Goal: Task Accomplishment & Management: Use online tool/utility

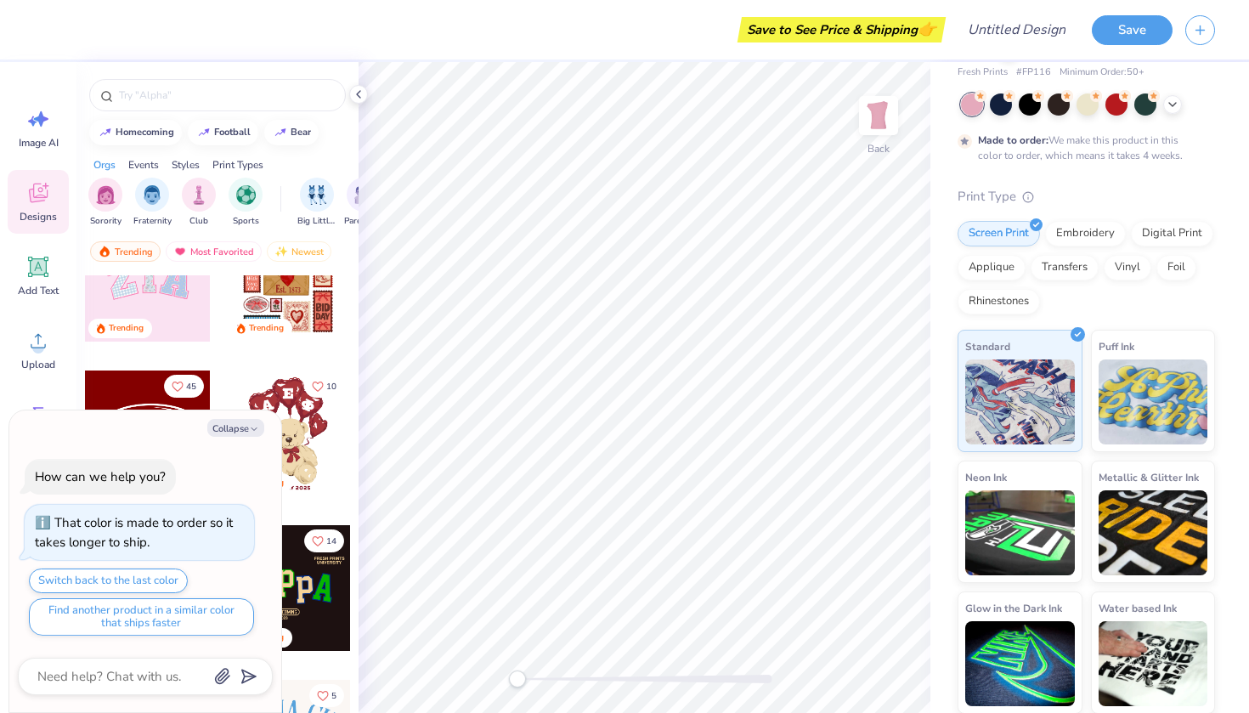
scroll to position [228, 0]
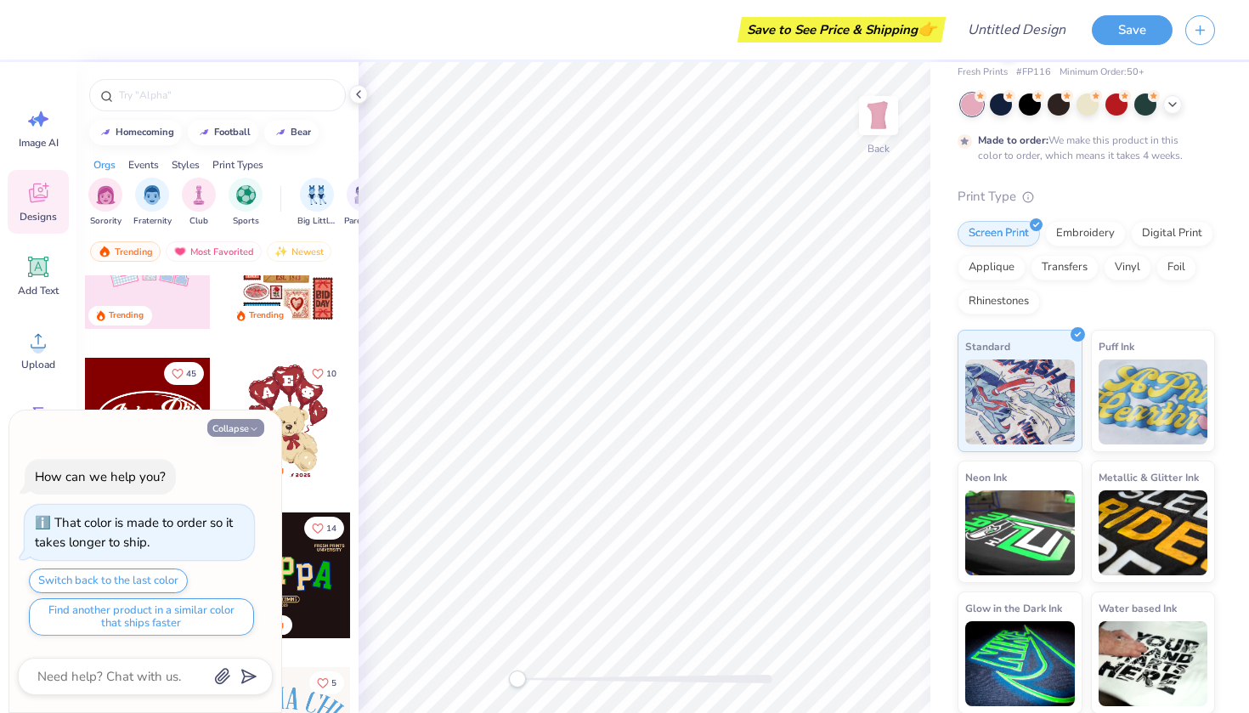
click at [239, 434] on button "Collapse" at bounding box center [235, 428] width 57 height 18
type textarea "x"
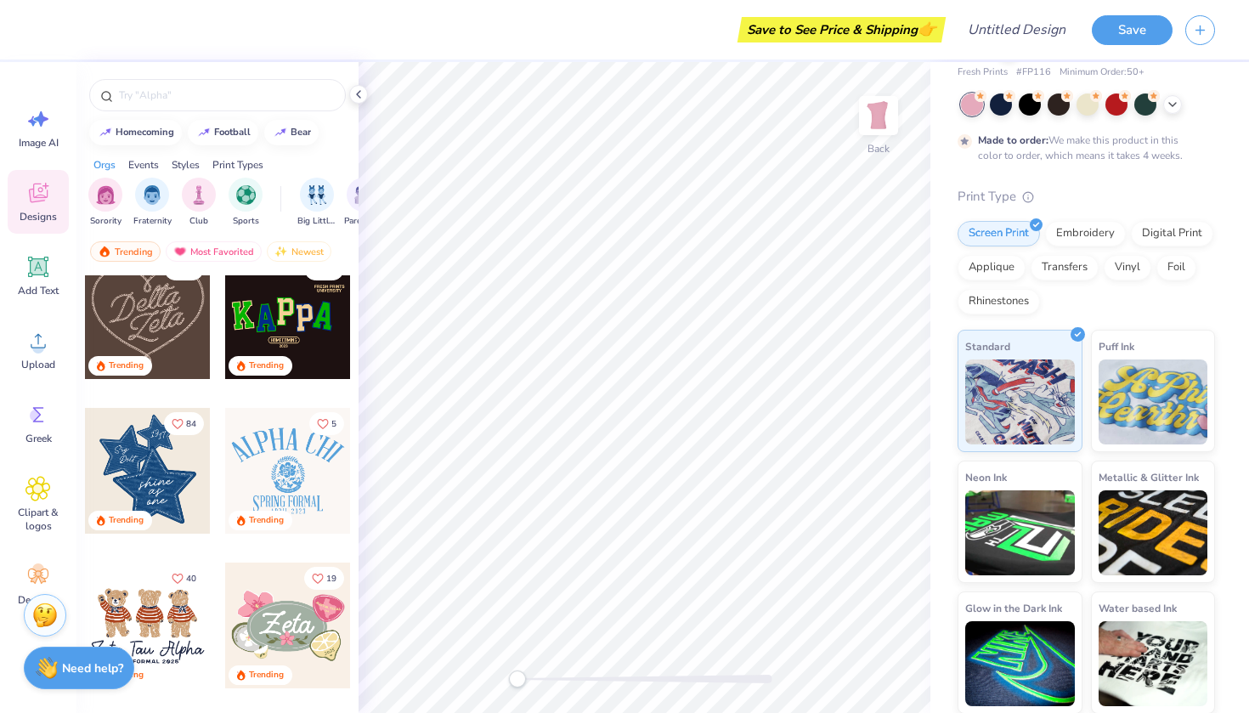
scroll to position [506, 0]
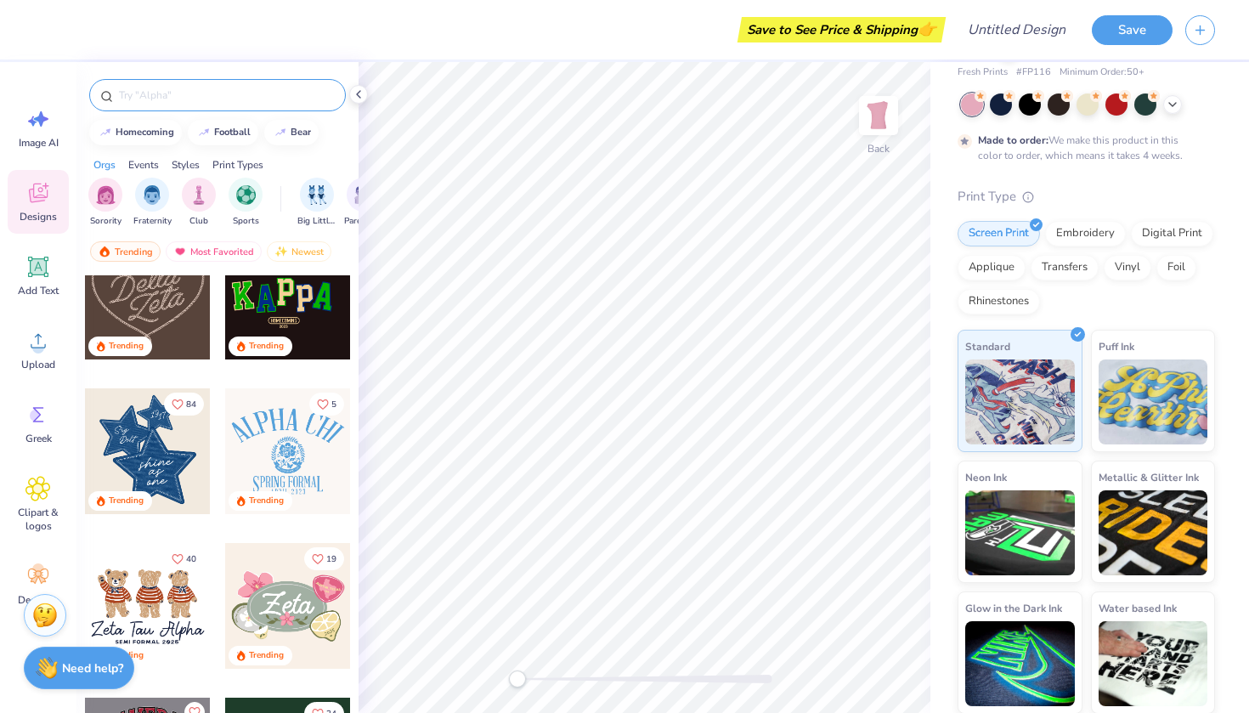
click at [205, 99] on input "text" at bounding box center [225, 95] width 217 height 17
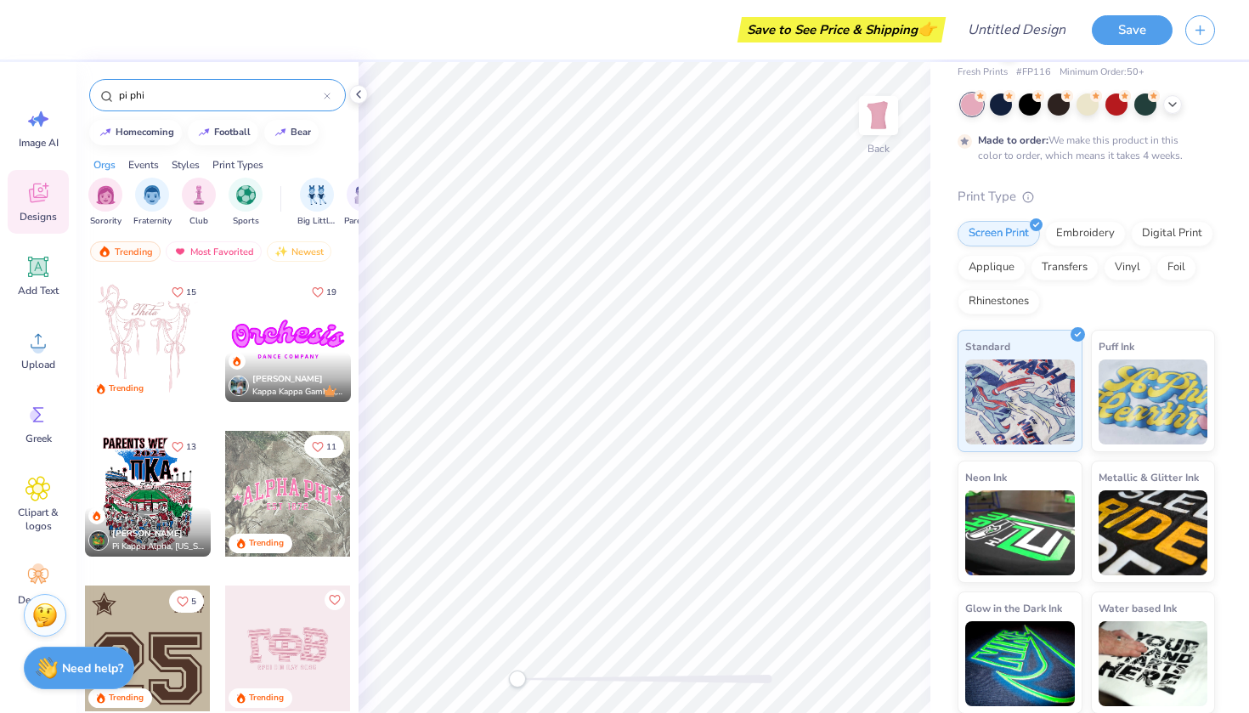
type input "pi phi"
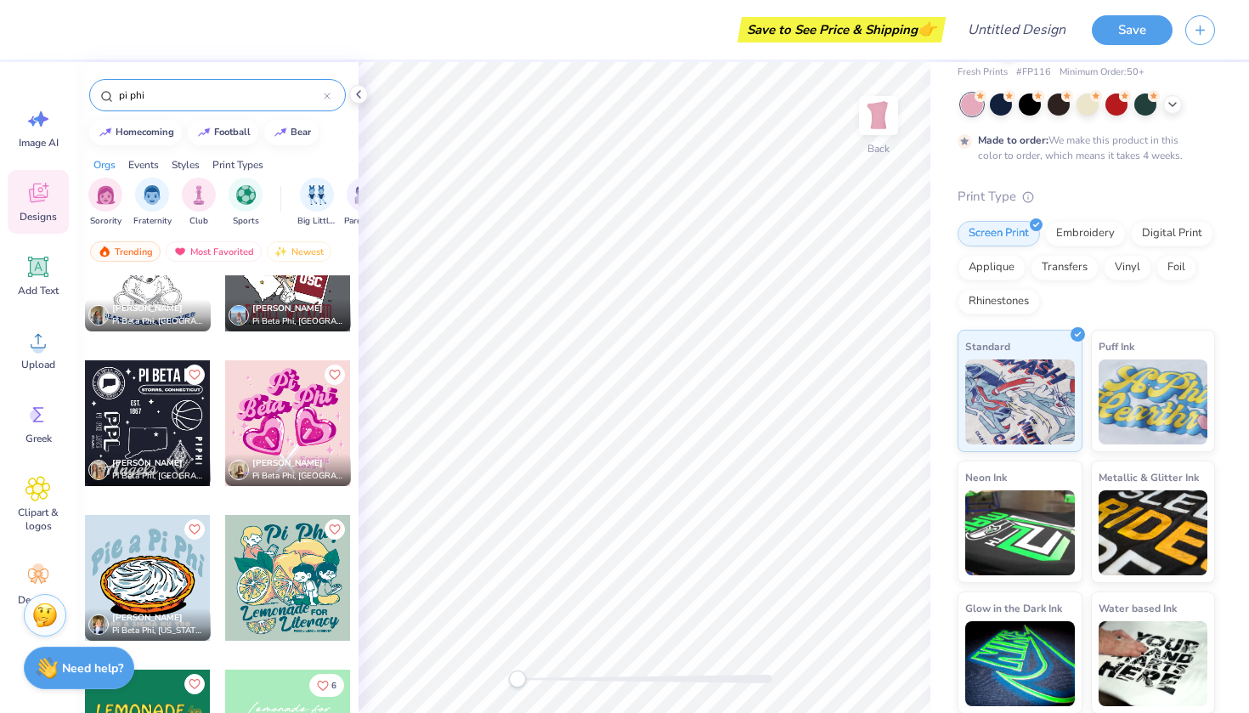
scroll to position [7254, 0]
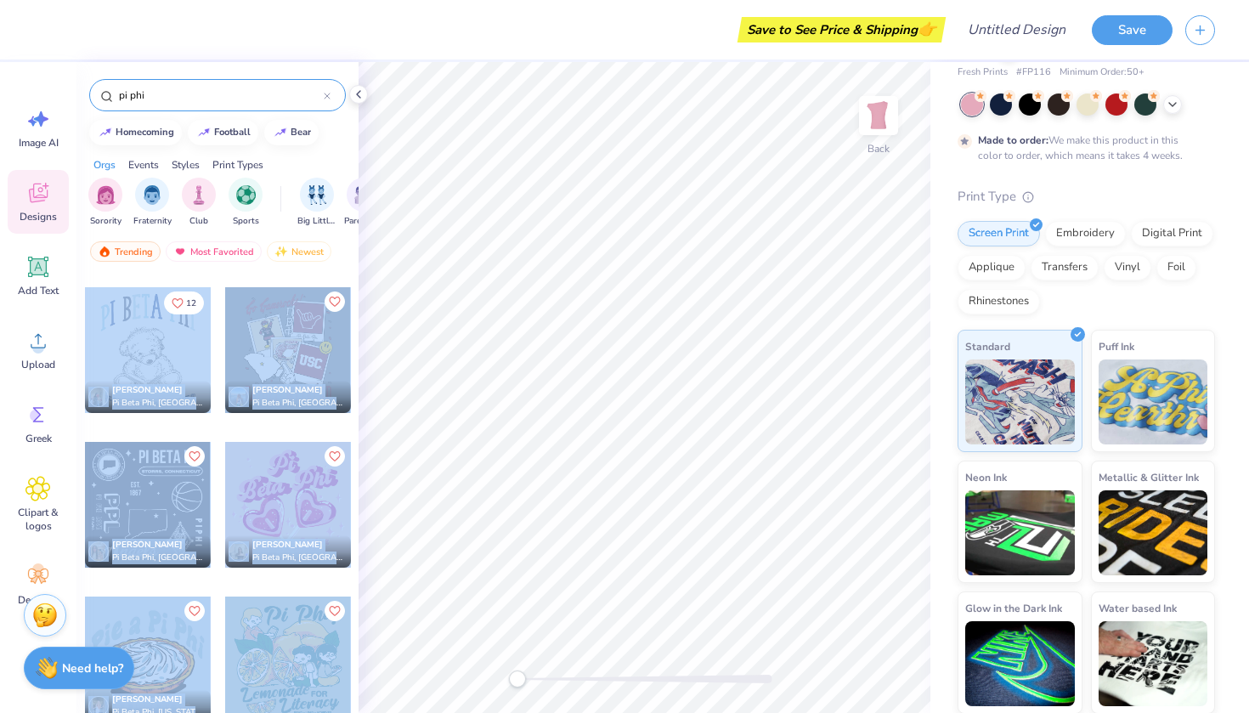
click at [658, 311] on div "Save to See Price & Shipping 👉 Design Title Save Image AI Designs Add Text Uplo…" at bounding box center [624, 356] width 1249 height 713
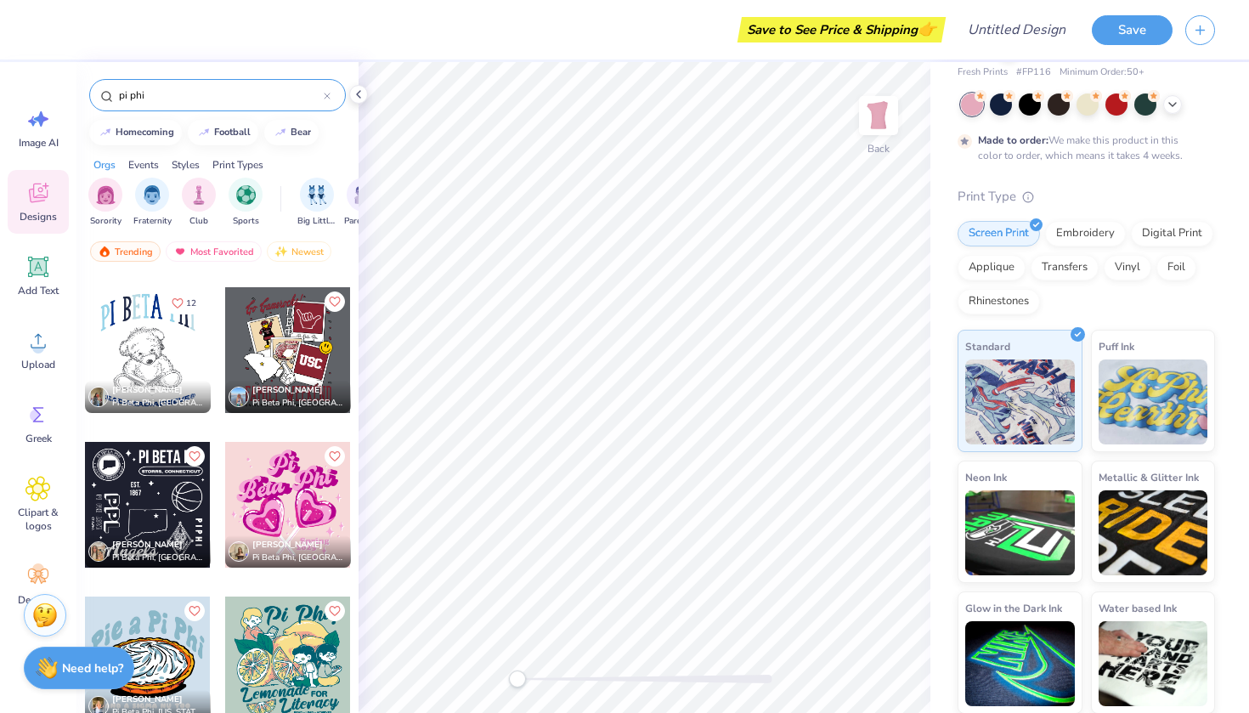
click at [264, 374] on div at bounding box center [288, 350] width 126 height 126
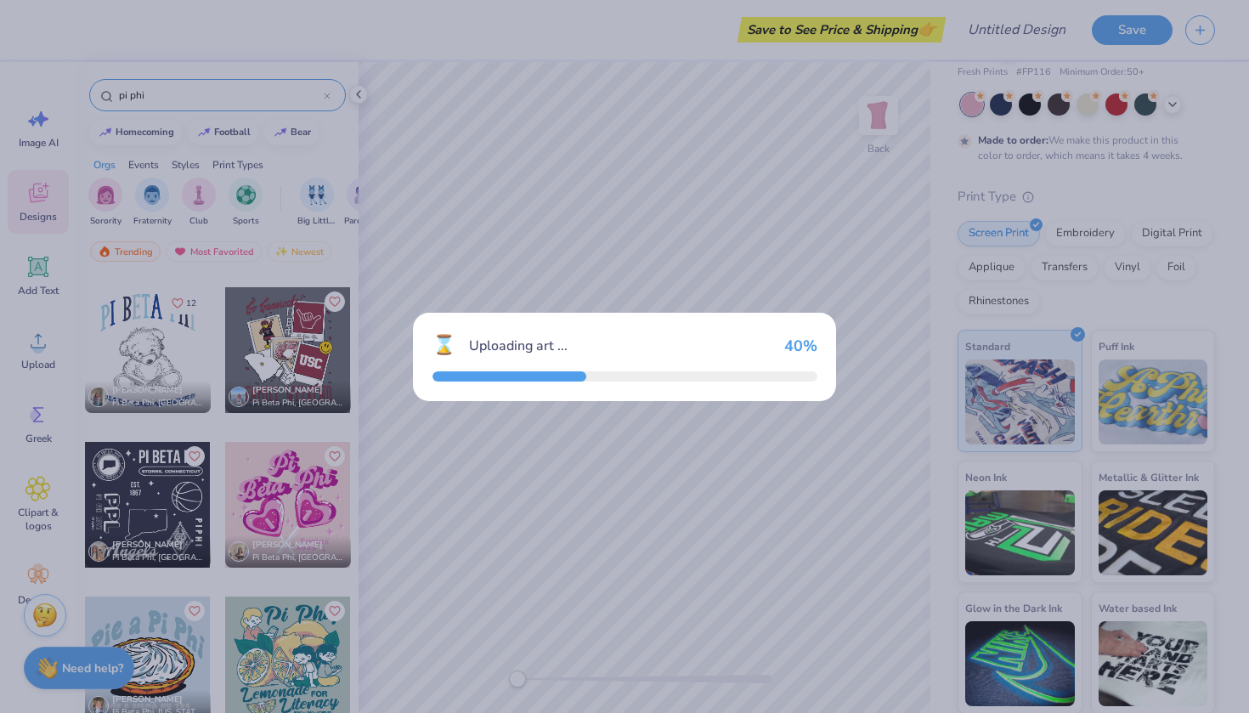
click at [454, 280] on div "⌛ Uploading art ... 40 %" at bounding box center [624, 356] width 1249 height 713
click at [351, 258] on div "⌛ Uploading art ... 100 %" at bounding box center [624, 356] width 1249 height 713
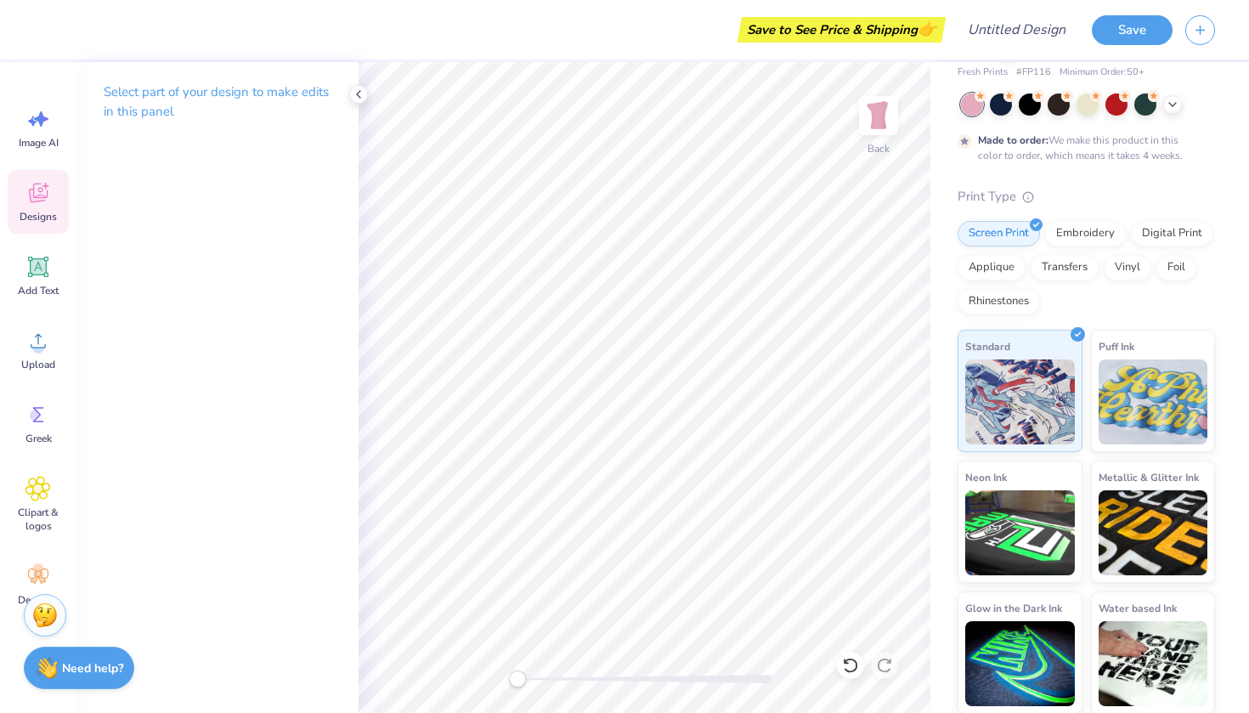
click at [42, 189] on icon at bounding box center [38, 193] width 19 height 20
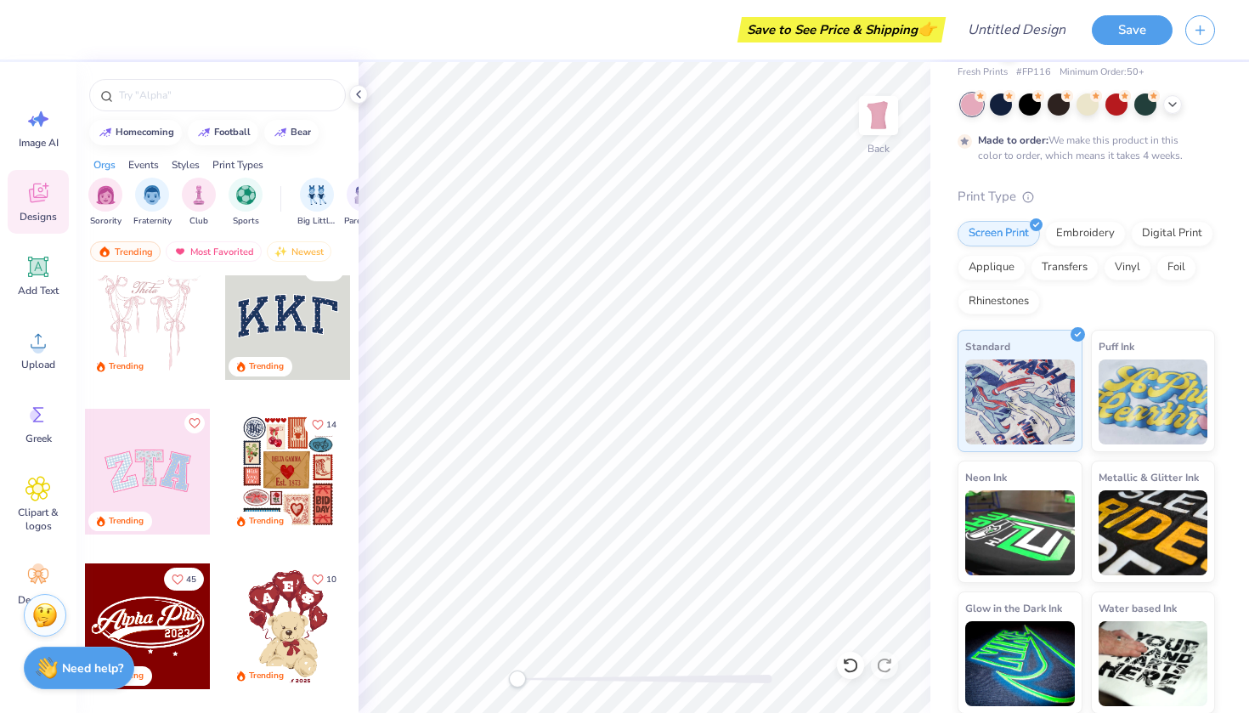
scroll to position [26, 0]
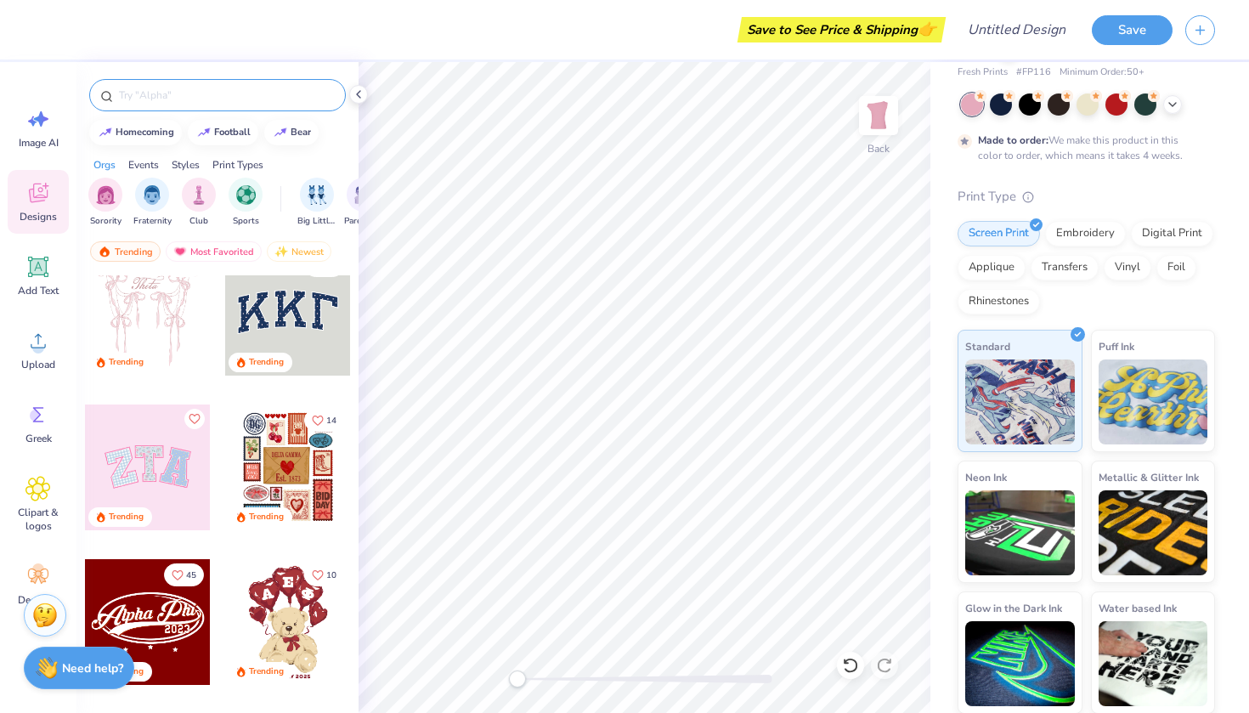
click at [179, 97] on input "text" at bounding box center [225, 95] width 217 height 17
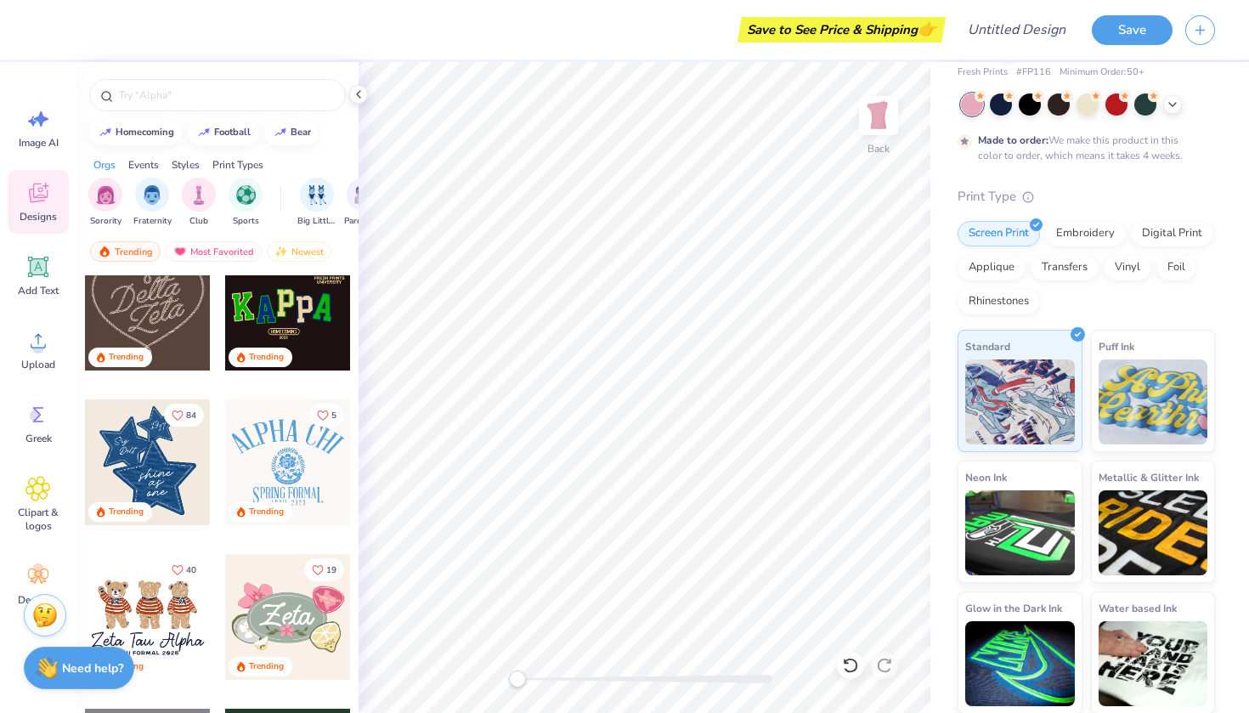
scroll to position [496, 0]
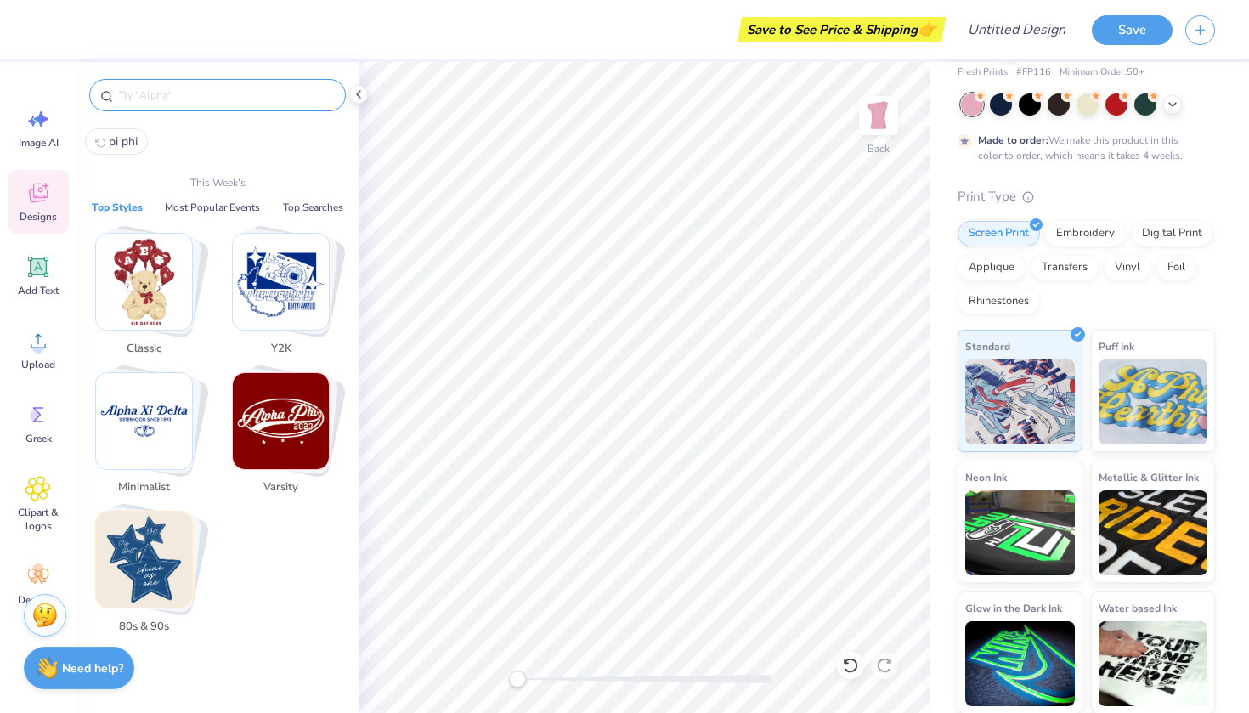
click at [226, 103] on input "text" at bounding box center [225, 95] width 217 height 17
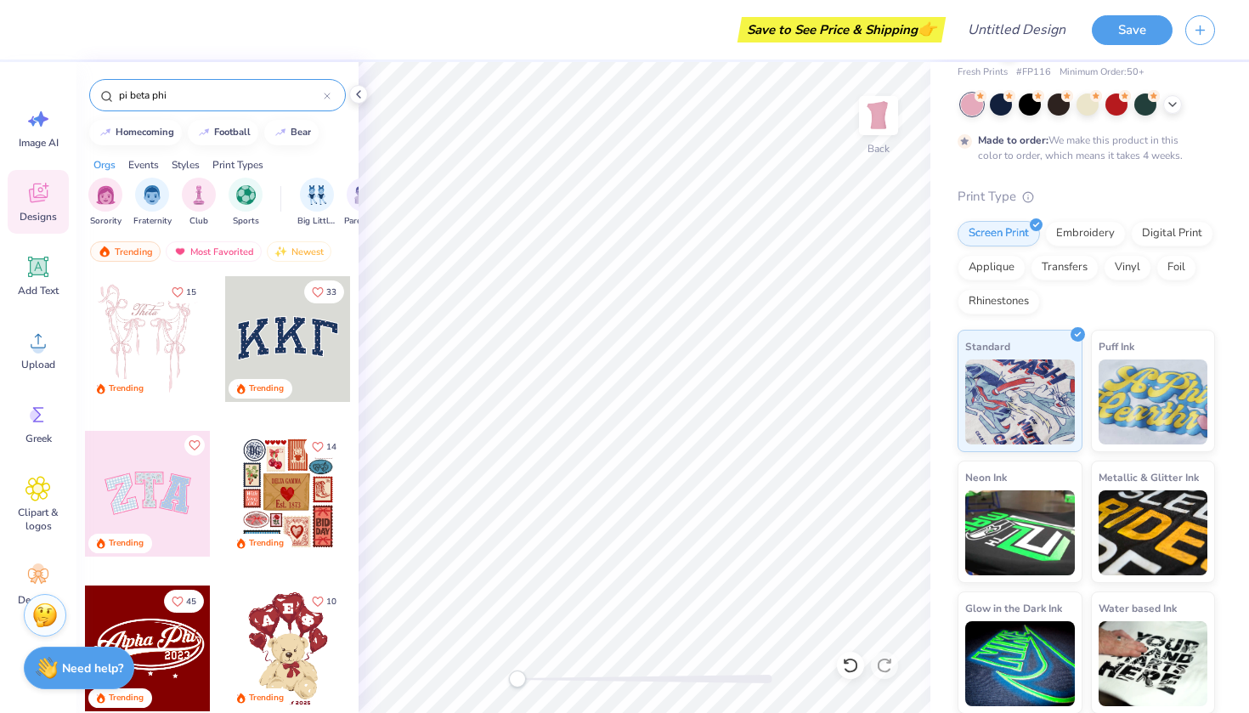
type input "pi beta phi"
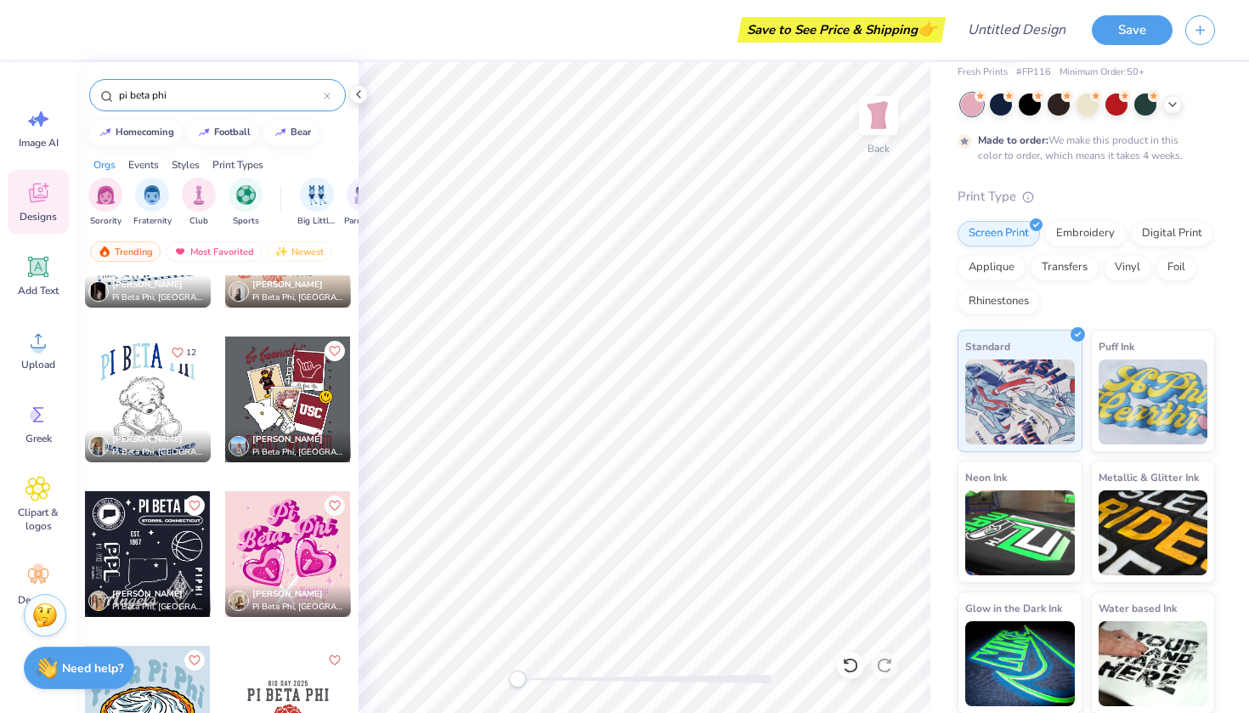
scroll to position [6740, 0]
click at [139, 386] on div at bounding box center [148, 400] width 126 height 126
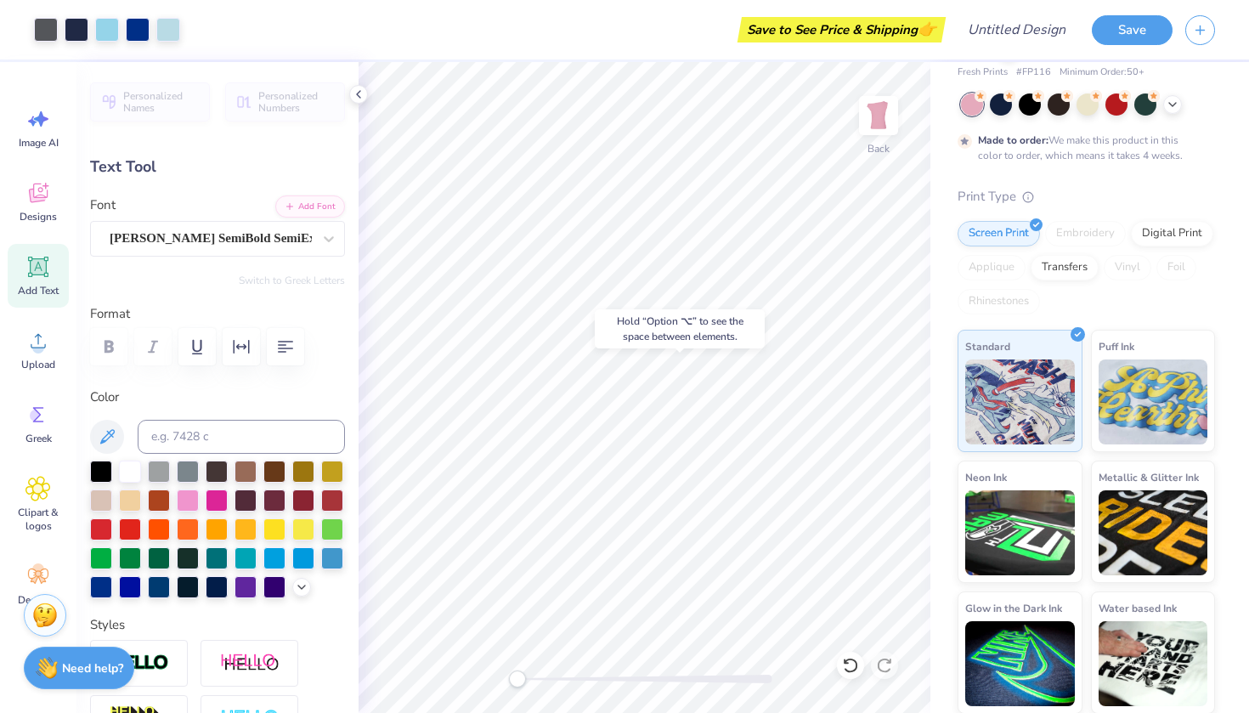
type input "5.87"
type input "2.33"
type input "3.00"
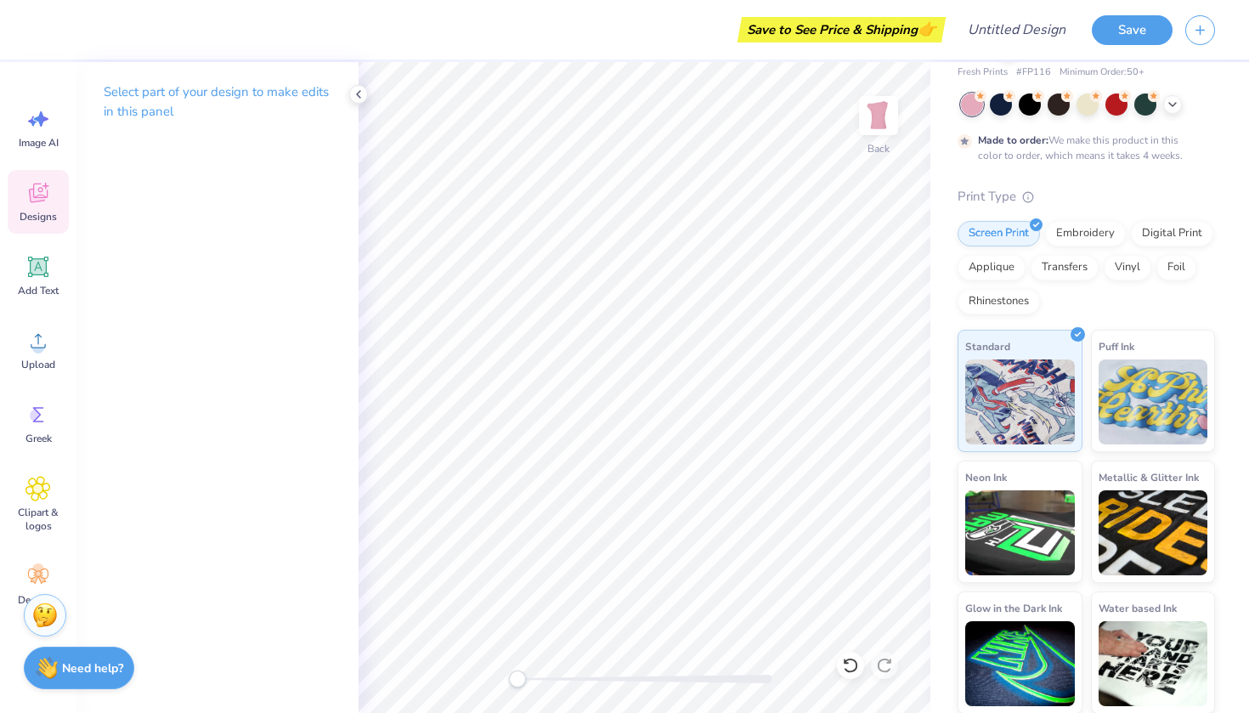
click at [48, 201] on icon at bounding box center [37, 192] width 25 height 25
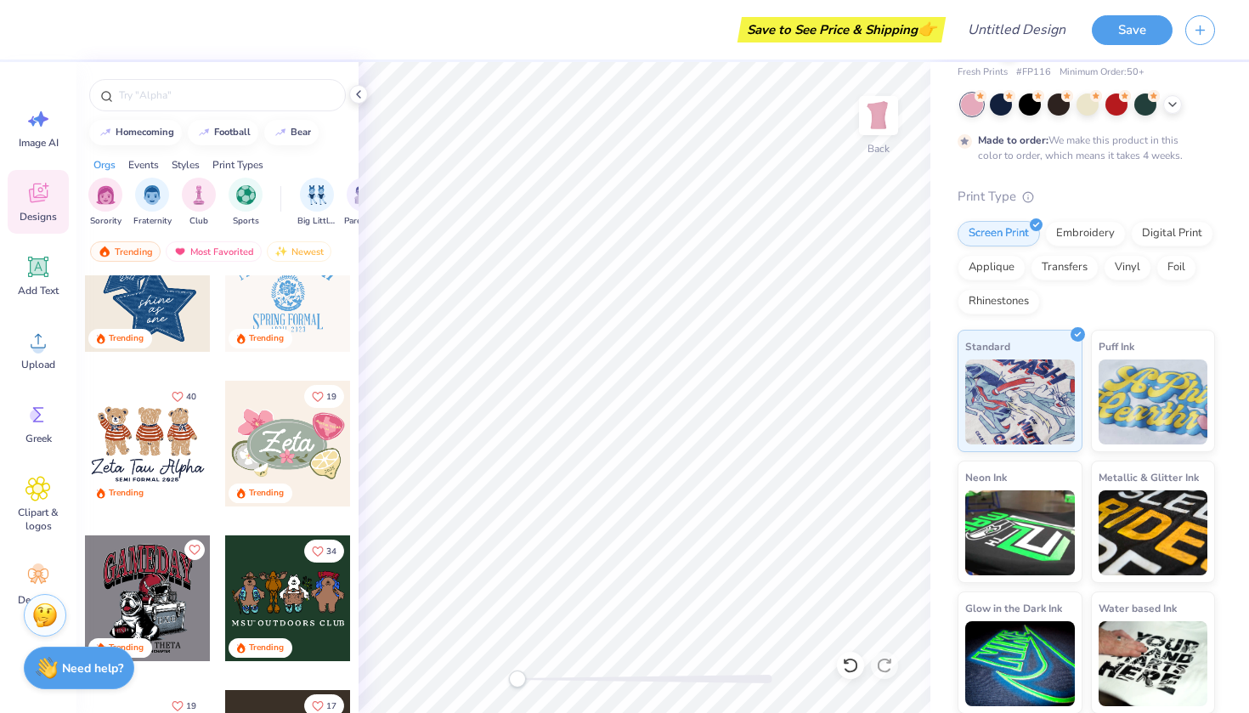
scroll to position [699, 0]
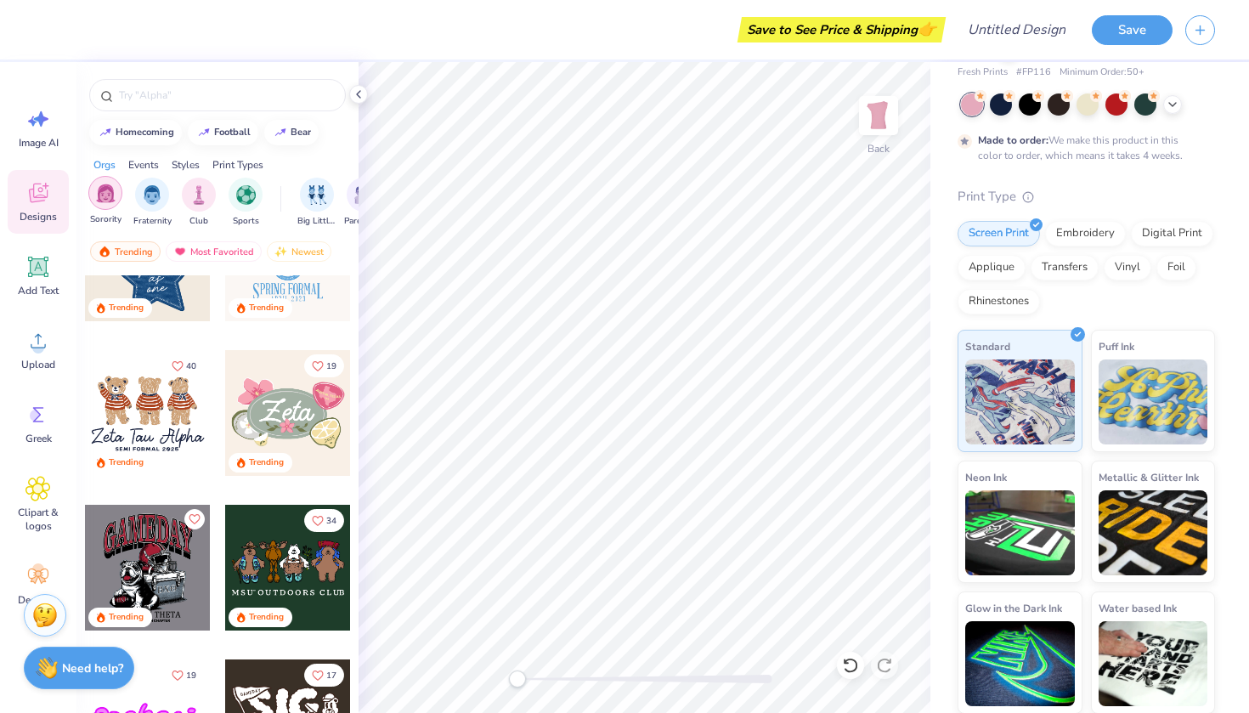
click at [113, 202] on img "filter for Sorority" at bounding box center [106, 193] width 20 height 20
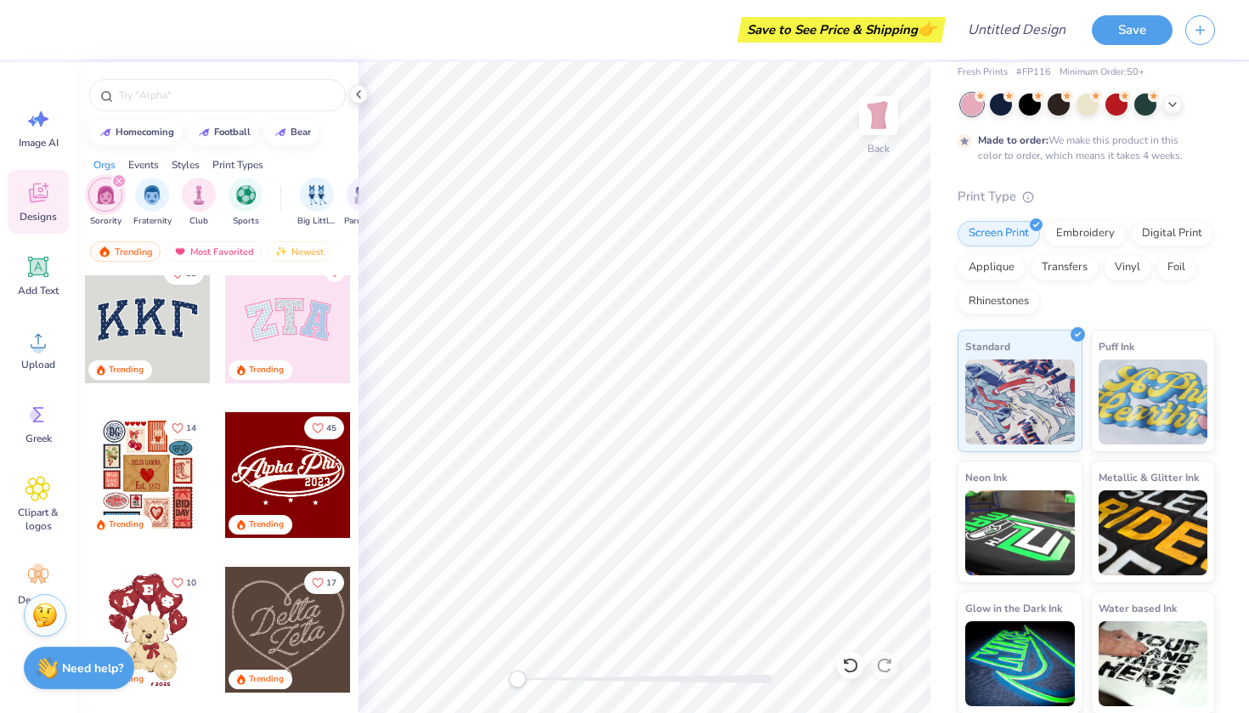
scroll to position [129, 0]
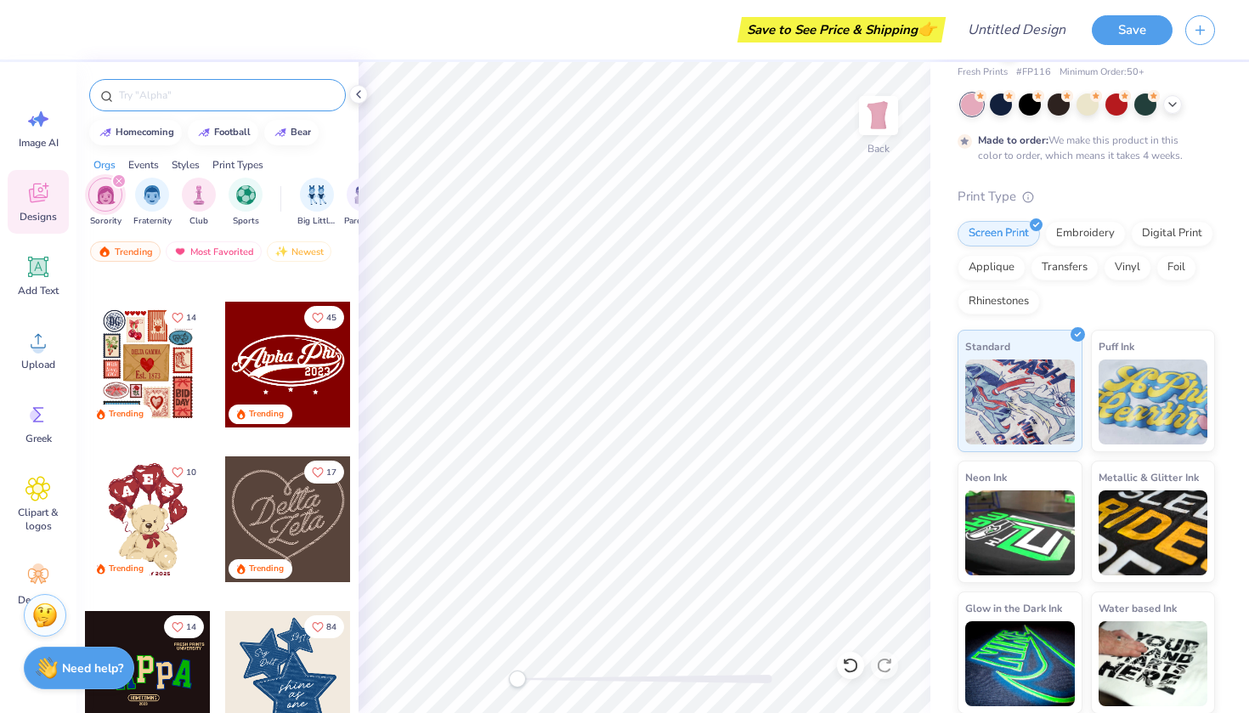
click at [161, 89] on input "text" at bounding box center [225, 95] width 217 height 17
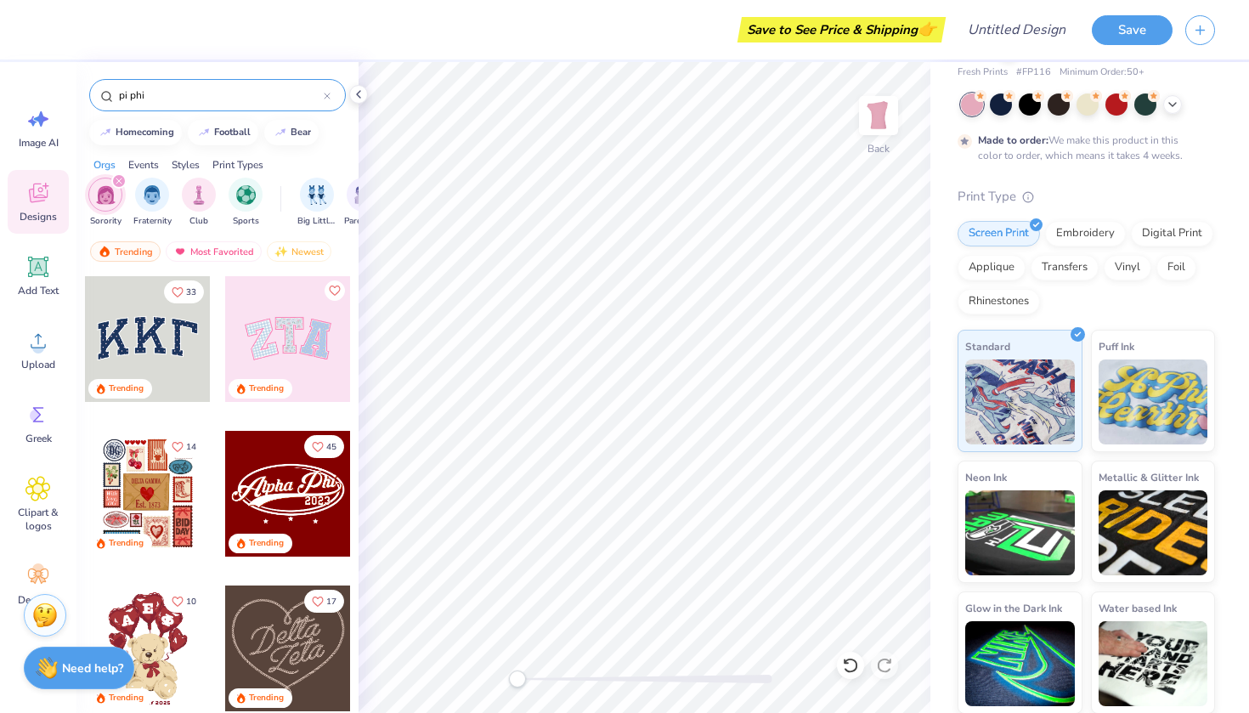
type input "pi phi"
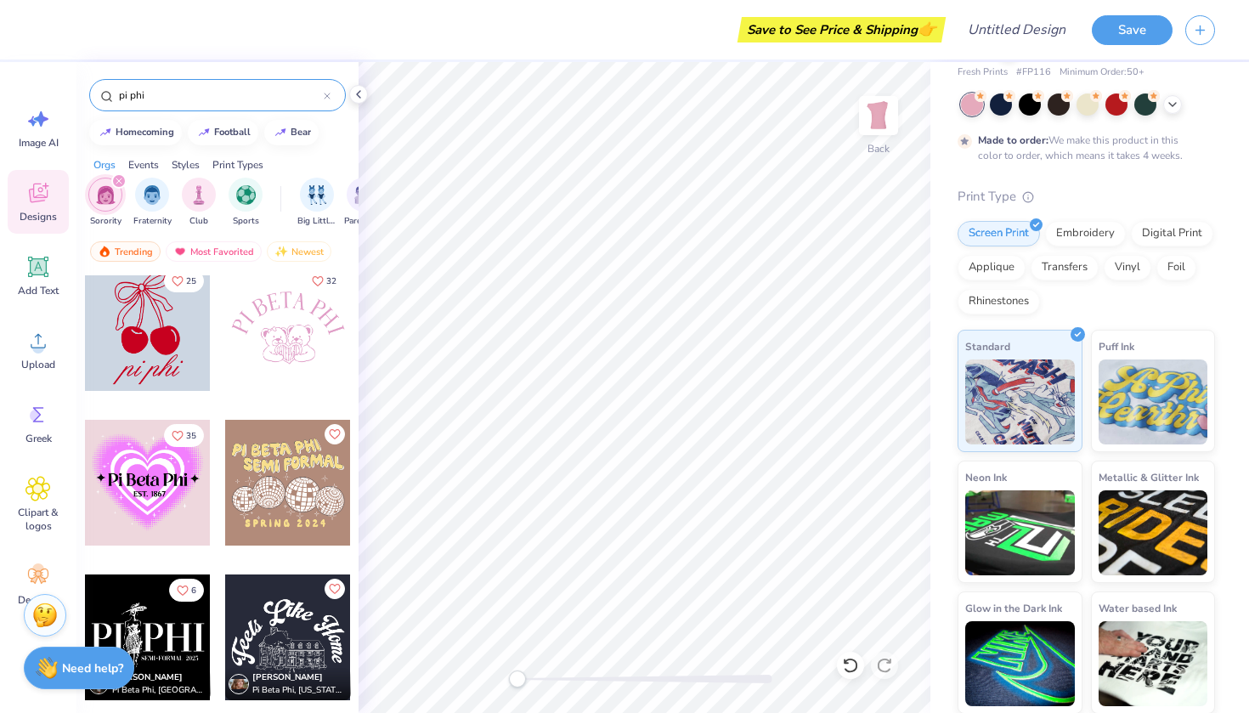
scroll to position [10846, 0]
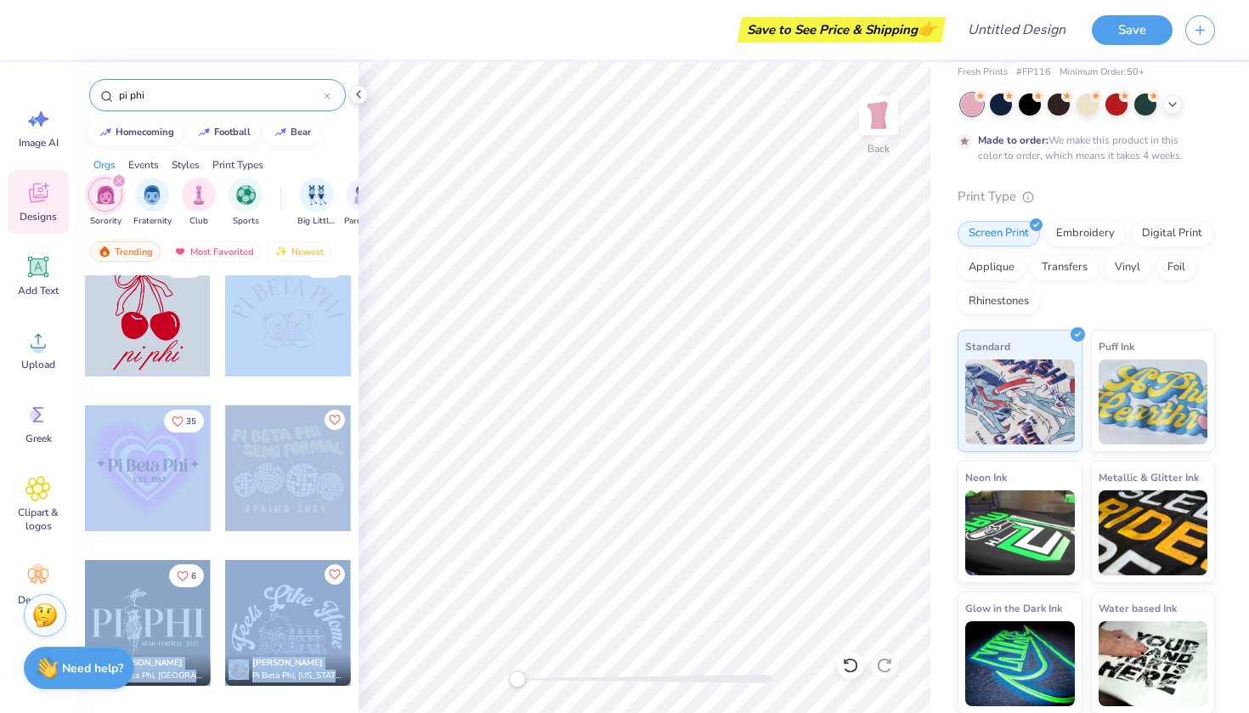
click at [640, 317] on div "Save to See Price & Shipping 👉 Design Title Save Image AI Designs Add Text Uplo…" at bounding box center [624, 356] width 1249 height 713
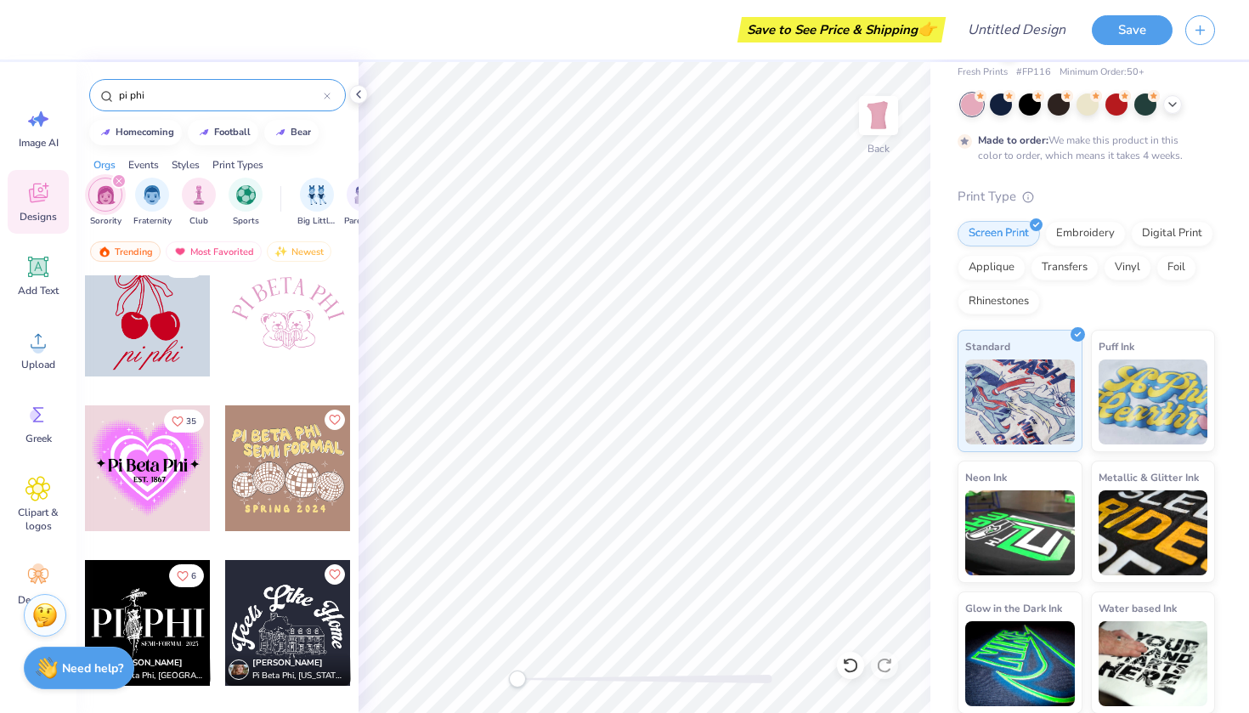
click at [313, 343] on div at bounding box center [288, 314] width 126 height 126
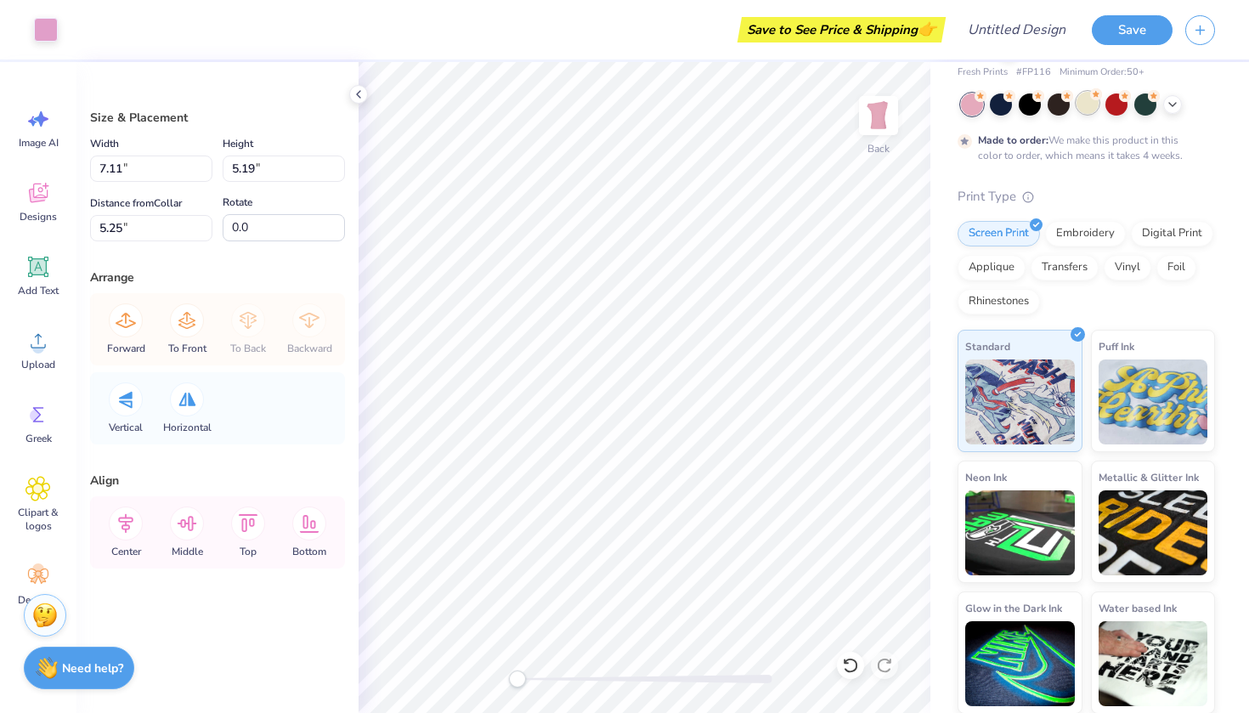
click at [1091, 107] on div at bounding box center [1087, 103] width 22 height 22
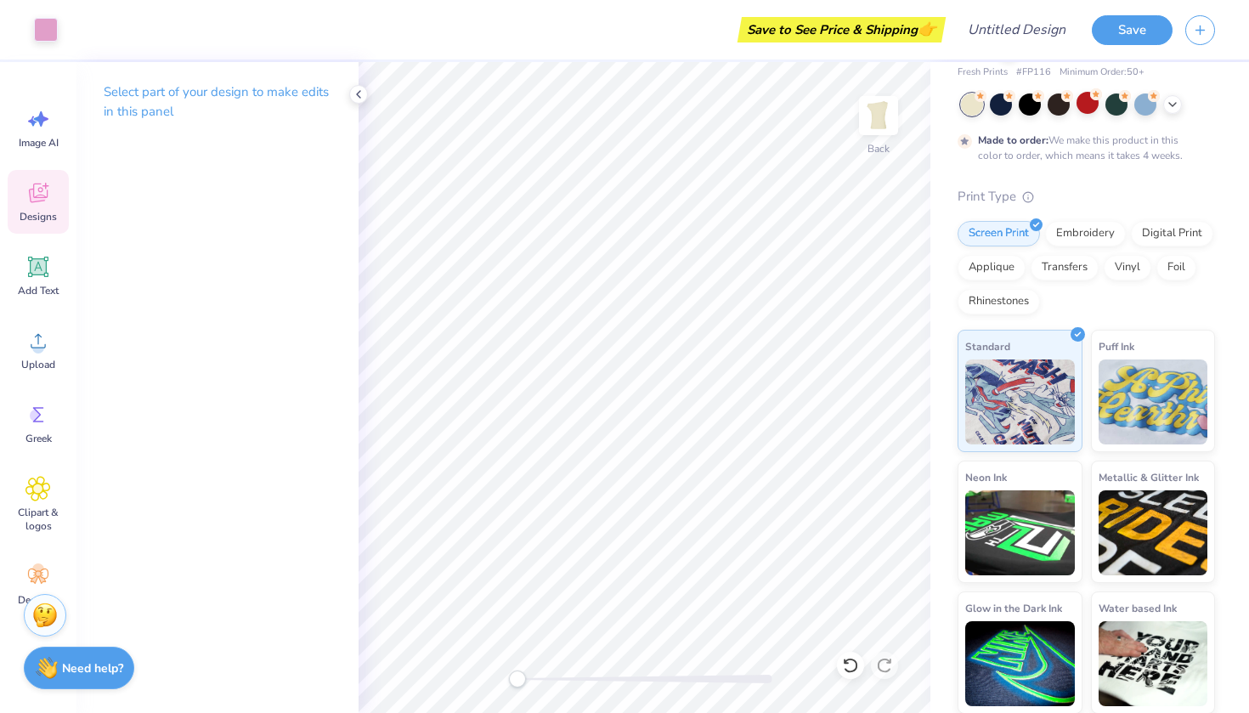
click at [35, 200] on icon at bounding box center [38, 196] width 16 height 14
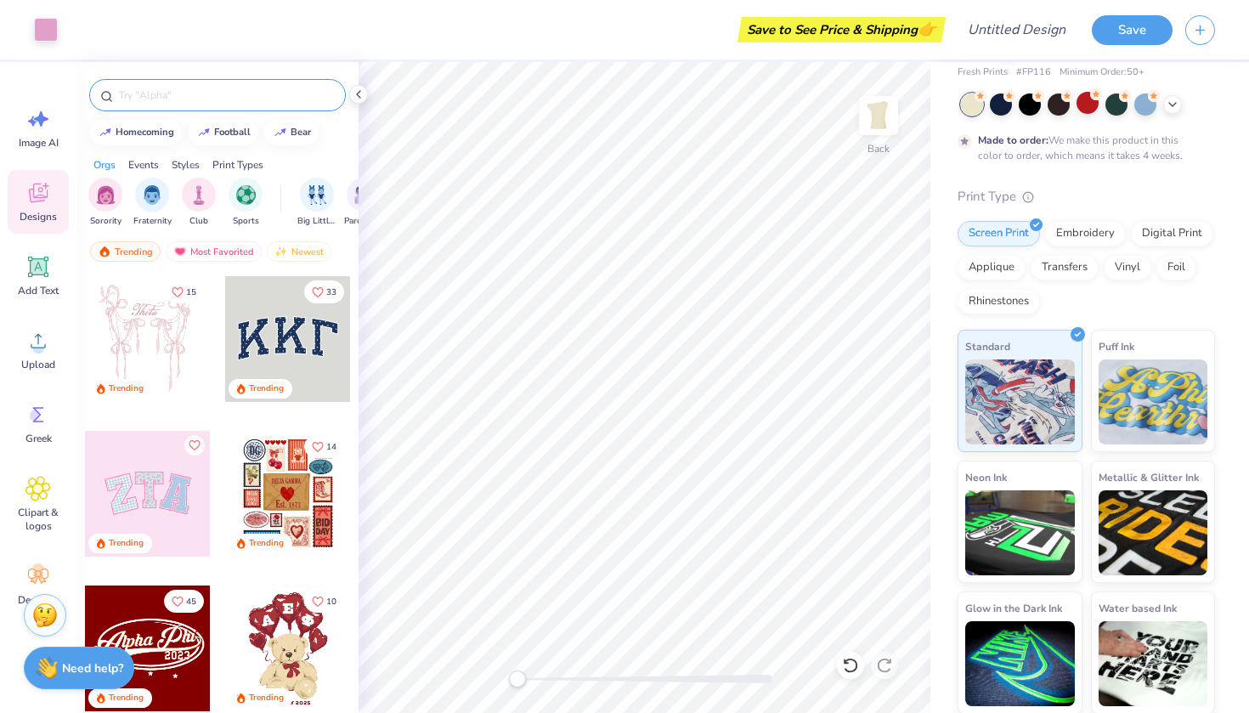
click at [179, 108] on div at bounding box center [217, 95] width 257 height 32
click at [161, 94] on input "text" at bounding box center [225, 95] width 217 height 17
click at [161, 103] on div at bounding box center [217, 95] width 257 height 32
click at [139, 92] on input "text" at bounding box center [225, 95] width 217 height 17
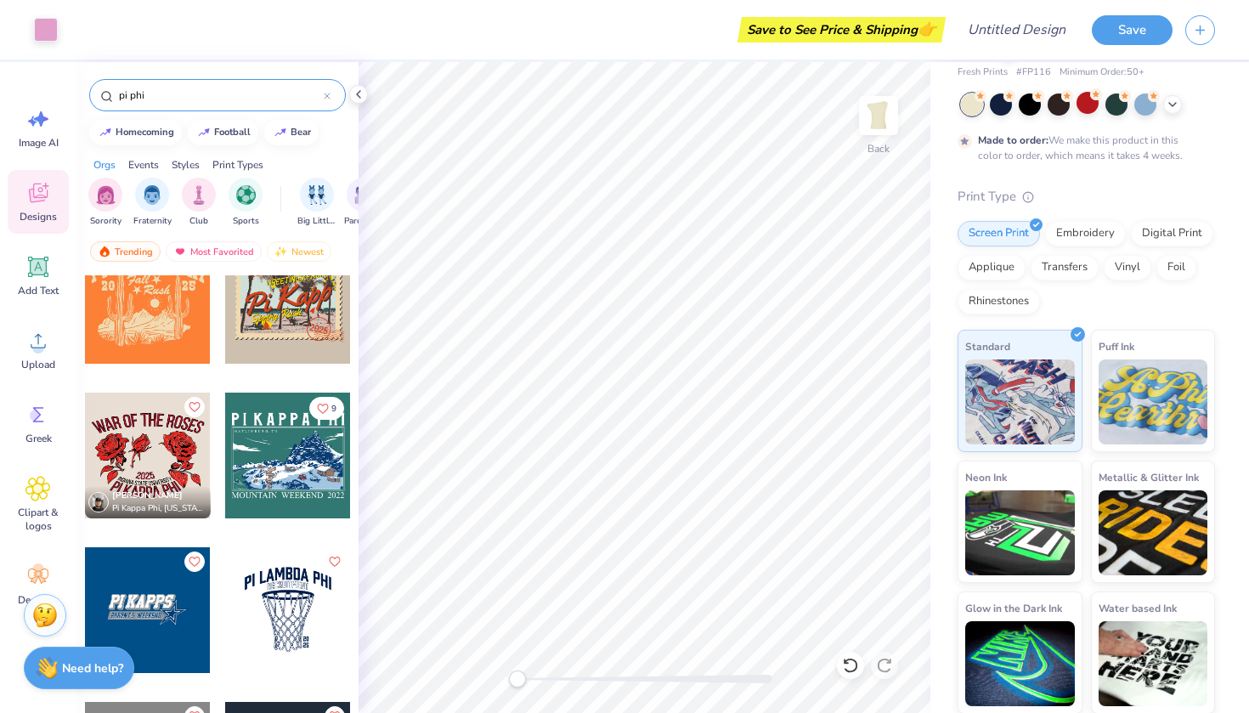
scroll to position [13065, 0]
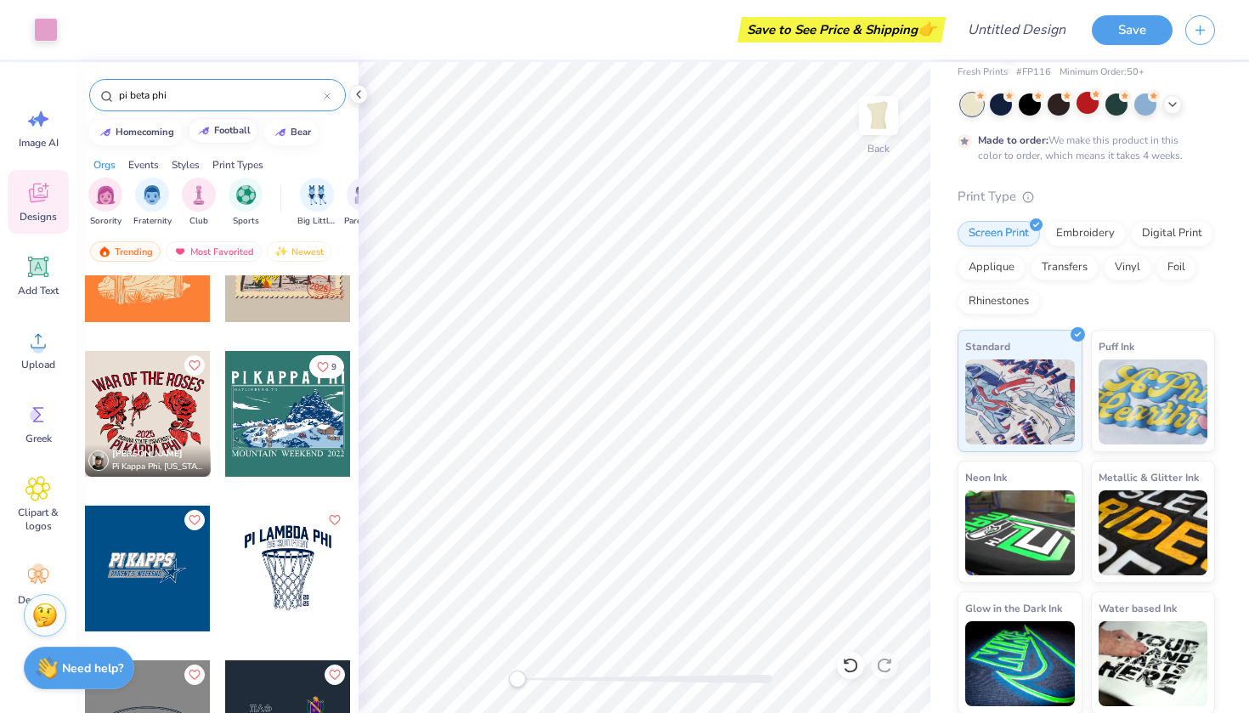
type input "pi beta phi"
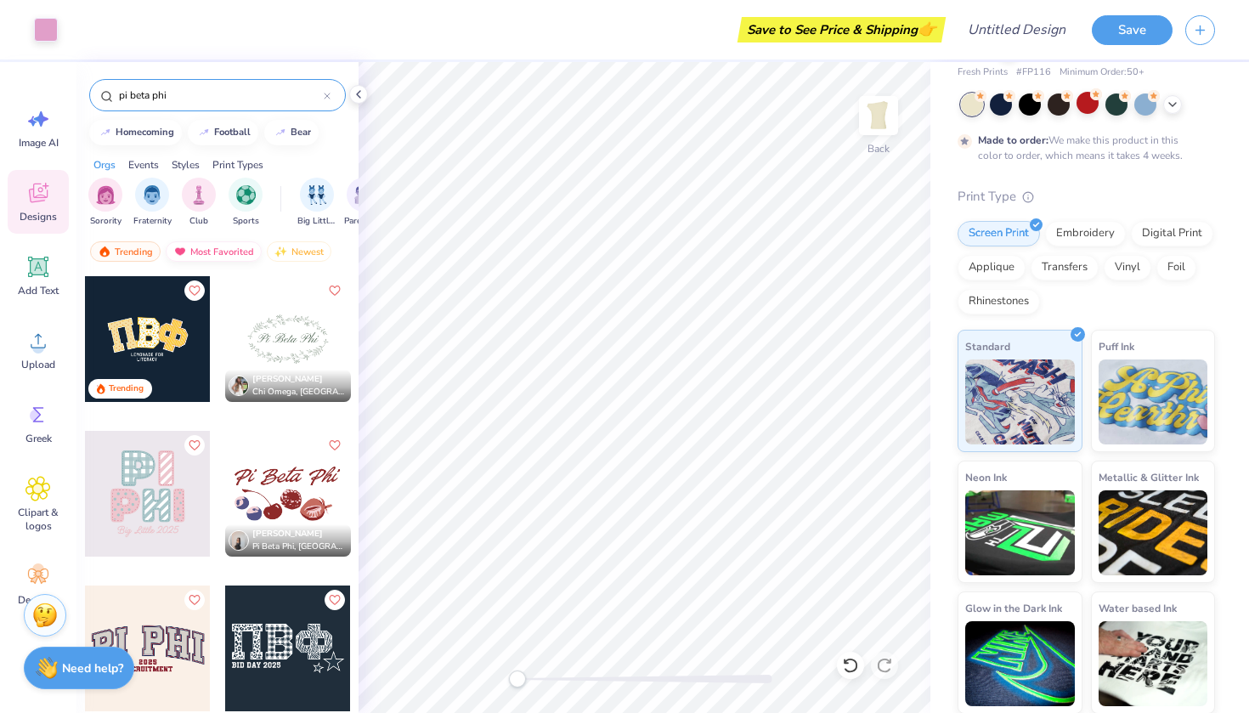
scroll to position [0, 0]
click at [198, 251] on div "Most Favorited" at bounding box center [214, 251] width 96 height 20
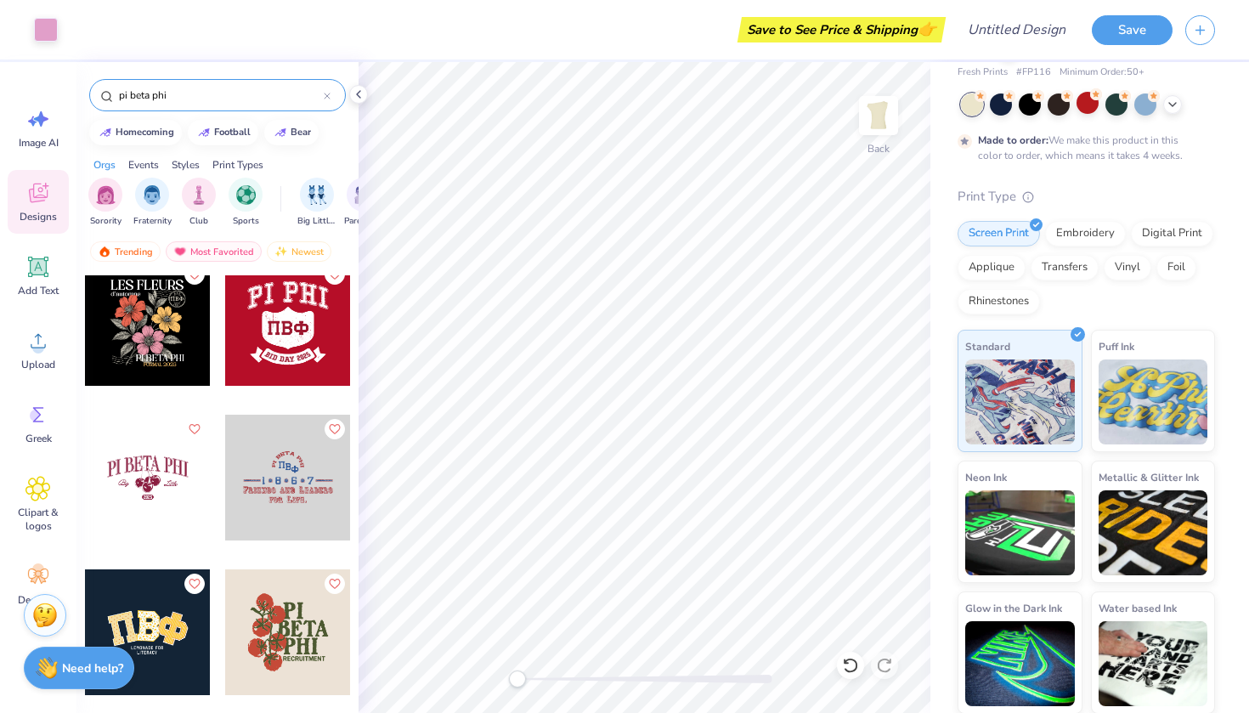
scroll to position [8060, 0]
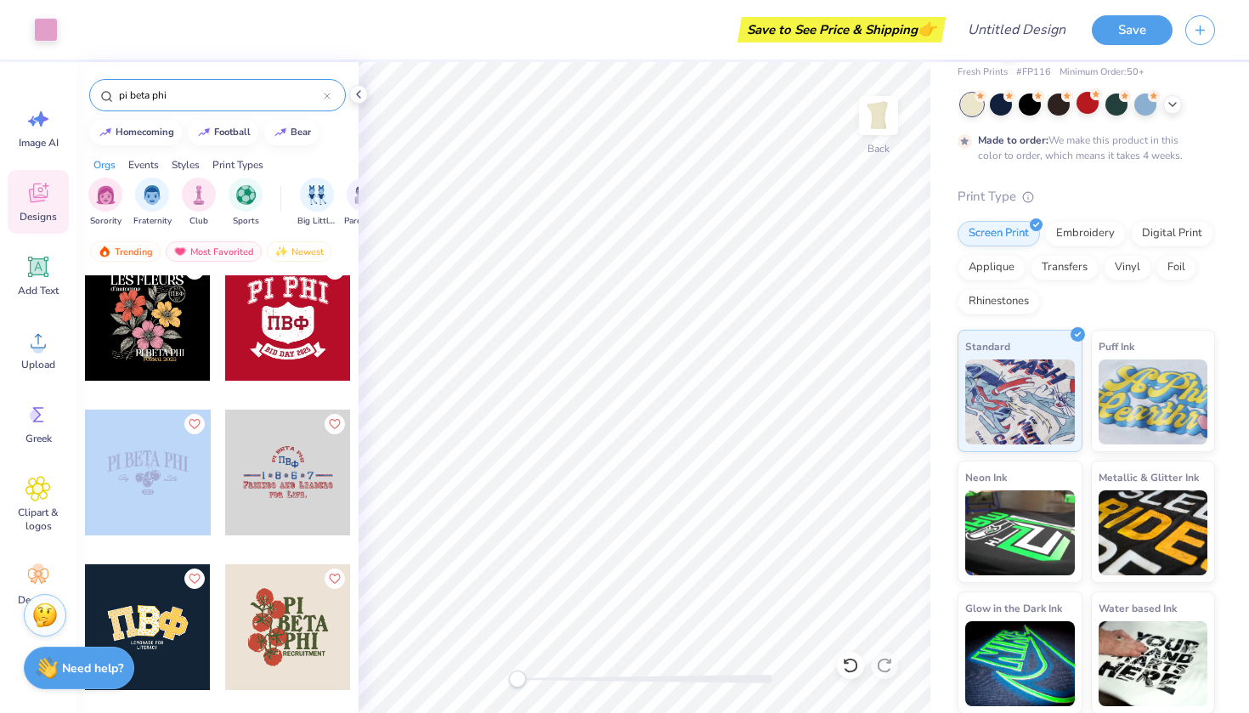
drag, startPoint x: 172, startPoint y: 460, endPoint x: 127, endPoint y: 513, distance: 68.7
click at [127, 513] on div at bounding box center [273, 472] width 377 height 126
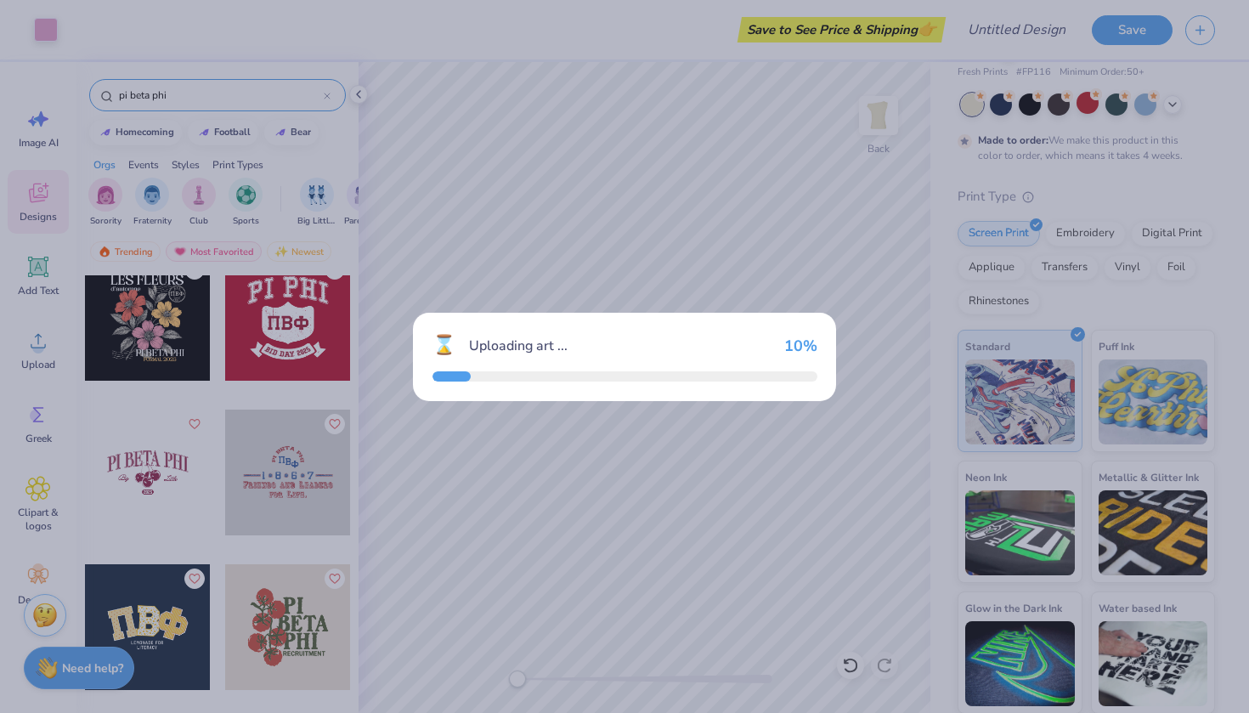
click at [148, 490] on div "⌛ Uploading art ... 10 %" at bounding box center [624, 356] width 1249 height 713
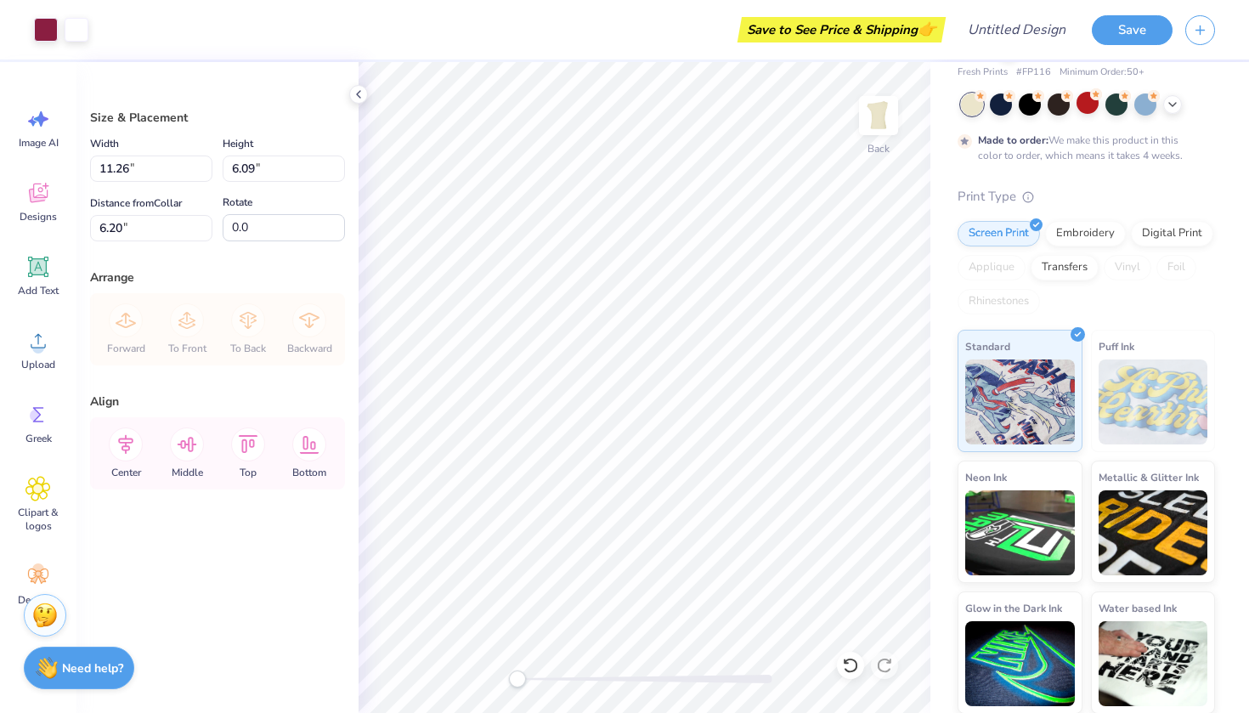
type input "9.03"
type input "4.88"
type input "7.40"
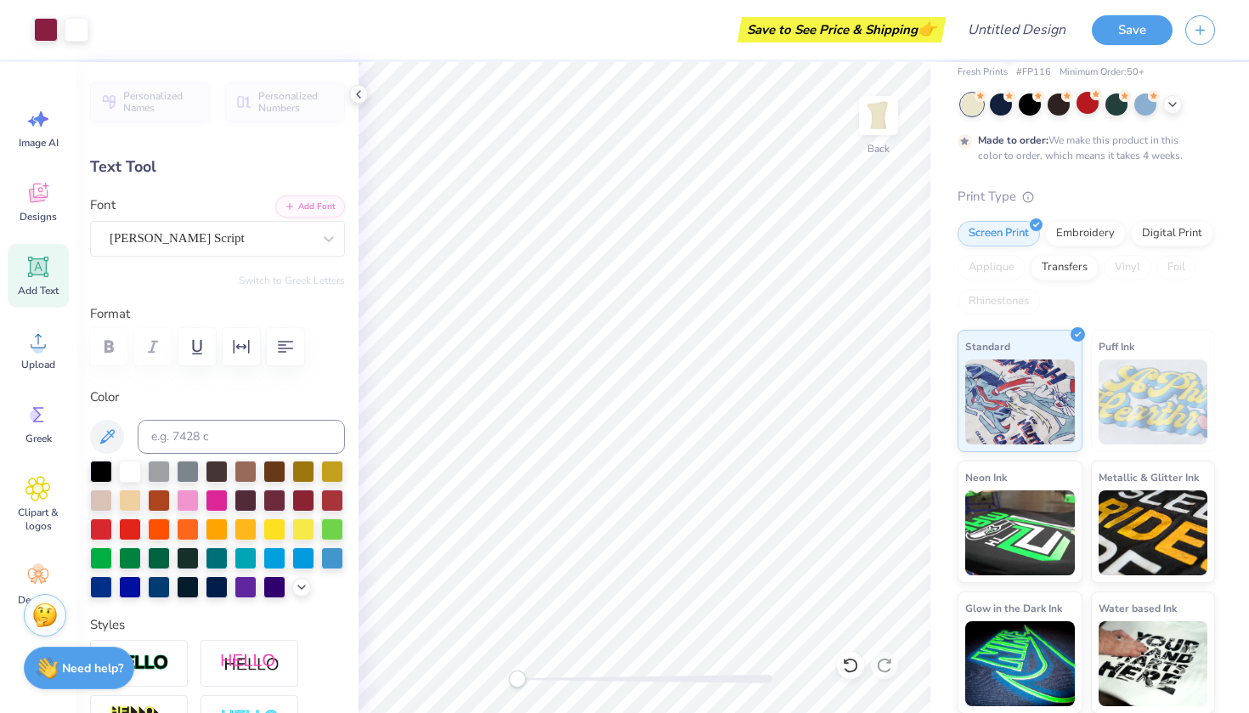
type input "1.18"
type input "0.80"
type input "6.94"
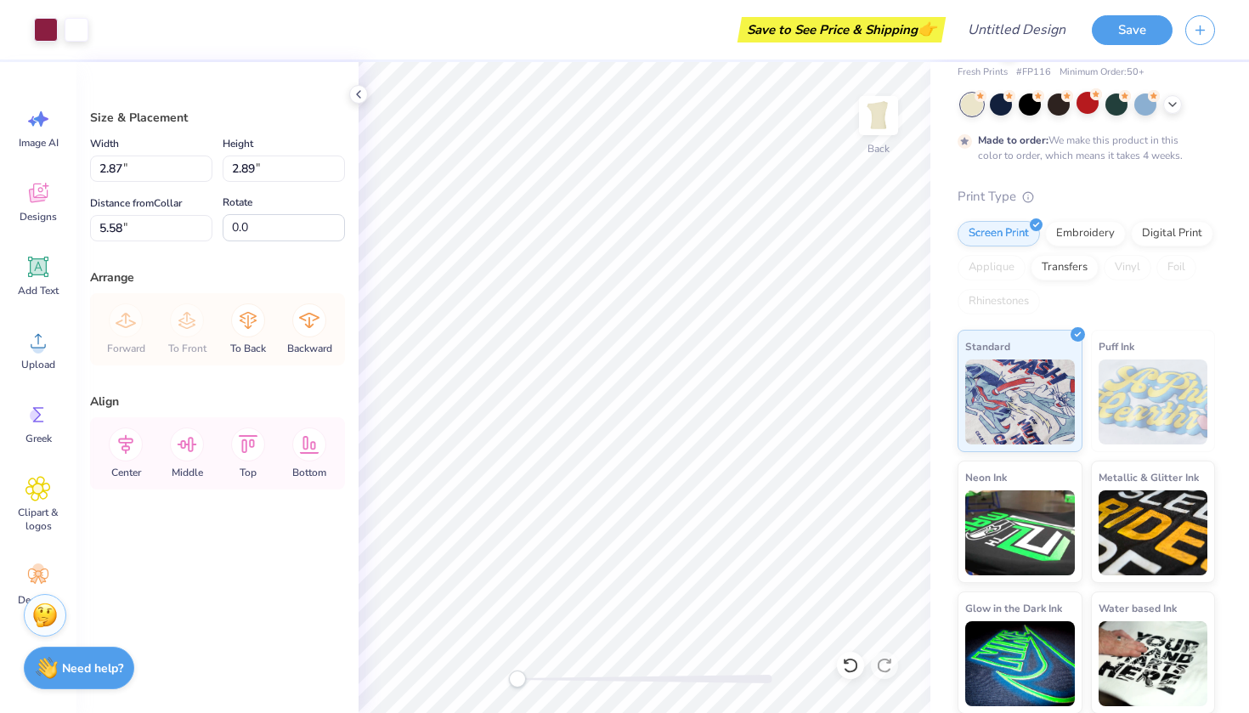
type input "6.11"
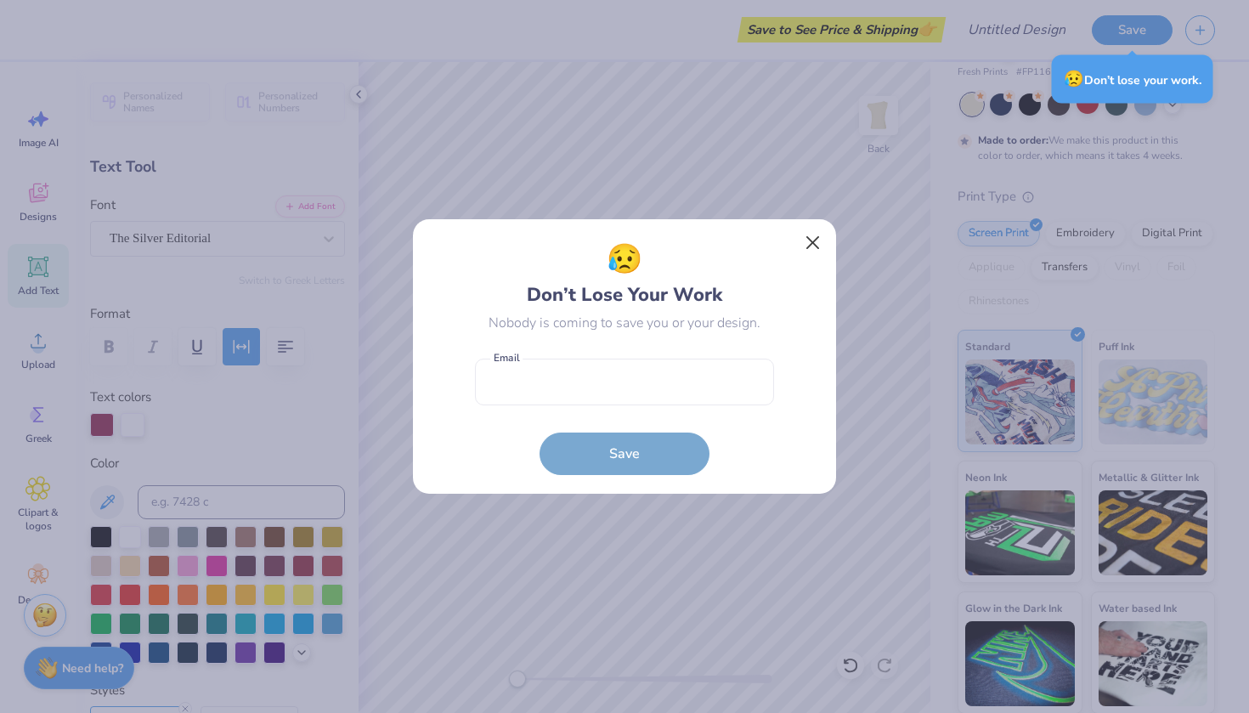
click at [809, 247] on button "Close" at bounding box center [813, 243] width 32 height 32
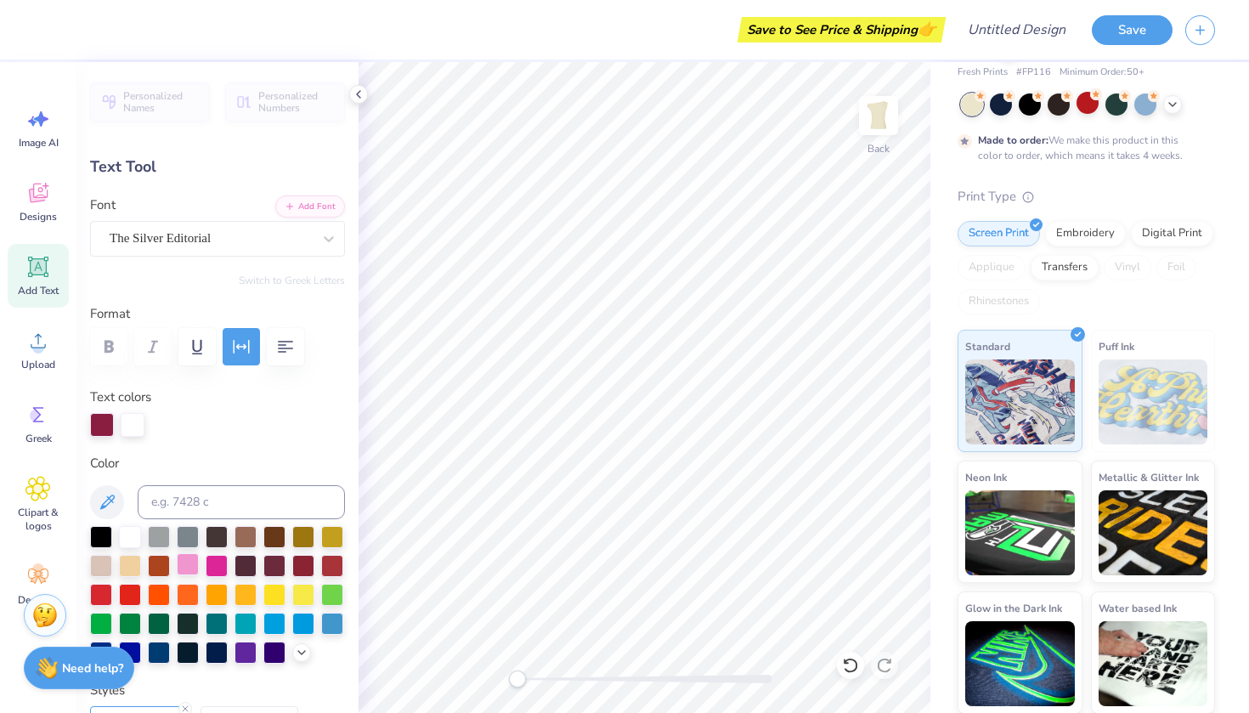
click at [195, 562] on div at bounding box center [188, 564] width 22 height 22
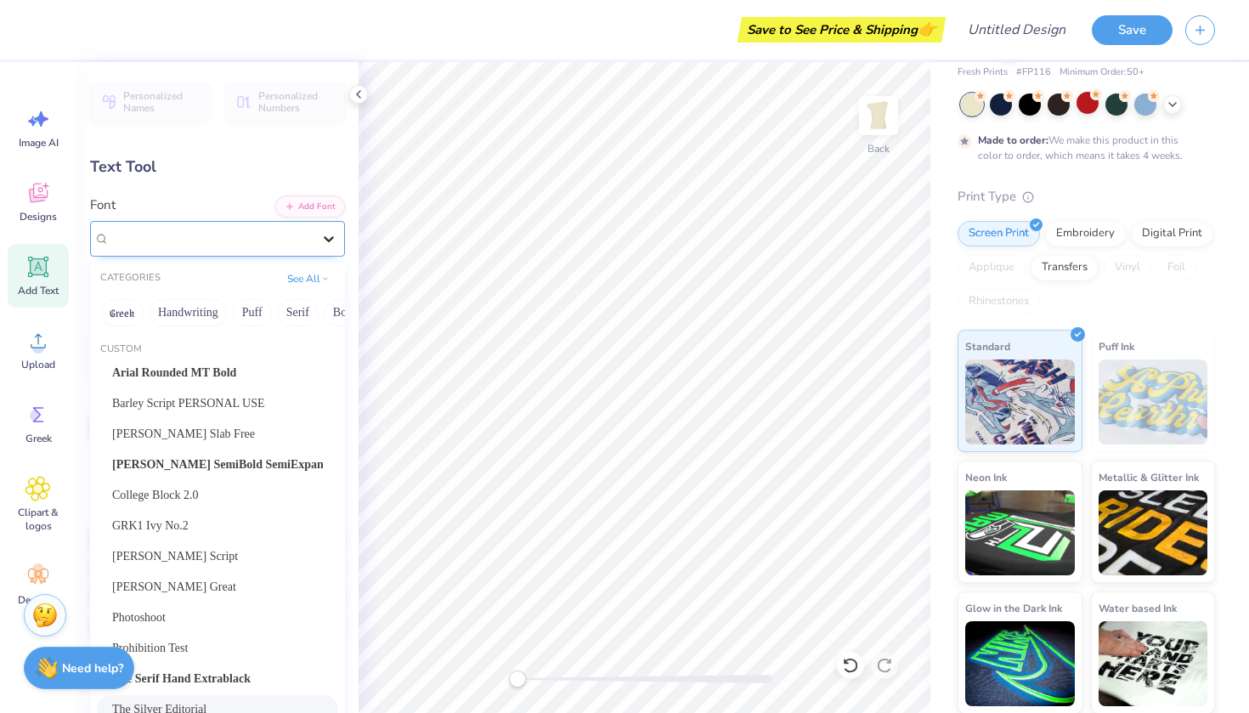
click at [323, 242] on icon at bounding box center [328, 238] width 17 height 17
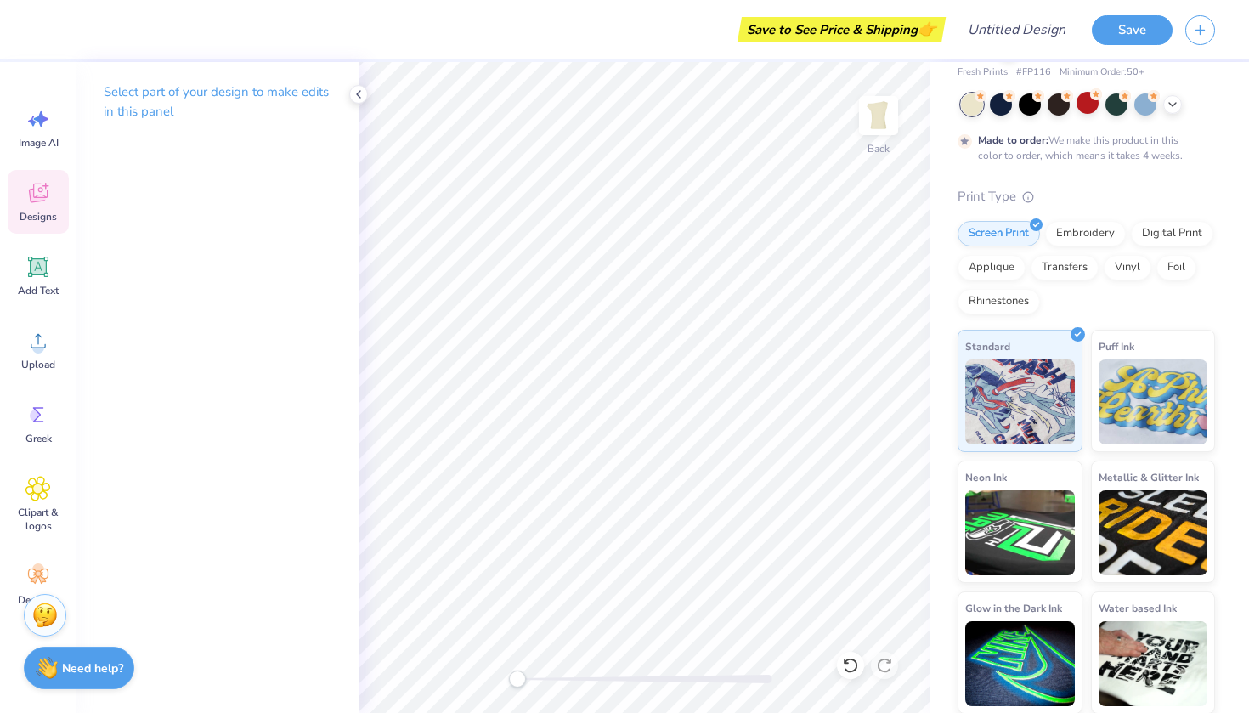
click at [34, 195] on icon at bounding box center [38, 193] width 19 height 20
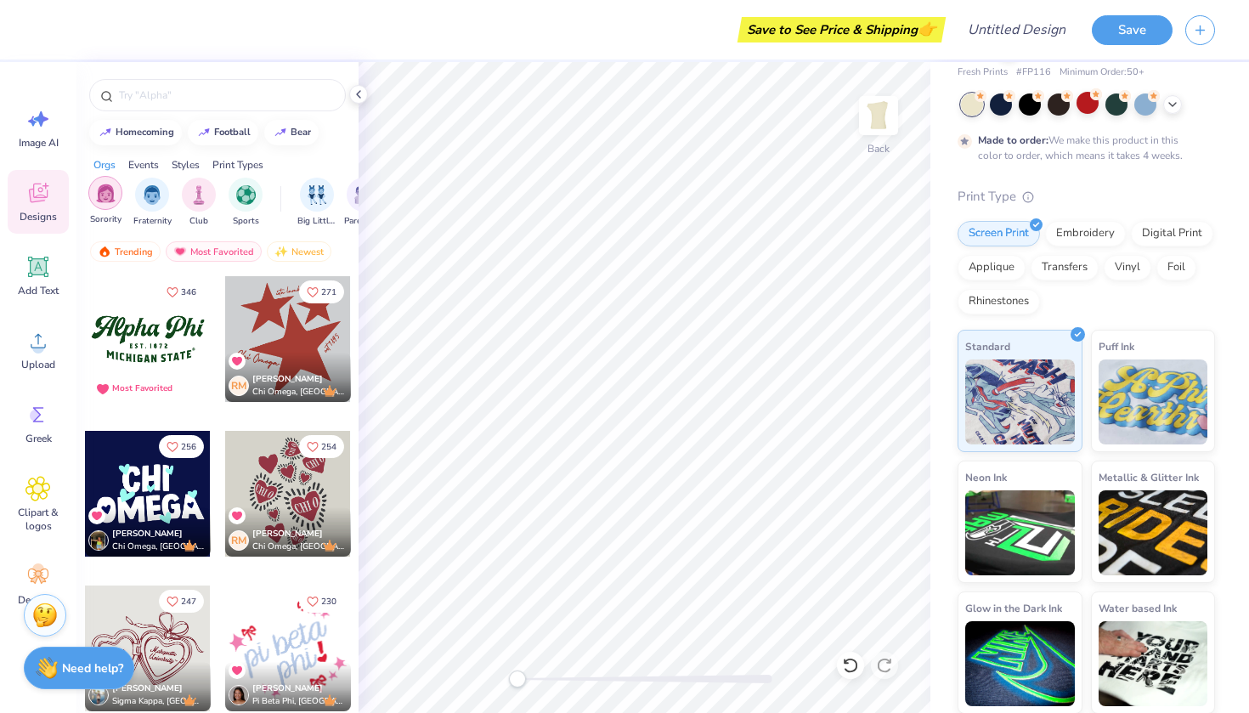
click at [110, 189] on img "filter for Sorority" at bounding box center [106, 193] width 20 height 20
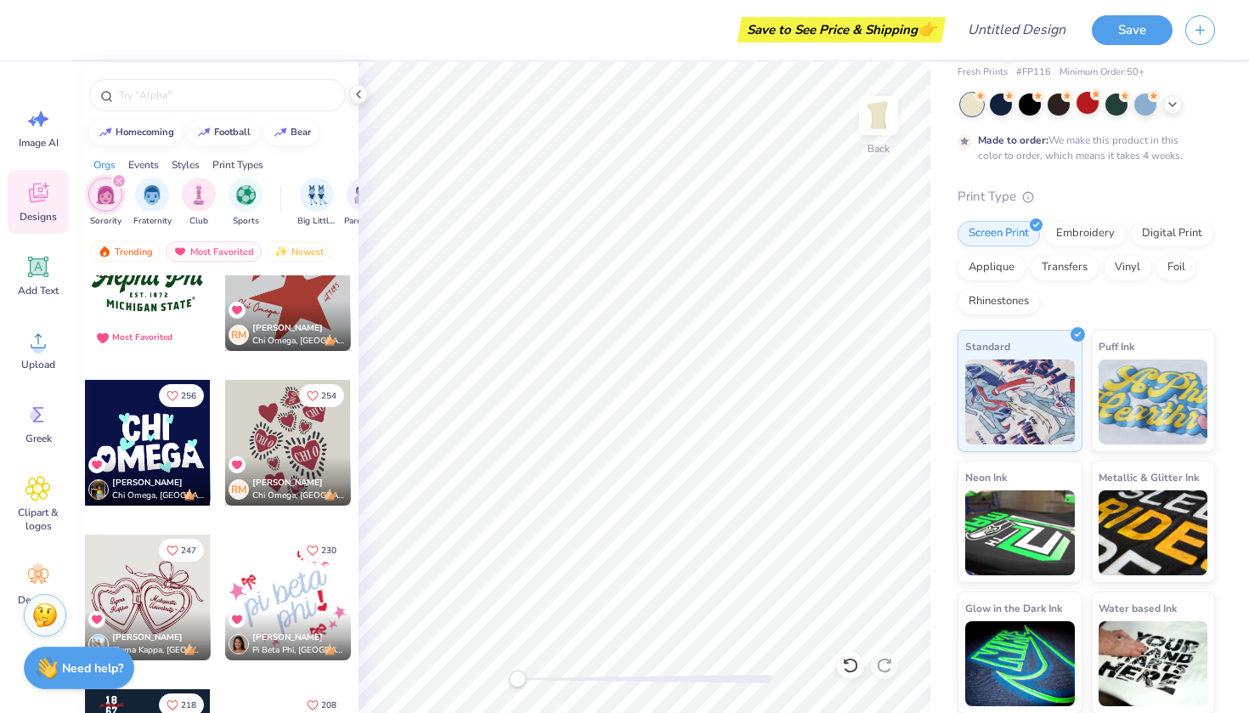
drag, startPoint x: 281, startPoint y: 593, endPoint x: 255, endPoint y: 577, distance: 30.9
click at [255, 577] on div at bounding box center [288, 597] width 126 height 126
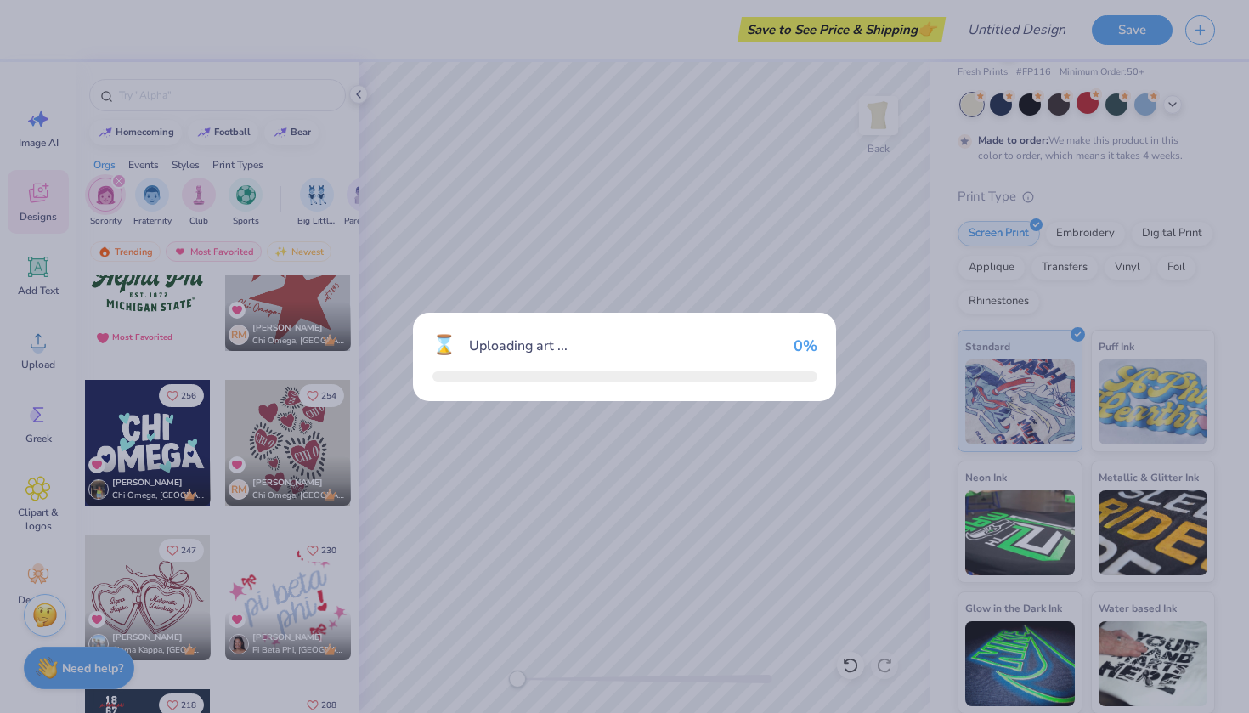
click at [256, 577] on div "⌛ Uploading art ... 0 %" at bounding box center [624, 356] width 1249 height 713
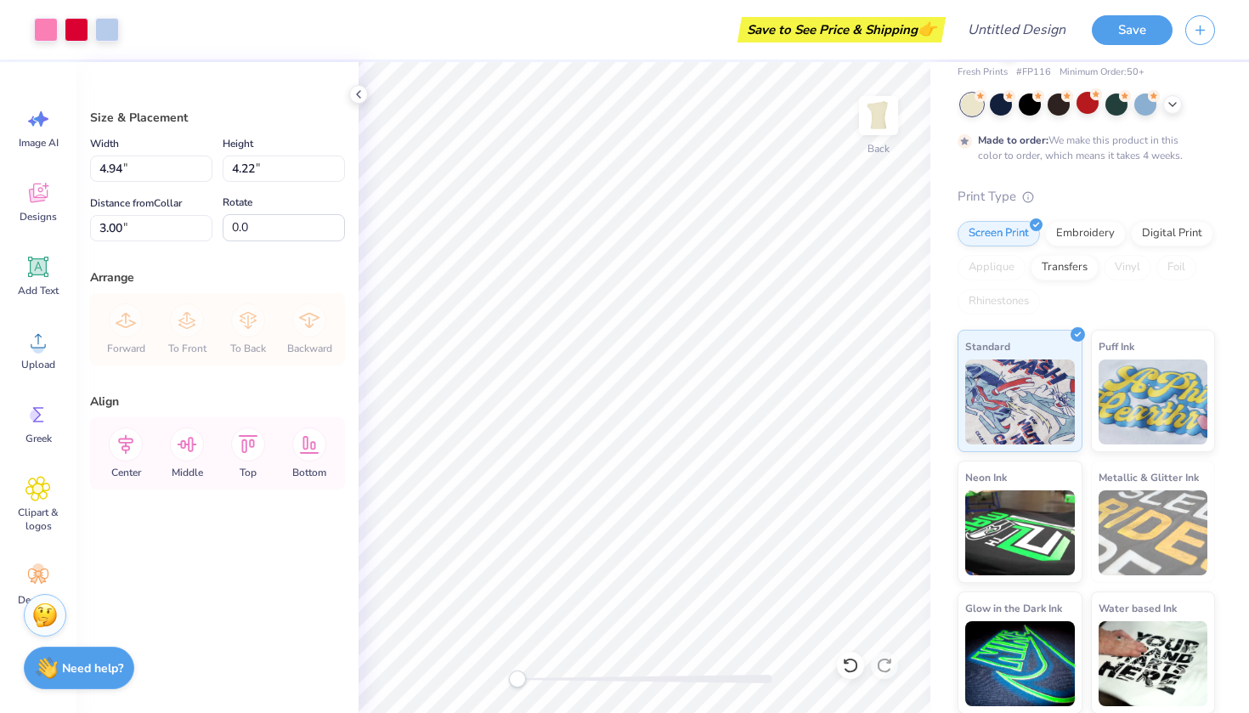
type input "8.57"
type input "7.32"
type input "3.02"
click at [21, 201] on div "Designs" at bounding box center [38, 202] width 61 height 64
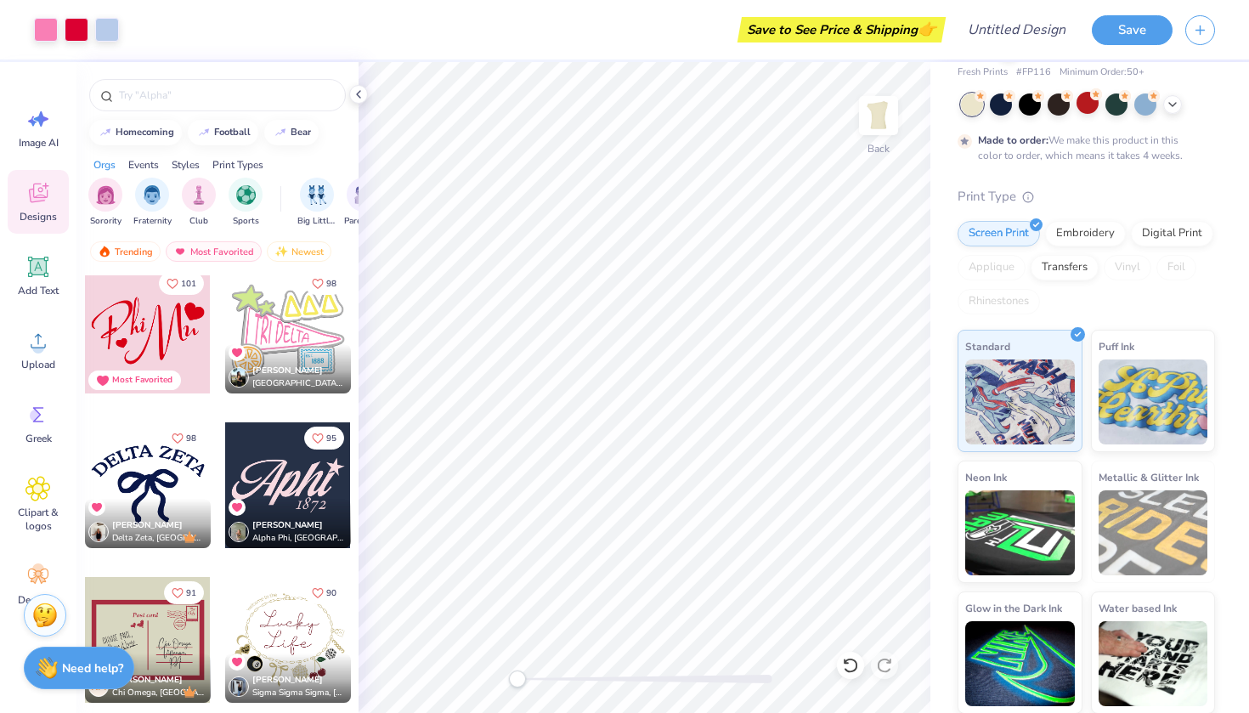
scroll to position [2024, 0]
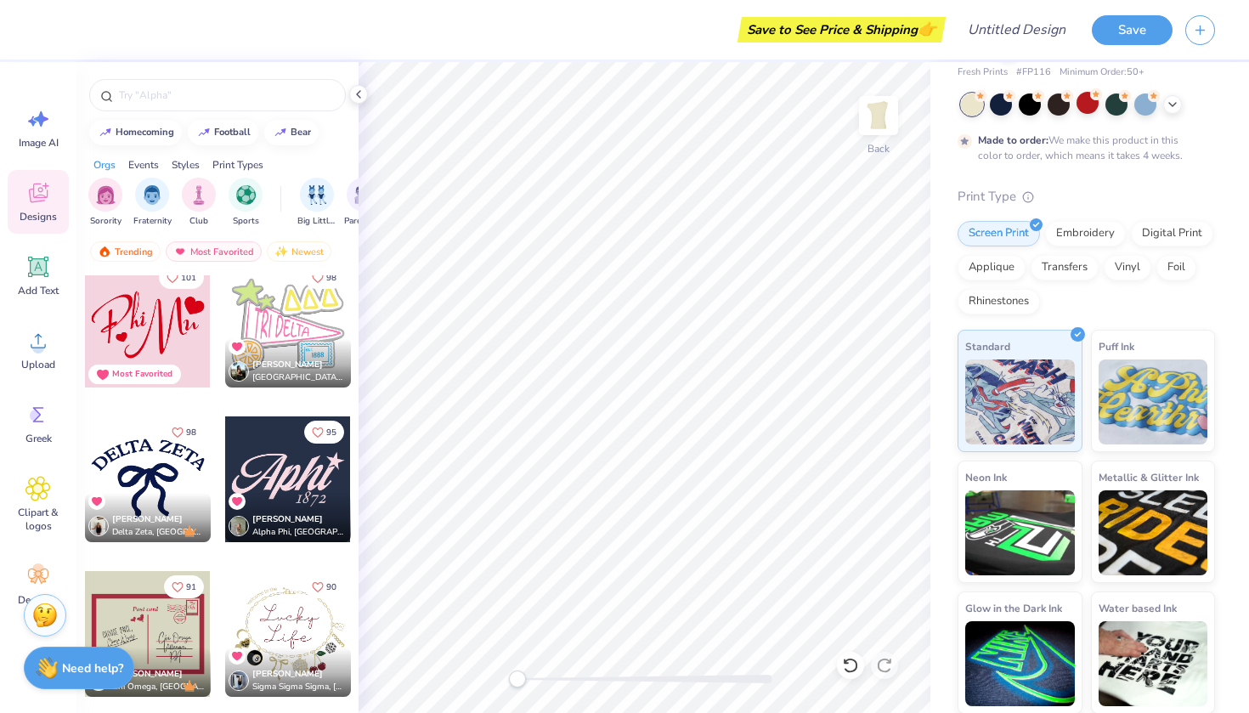
click at [308, 473] on div at bounding box center [288, 479] width 126 height 126
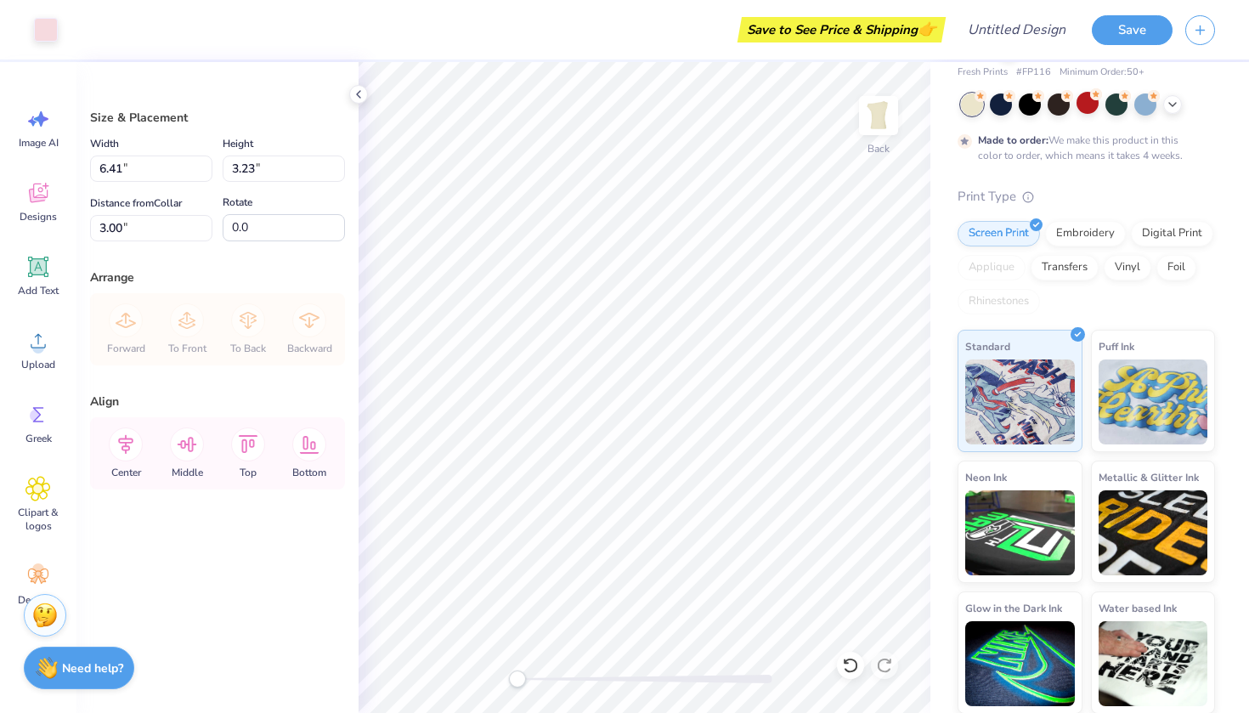
type input "9.26"
type input "4.66"
type input "4.07"
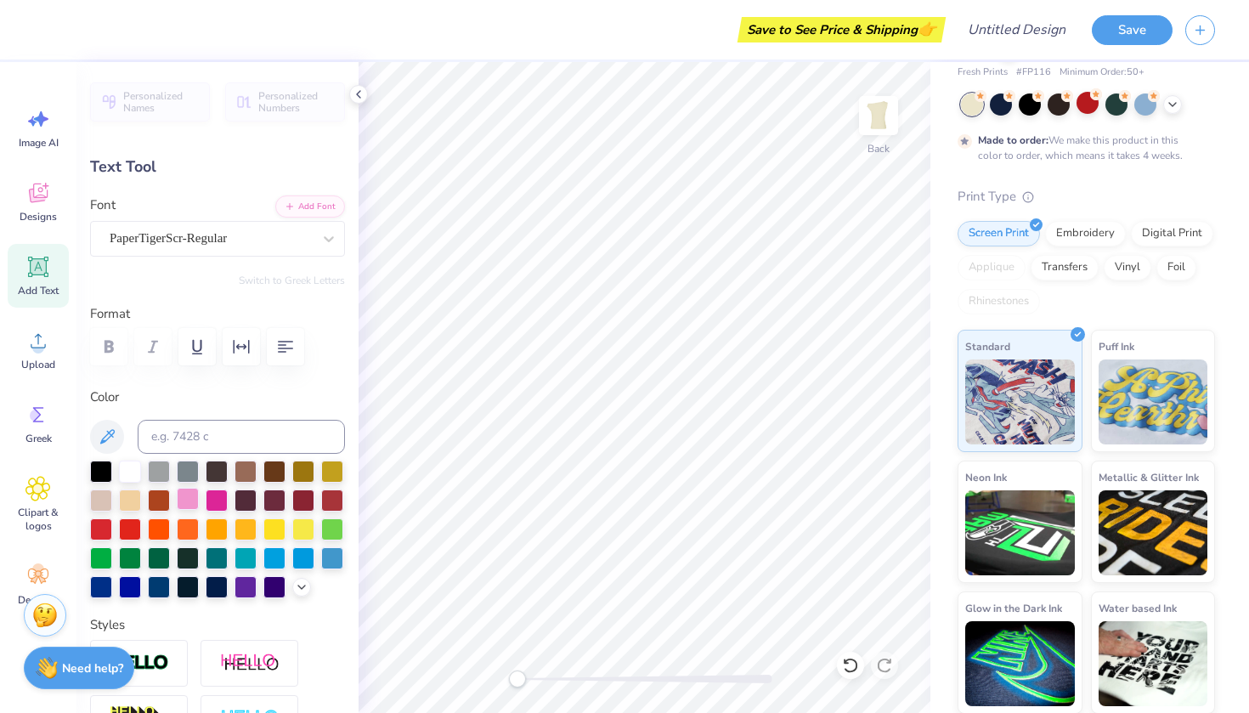
click at [188, 495] on div at bounding box center [188, 499] width 22 height 22
type textarea "Pi Phi"
type textarea "1867"
click at [189, 501] on div at bounding box center [188, 499] width 22 height 22
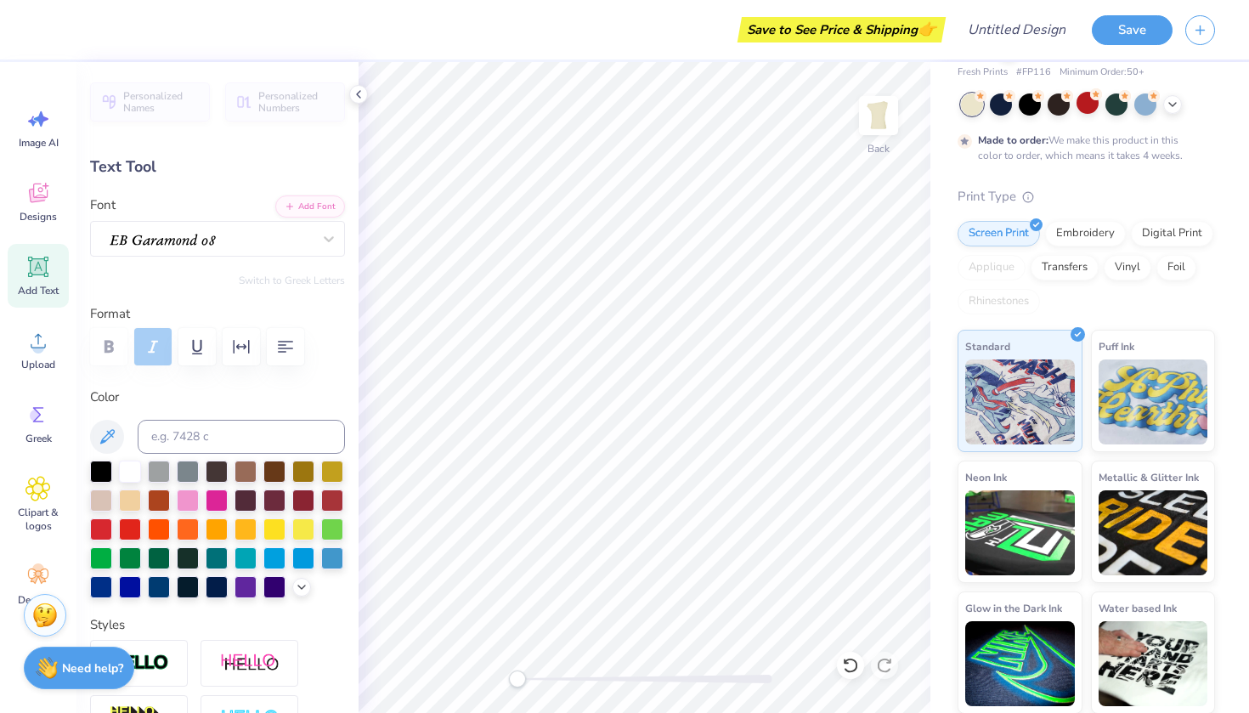
type input "11.33"
type input "3.33"
type input "4.55"
type input "8.42"
type input "2.48"
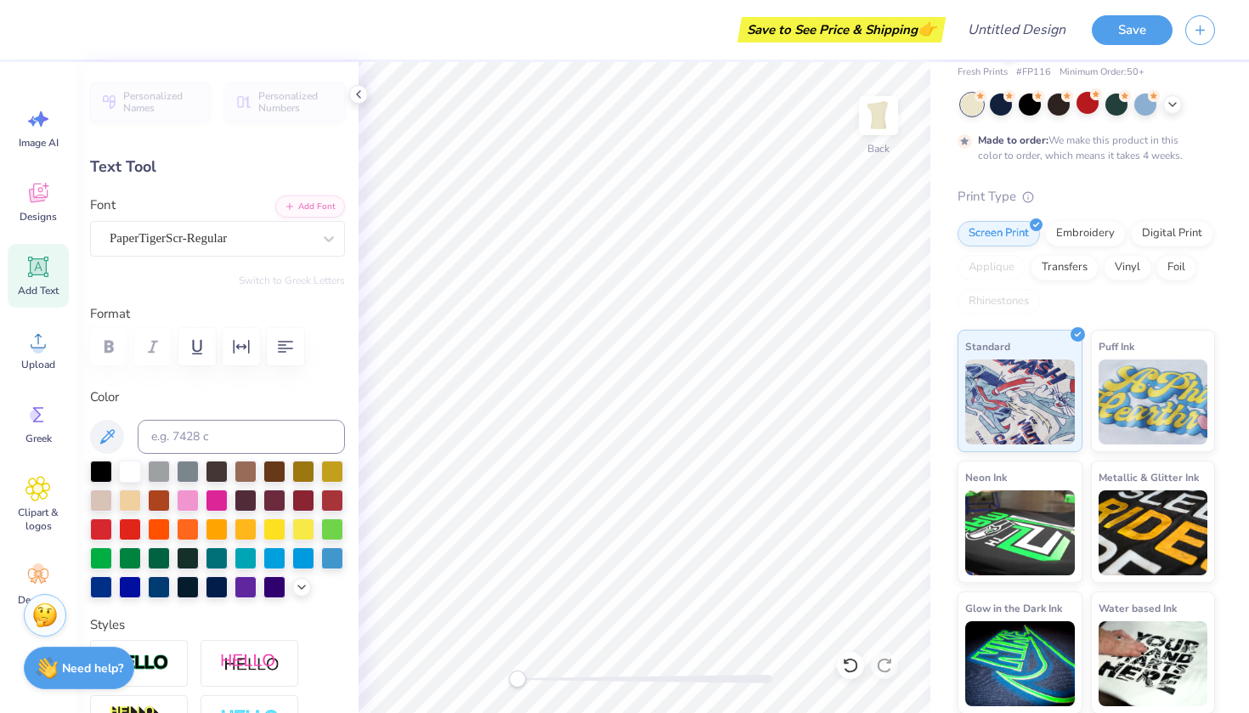
type input "5.44"
type input "2.52"
type input "1.32"
type input "9.23"
click at [39, 197] on icon at bounding box center [38, 193] width 19 height 20
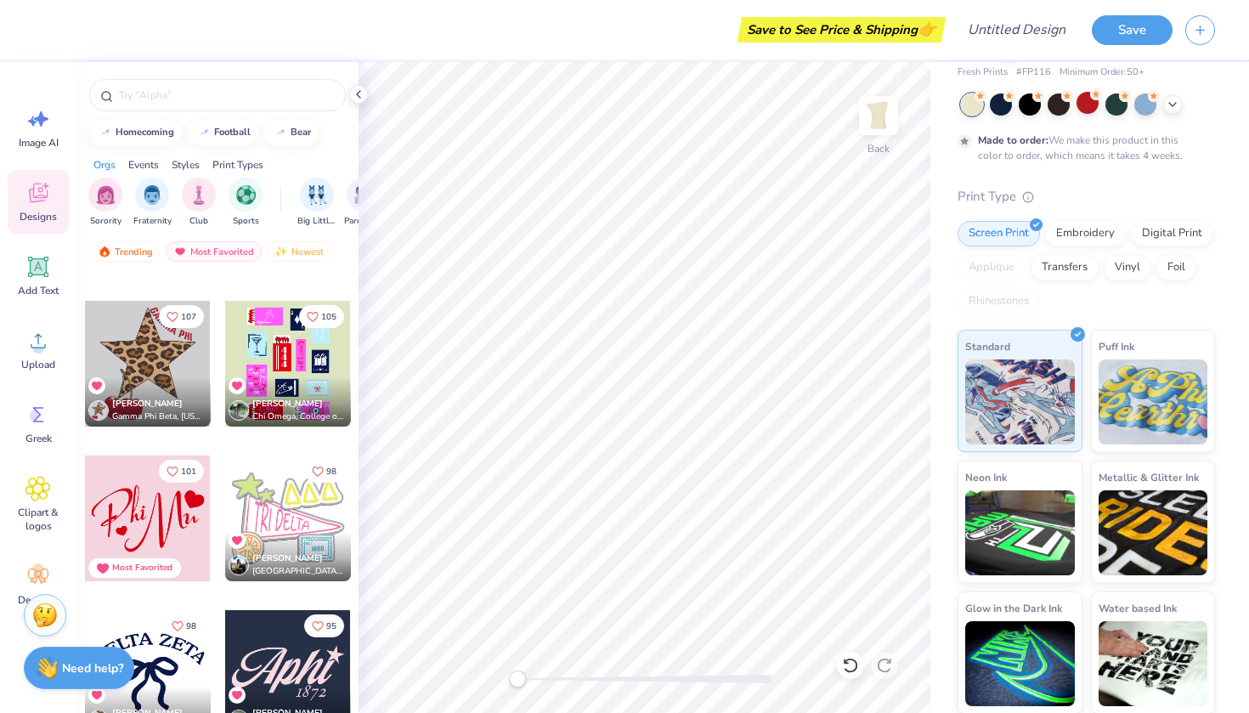
scroll to position [1852, 0]
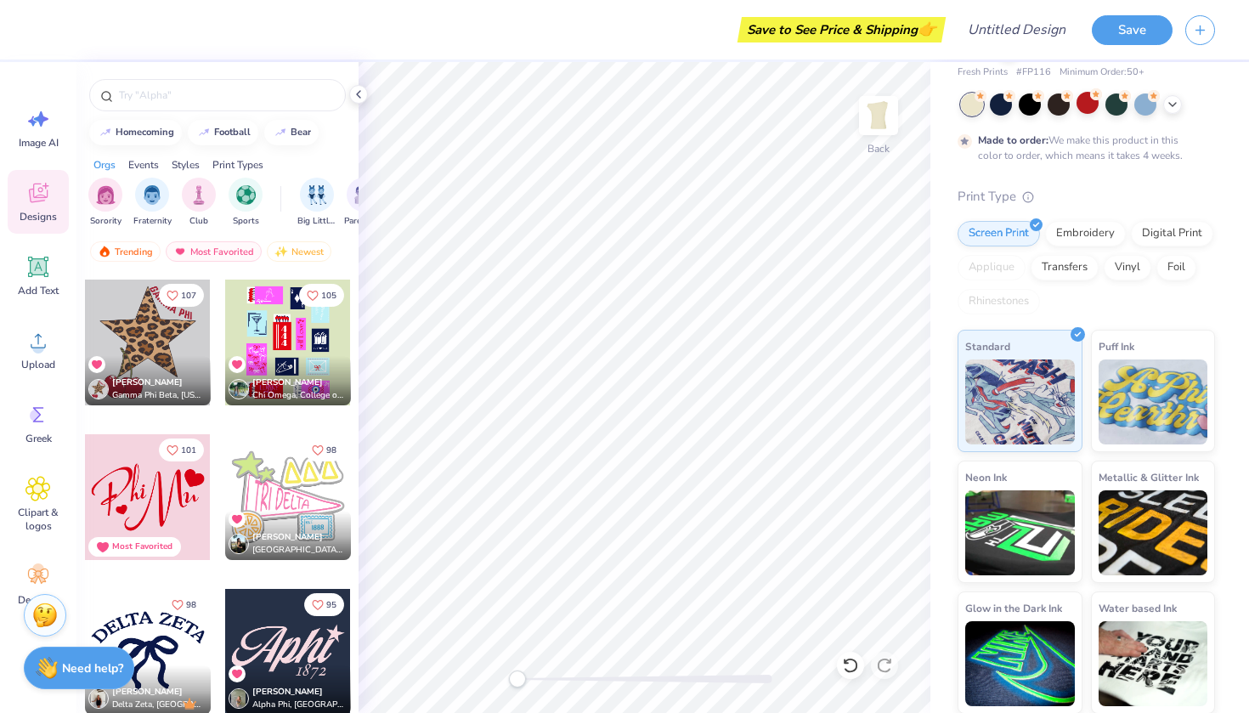
click at [183, 488] on div at bounding box center [148, 497] width 126 height 126
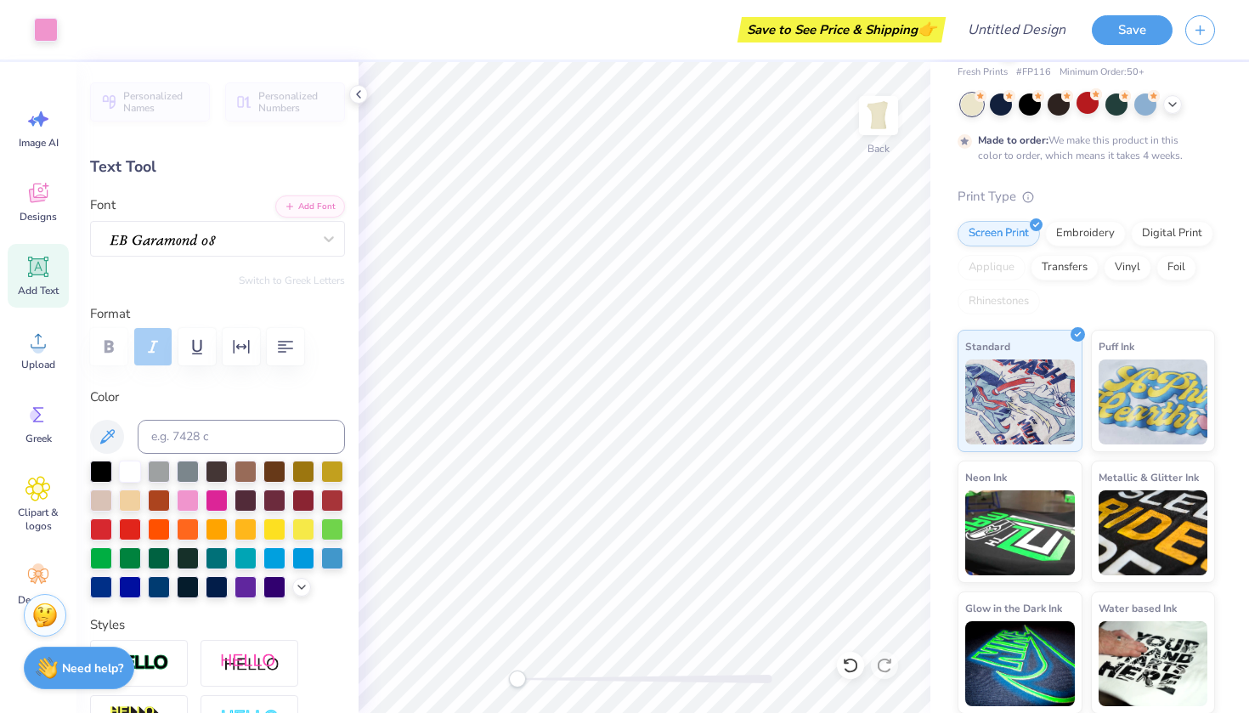
type input "8.42"
type input "2.48"
type input "5.44"
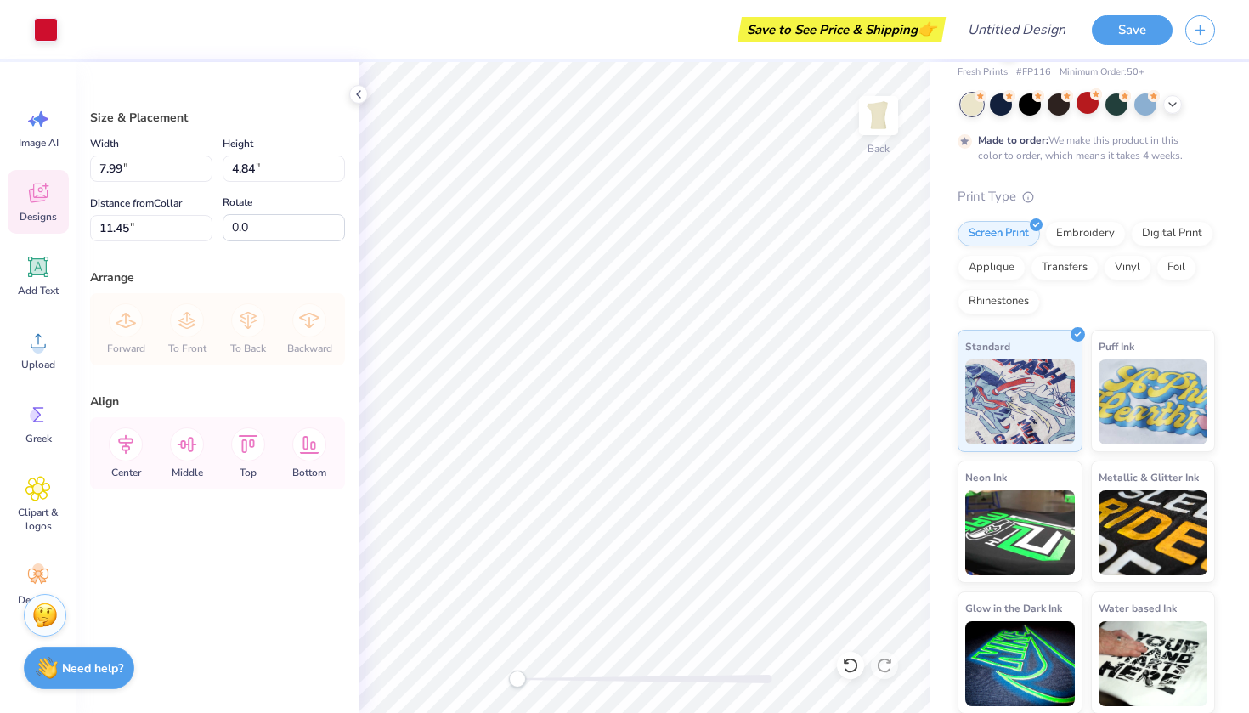
click at [37, 200] on icon at bounding box center [38, 196] width 16 height 14
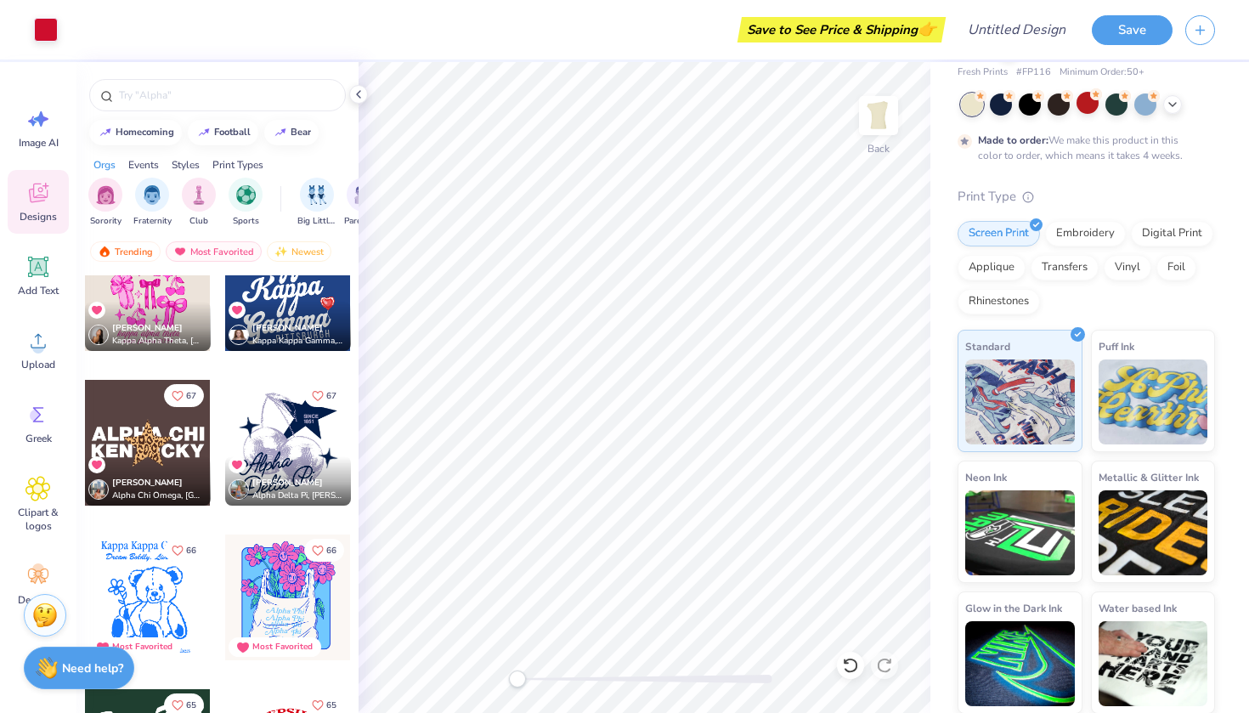
scroll to position [4071, 0]
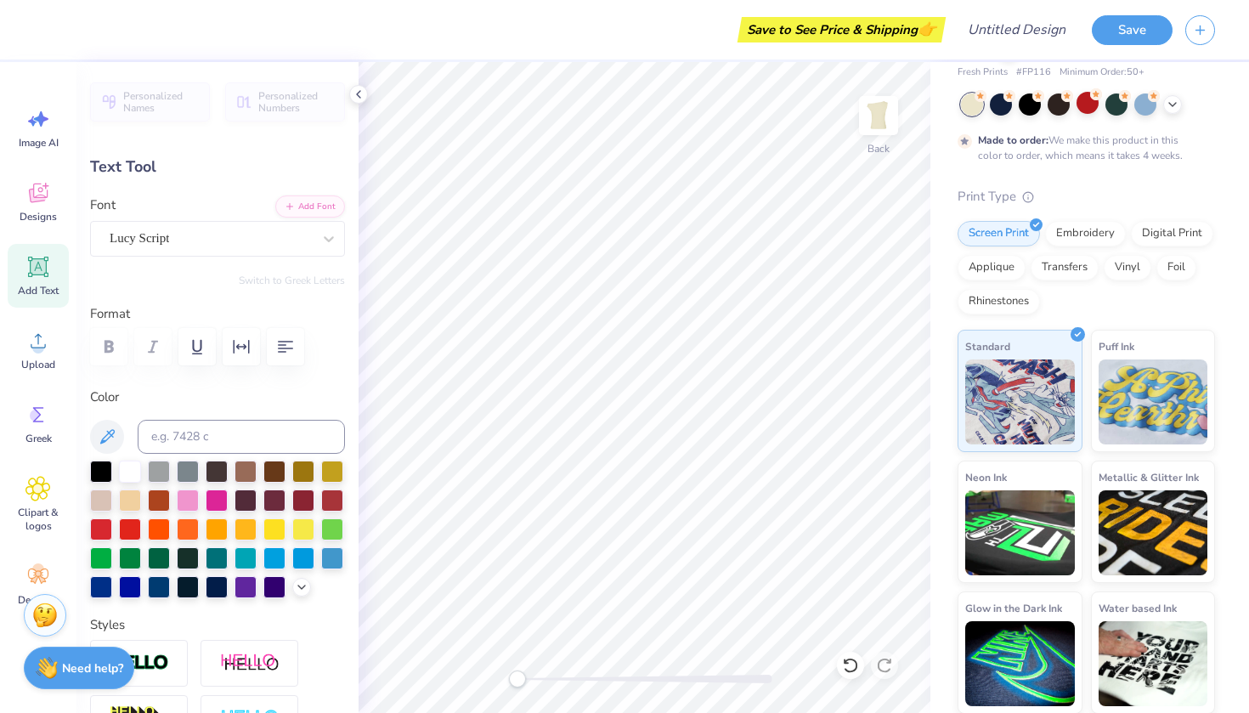
type input "5.85"
type input "4.83"
type input "5.54"
type input "4.82"
type input "4.58"
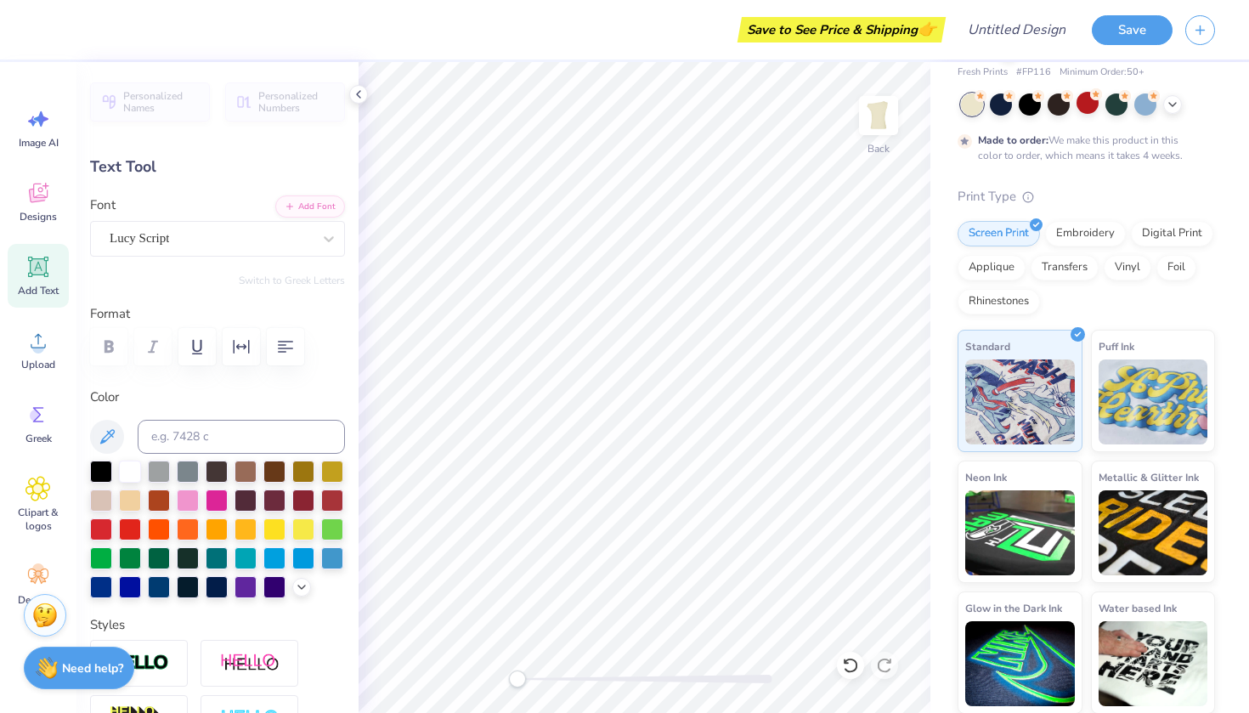
type input "4.87"
type input "5.85"
type input "4.83"
type input "5.54"
type input "4.82"
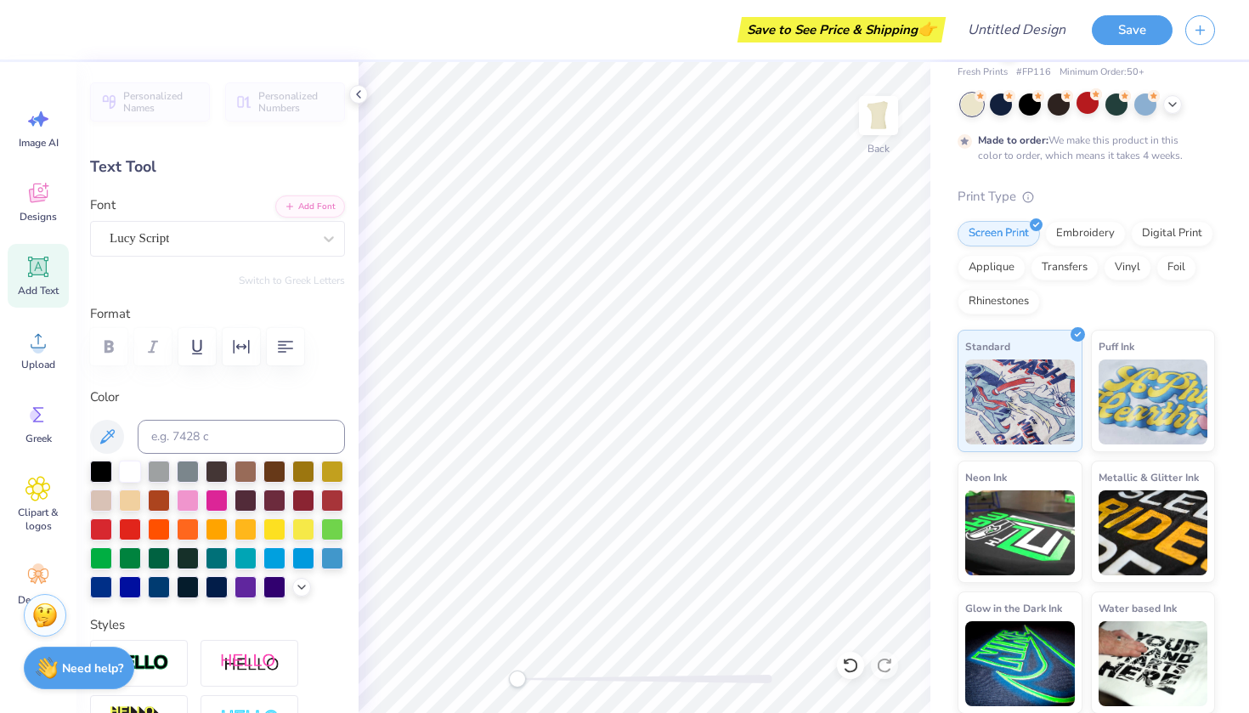
type input "4.58"
type input "4.87"
type input "5.85"
type input "4.83"
type input "5.54"
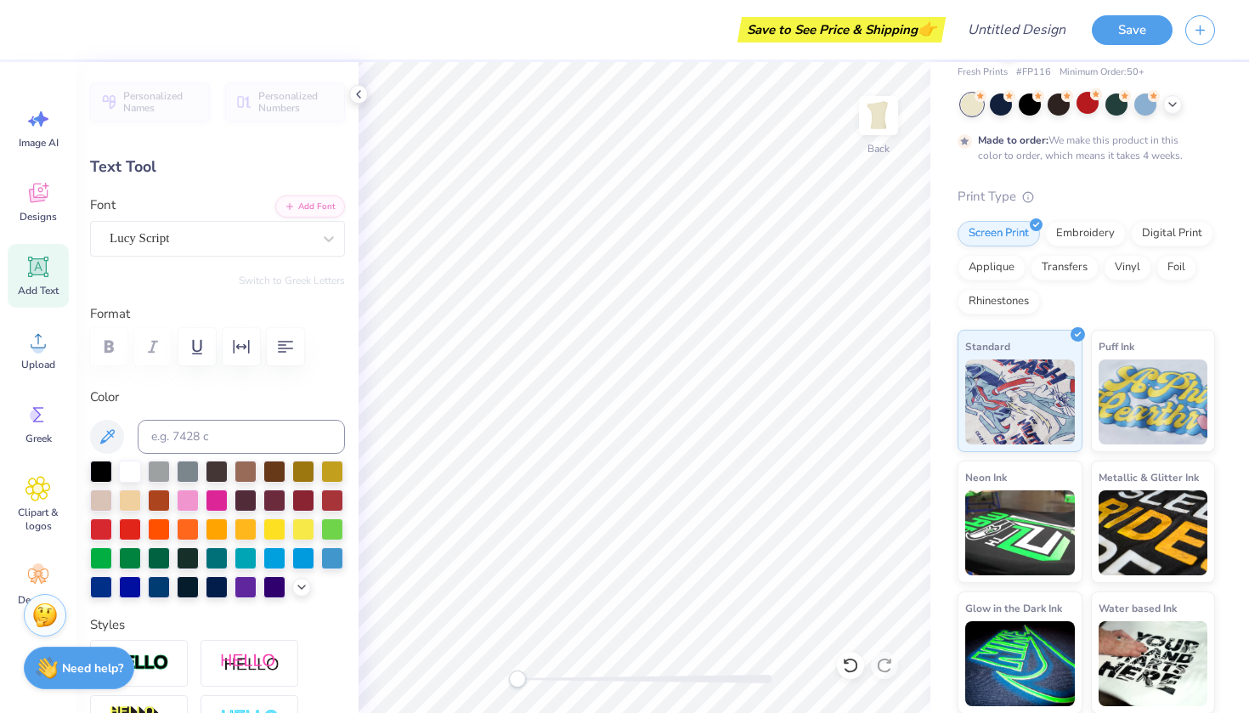
type textarea "M"
type textarea "Phi"
type input "4.82"
type input "4.58"
type input "4.87"
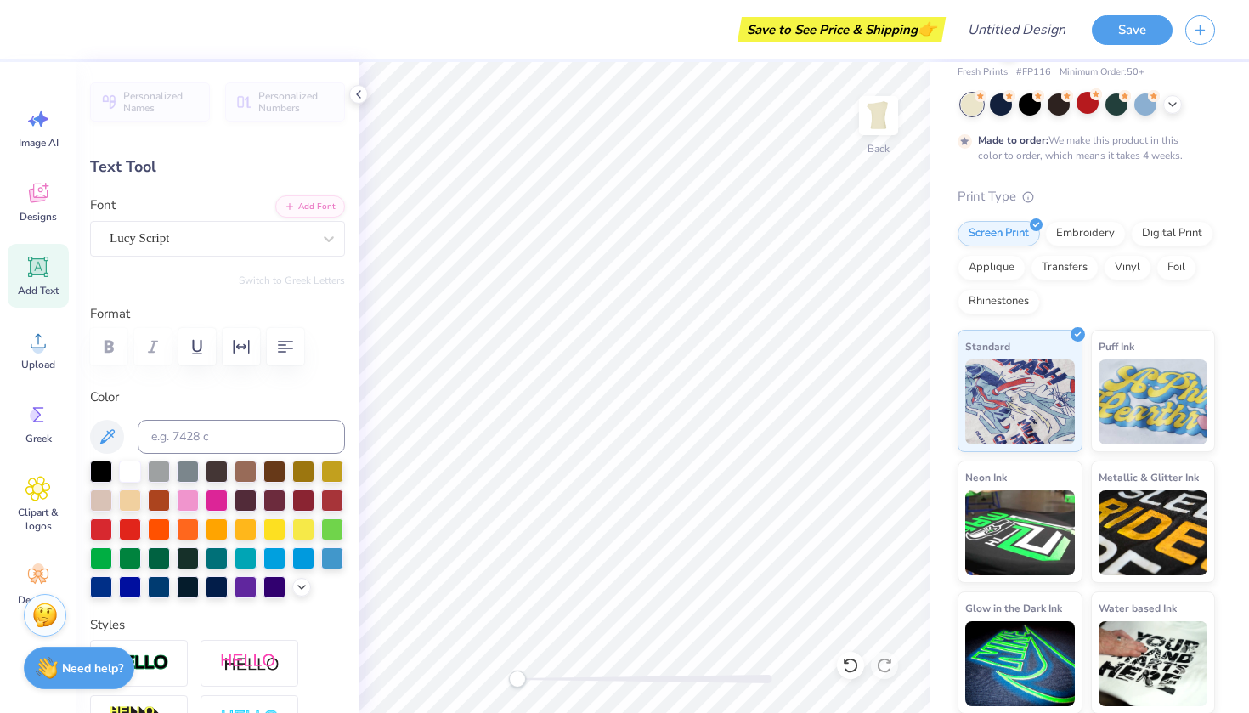
type textarea "Pi"
type input "3.60"
type input "4.44"
type input "4.93"
type input "4.82"
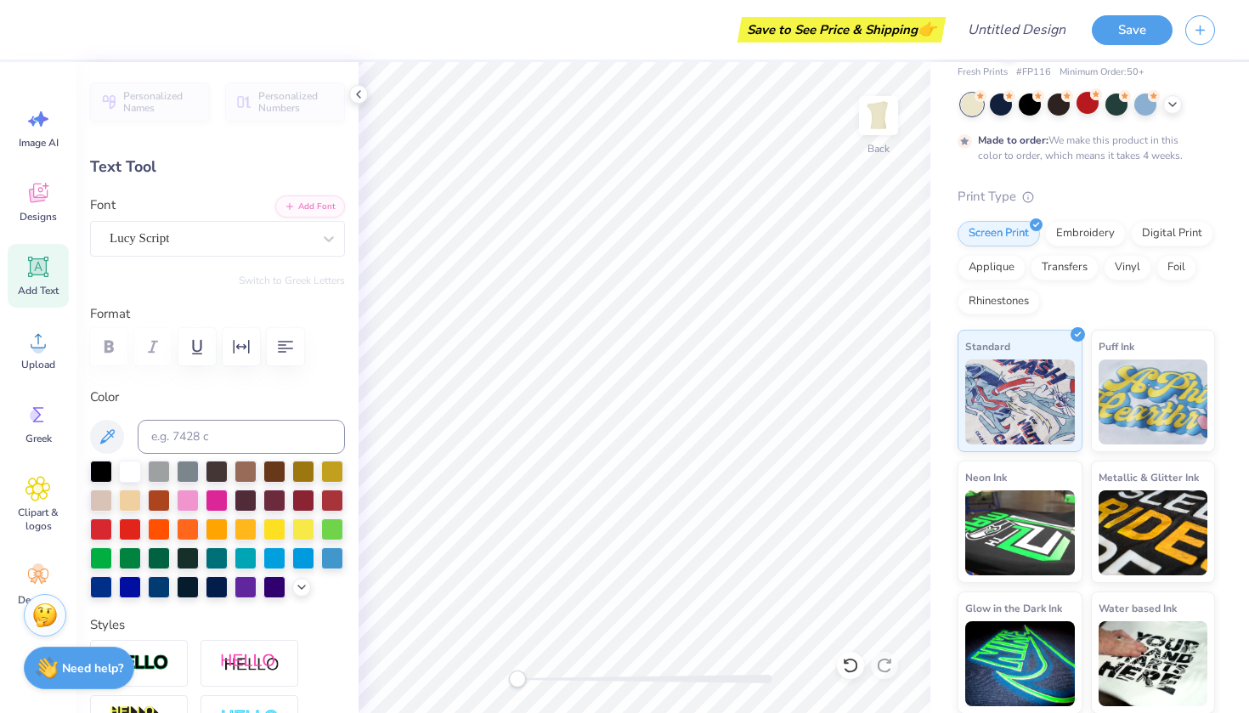
type input "4.58"
type input "5.67"
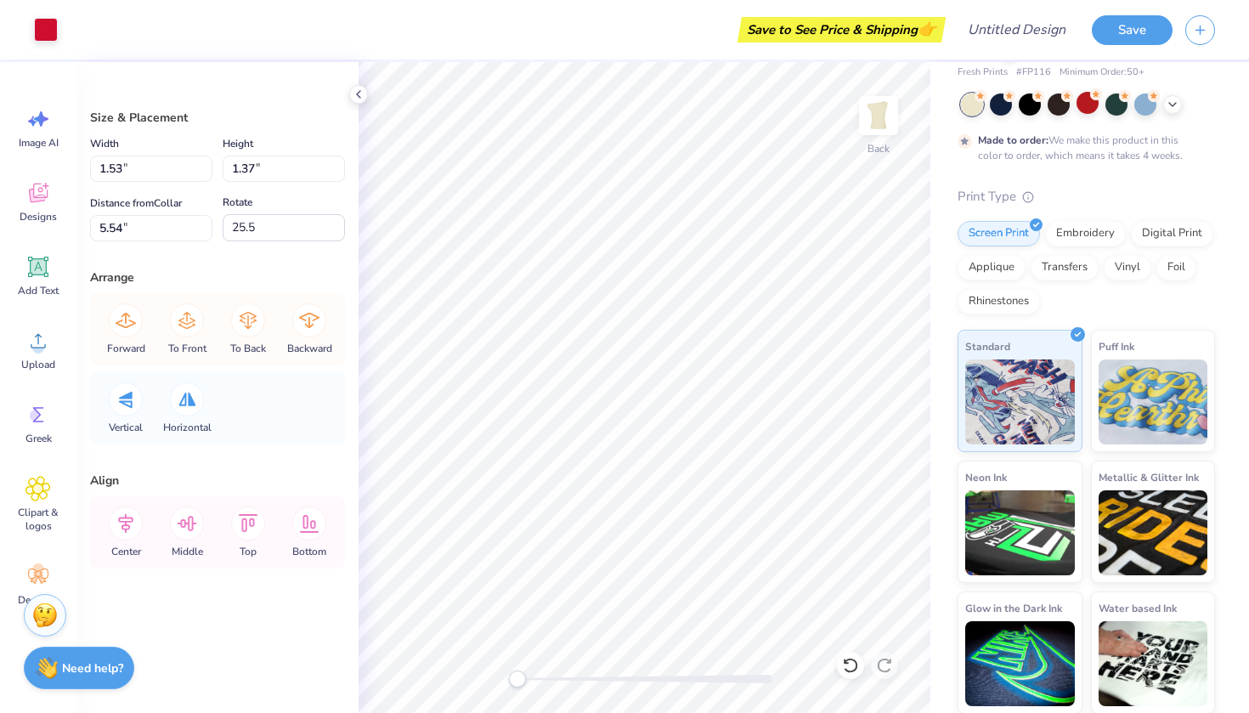
type input "0.88"
type input "0.77"
type input "8.31"
type input "-19.3"
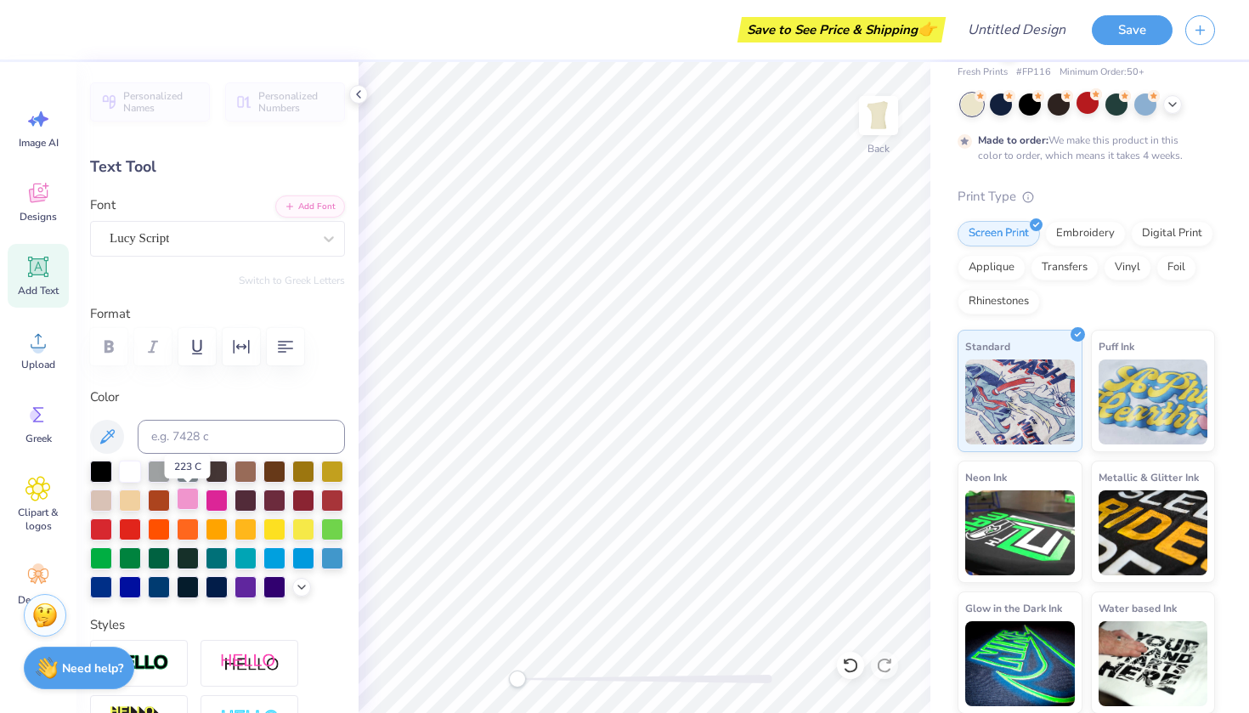
click at [188, 496] on div at bounding box center [188, 499] width 22 height 22
type input "4.82"
type input "4.58"
type input "6.41"
click at [183, 493] on div at bounding box center [188, 499] width 22 height 22
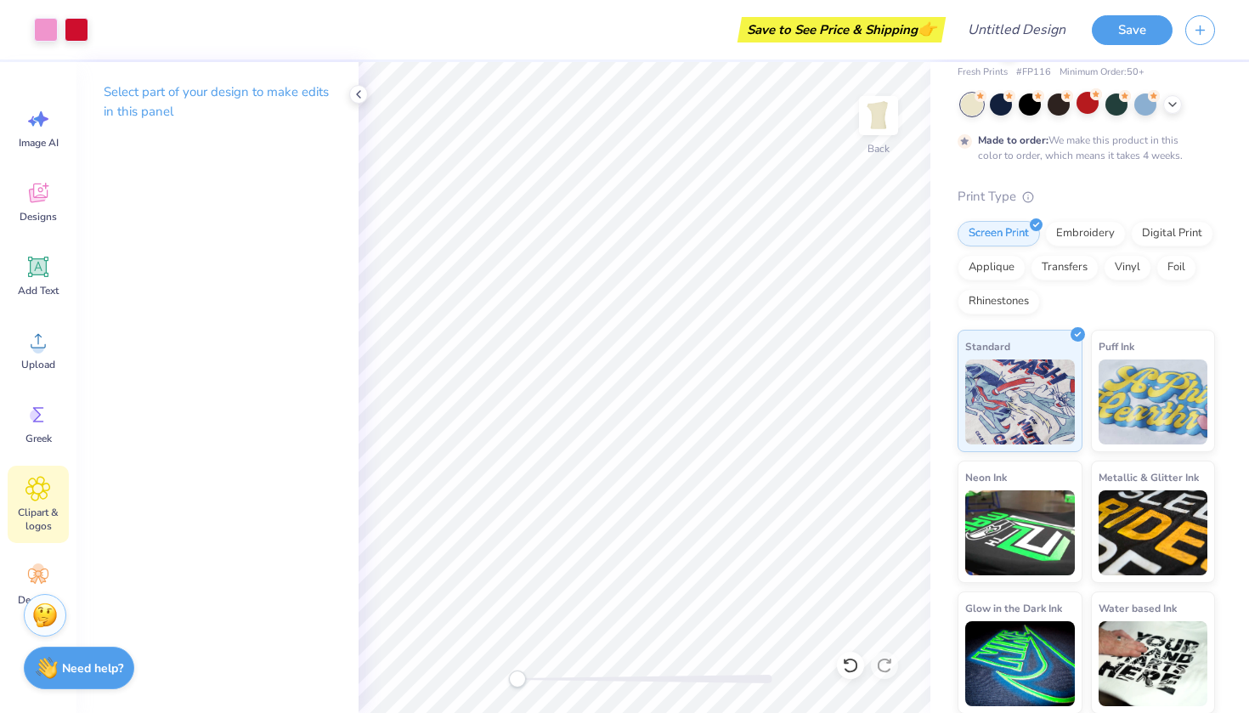
click at [40, 490] on icon at bounding box center [38, 488] width 10 height 10
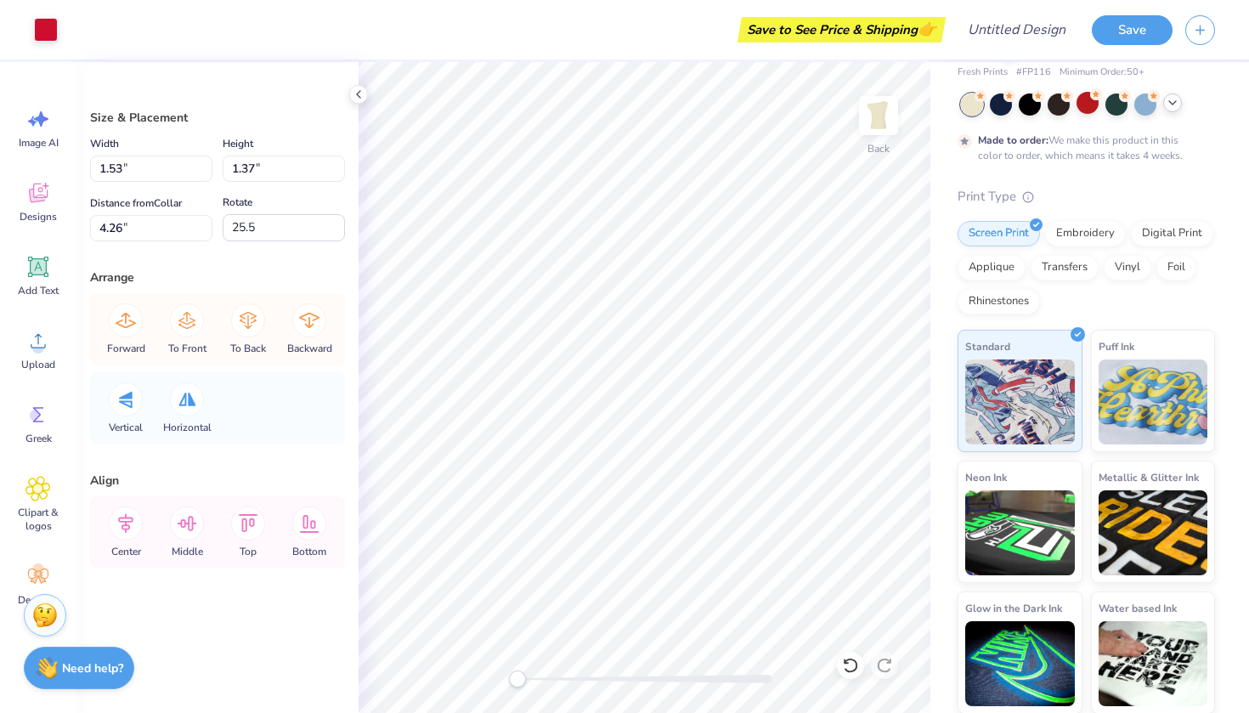
click at [1170, 105] on icon at bounding box center [1172, 103] width 14 height 14
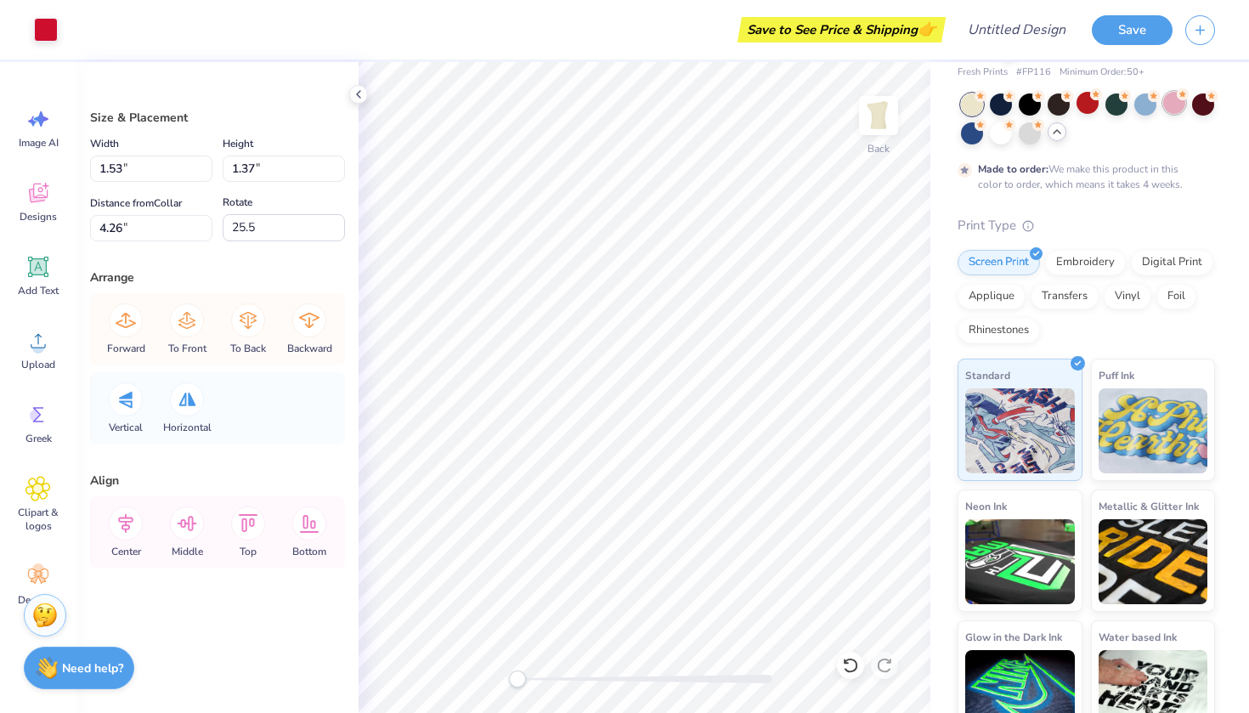
click at [1180, 99] on circle at bounding box center [1182, 94] width 12 height 12
type input "5.04"
click at [1163, 107] on div at bounding box center [1174, 103] width 22 height 22
click at [1100, 105] on div at bounding box center [1088, 118] width 254 height 51
click at [1092, 105] on div at bounding box center [1087, 103] width 22 height 22
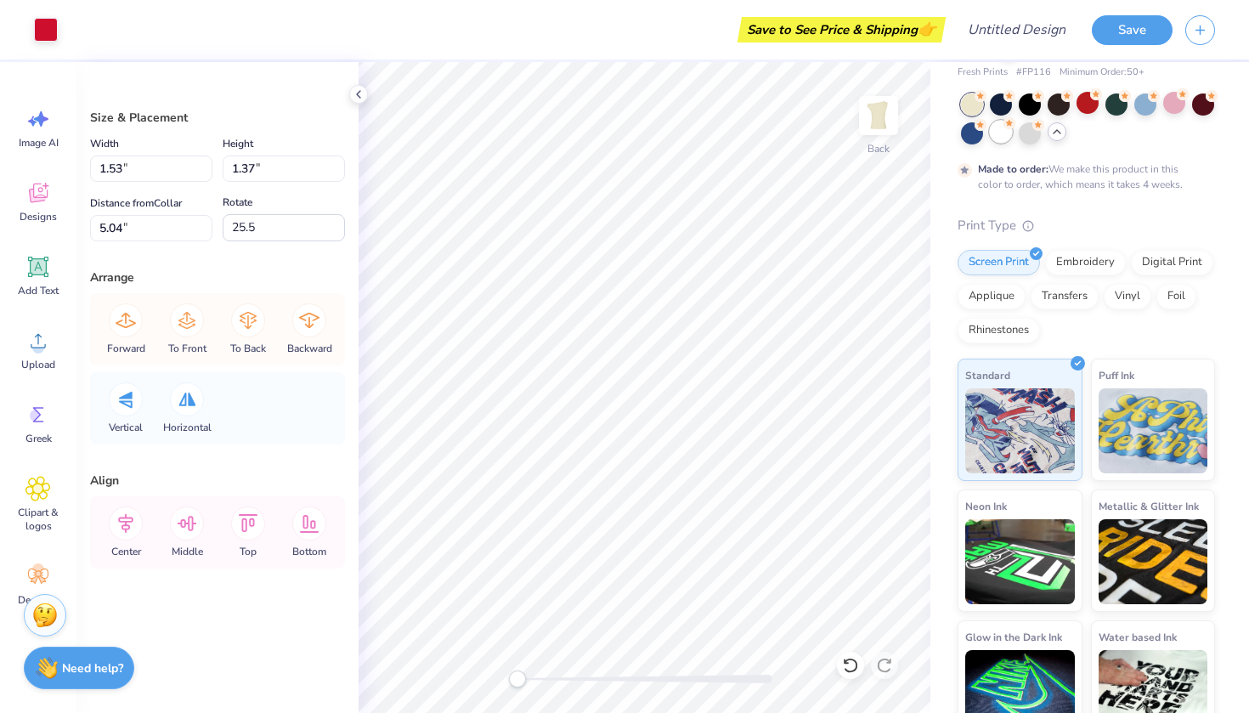
click at [994, 132] on div at bounding box center [1001, 132] width 22 height 22
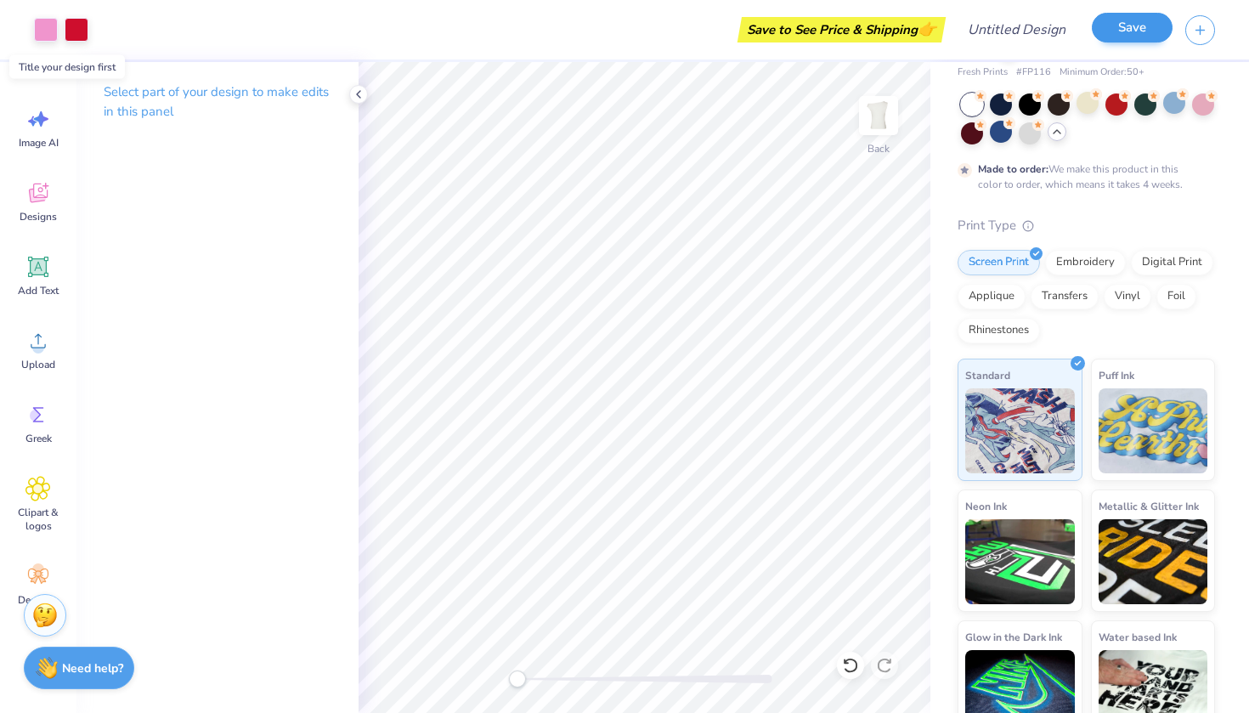
click at [1109, 29] on button "Save" at bounding box center [1131, 28] width 81 height 30
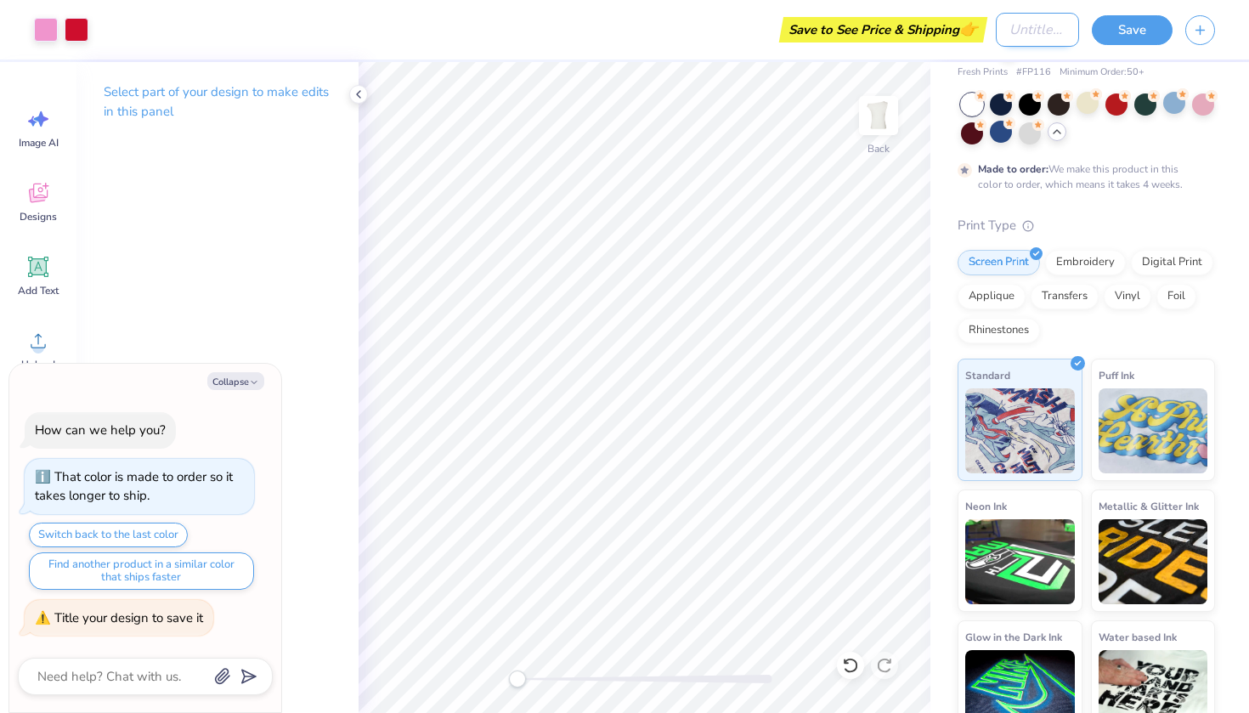
click at [1002, 34] on input "Design Title" at bounding box center [1036, 30] width 83 height 34
type textarea "x"
type input "o"
type textarea "x"
type input "of"
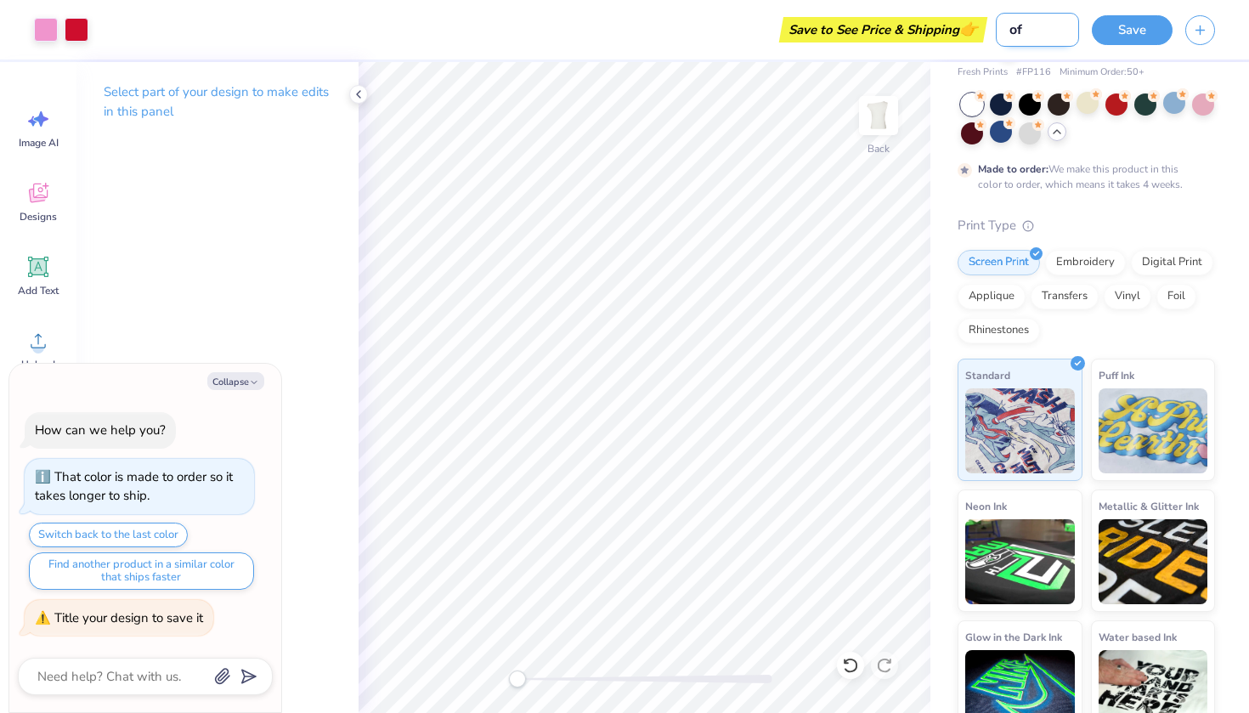
type textarea "x"
type input "of"
type textarea "x"
type input "of t"
type textarea "x"
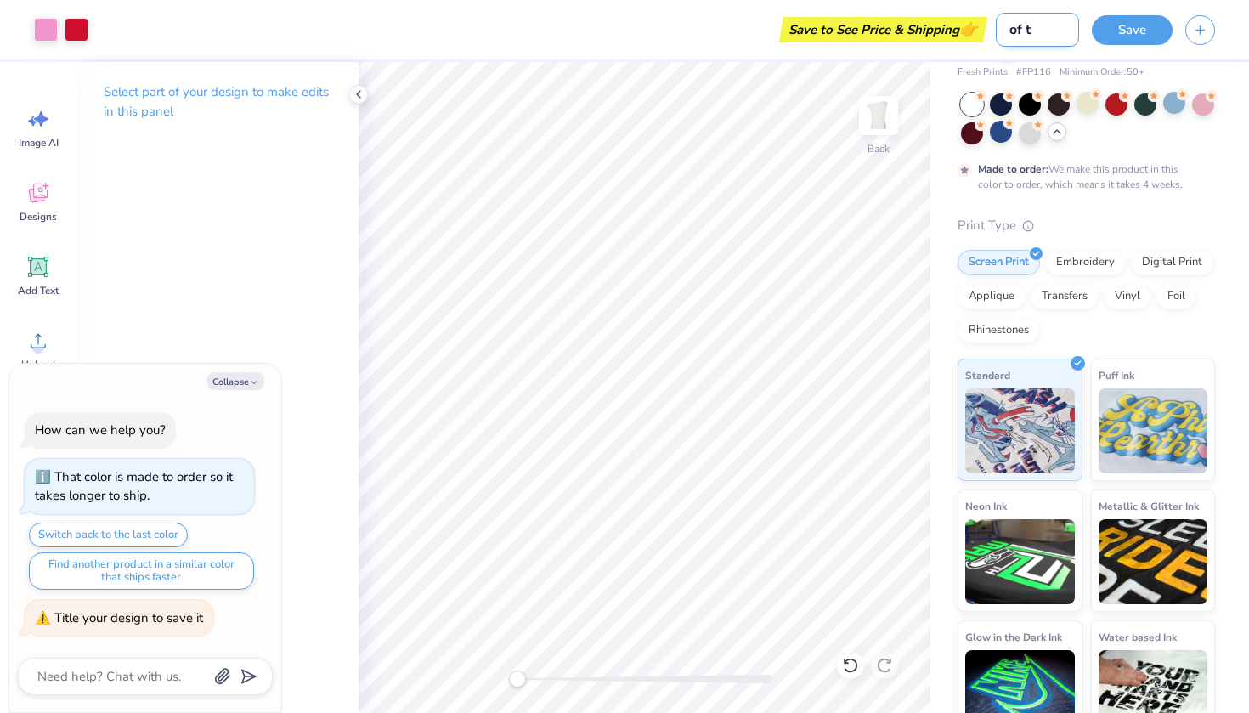
type input "of th"
type textarea "x"
type input "of t"
type textarea "x"
type input "of"
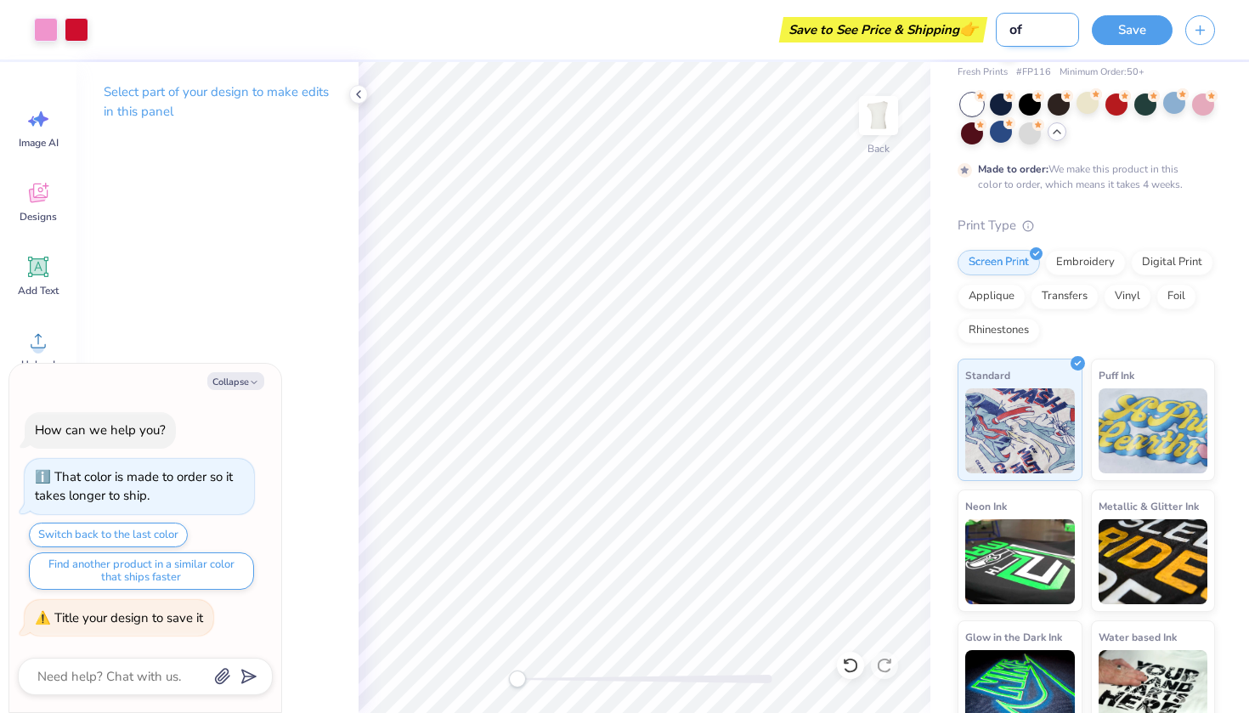
type textarea "x"
type input "of"
type textarea "x"
type input "off"
type textarea "x"
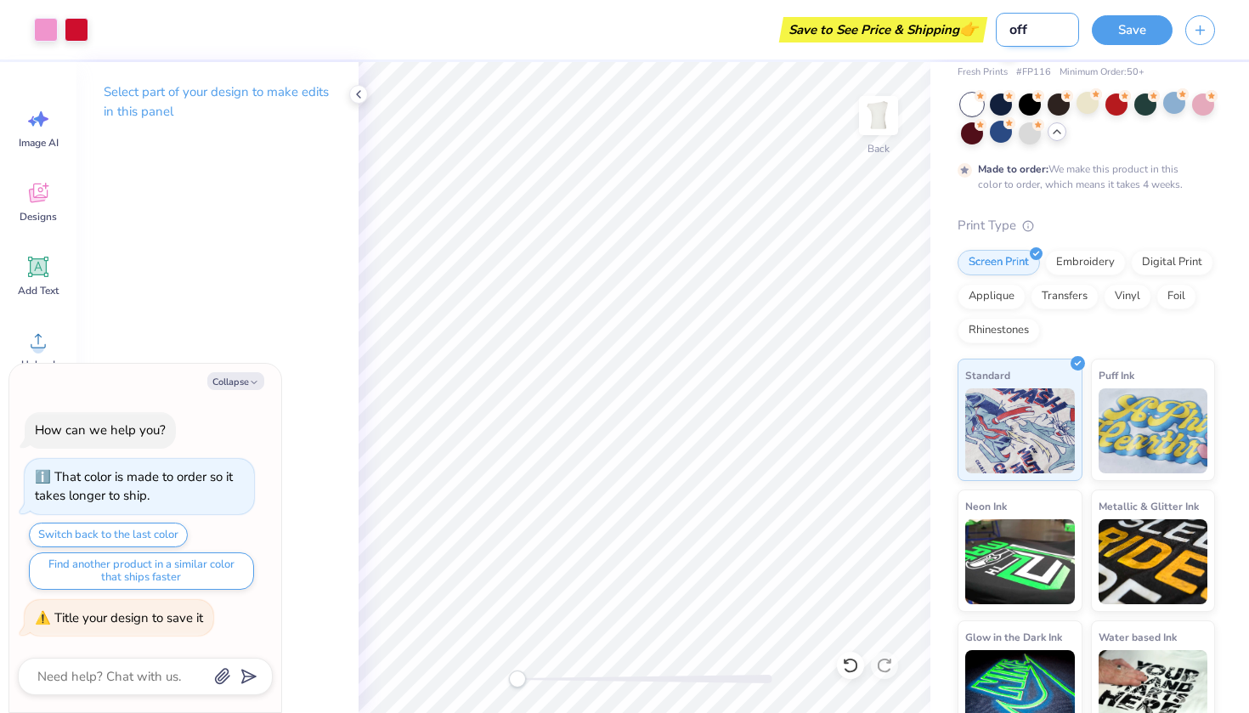
type input "off"
type textarea "x"
type input "off t"
type textarea "x"
type input "off te"
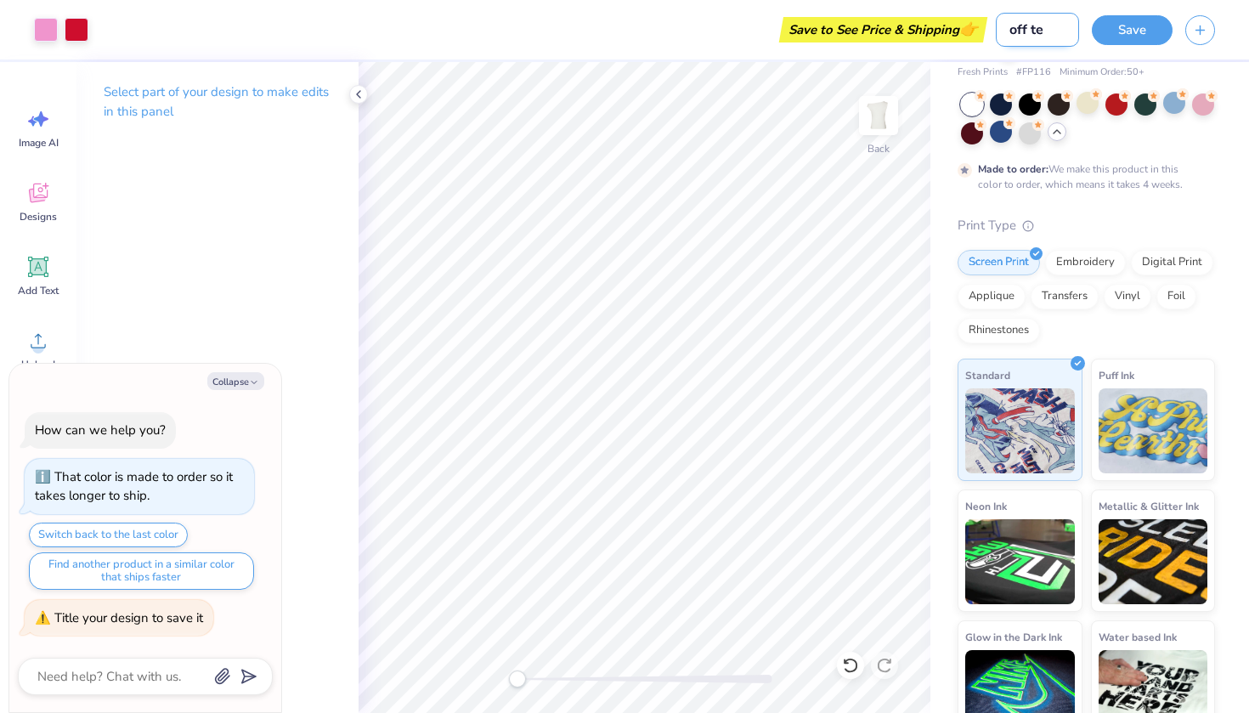
type textarea "x"
type input "off the"
type textarea "x"
type input "off the s"
type textarea "x"
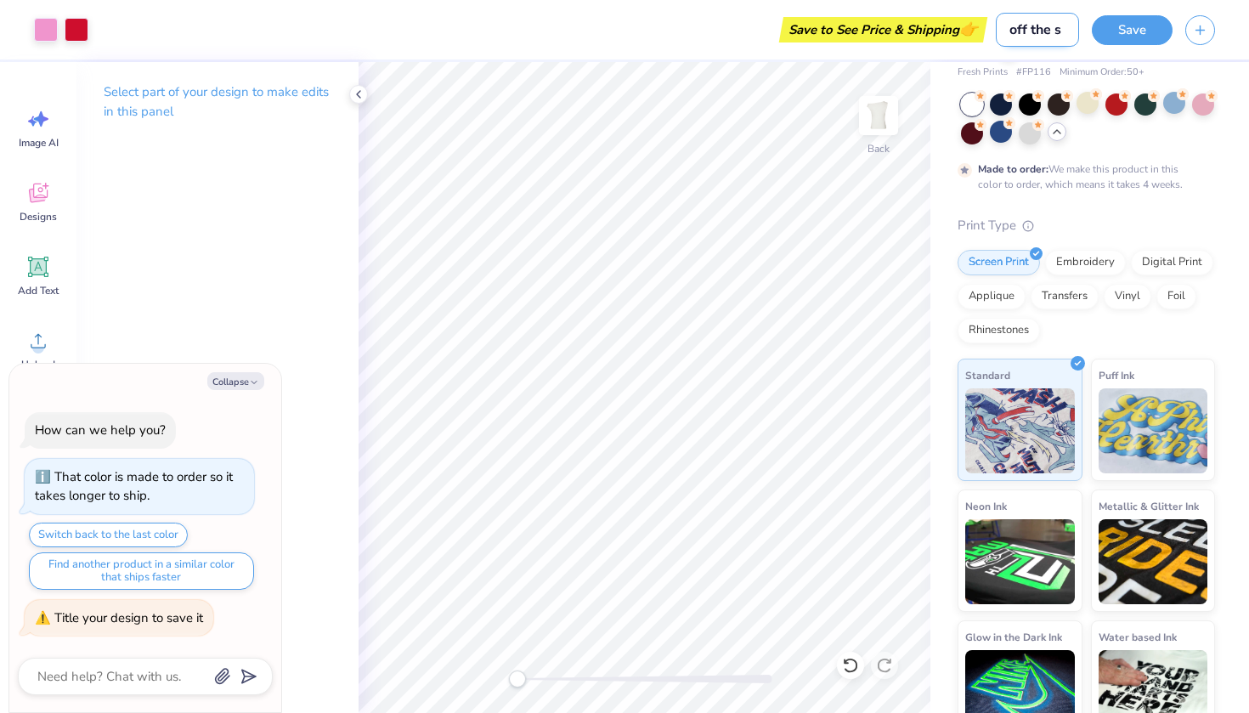
type input "off the sh"
type textarea "x"
type input "off the sho"
type textarea "x"
type input "off the shou"
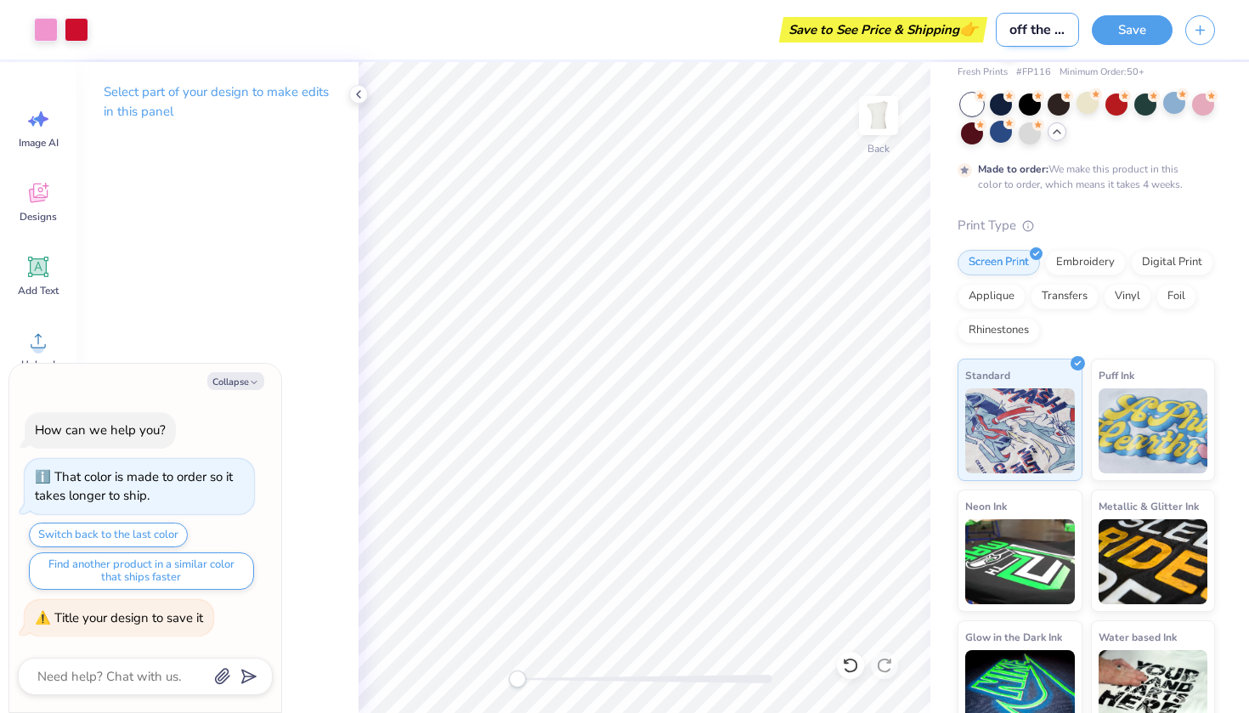
type textarea "x"
type input "off the shoul"
type textarea "x"
type input "off the should"
type textarea "x"
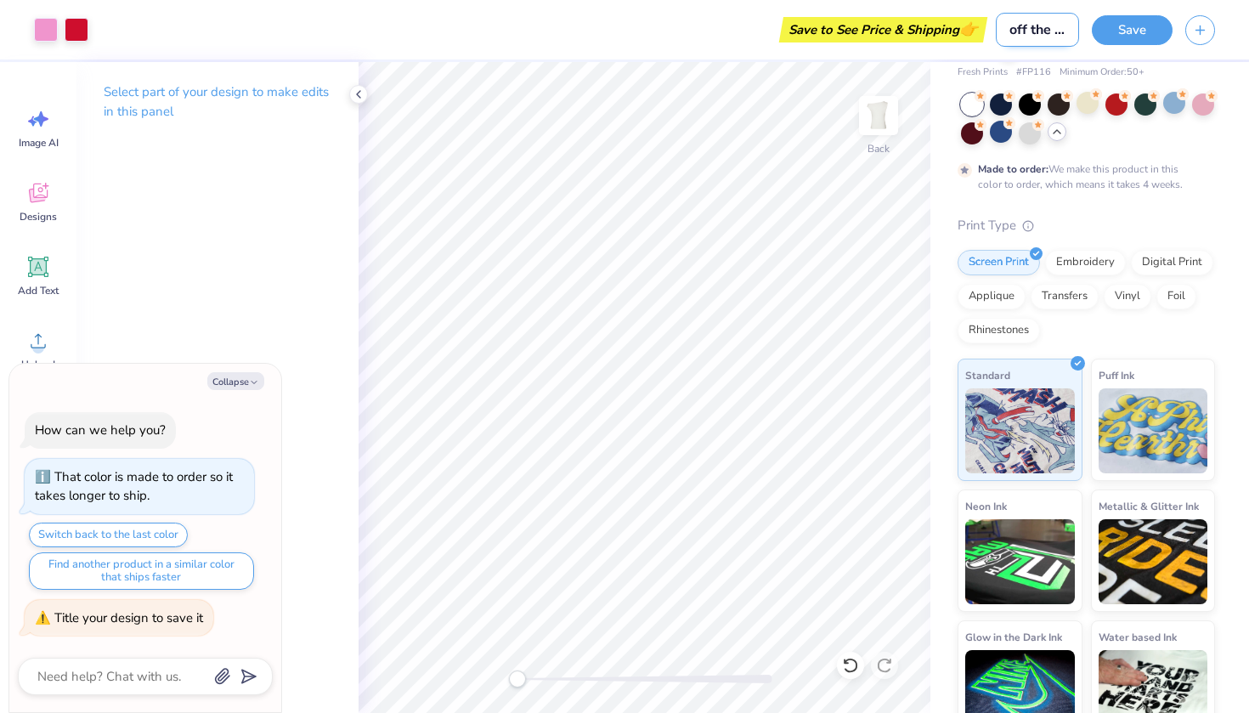
type input "off the shoulde"
type textarea "x"
type input "off the shoulder"
type textarea "x"
type input "off the shoulder"
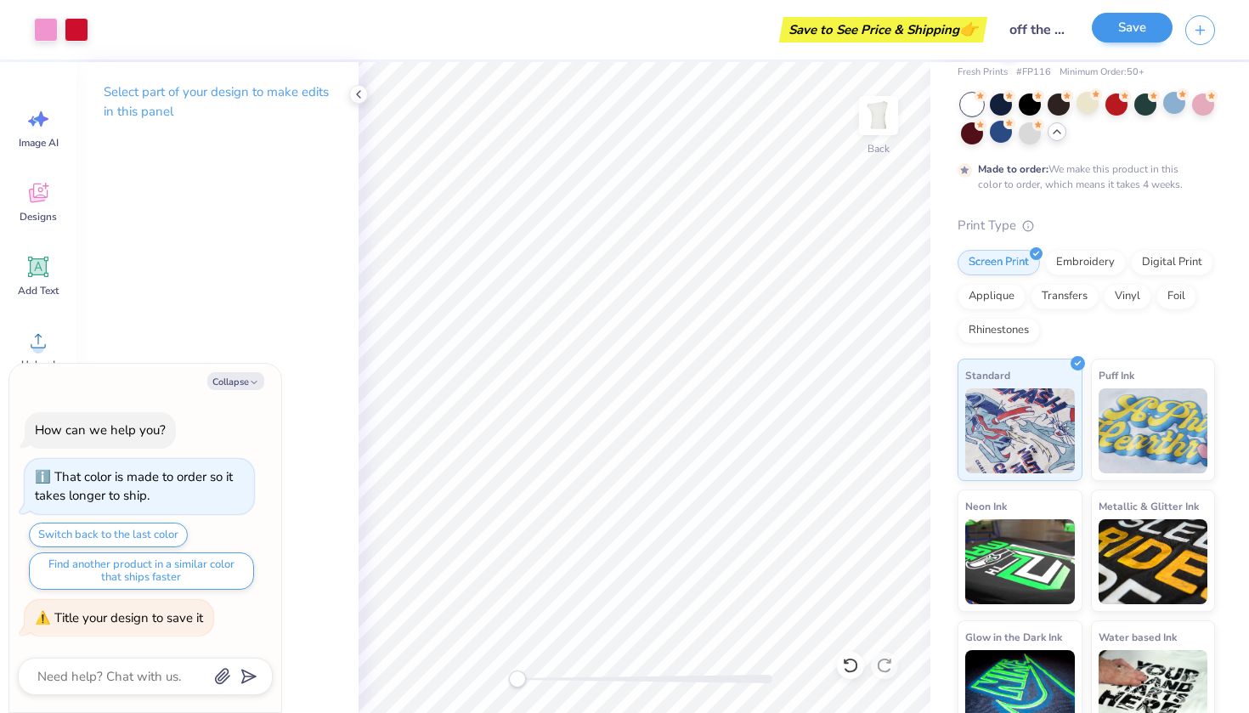
click at [1143, 30] on button "Save" at bounding box center [1131, 28] width 81 height 30
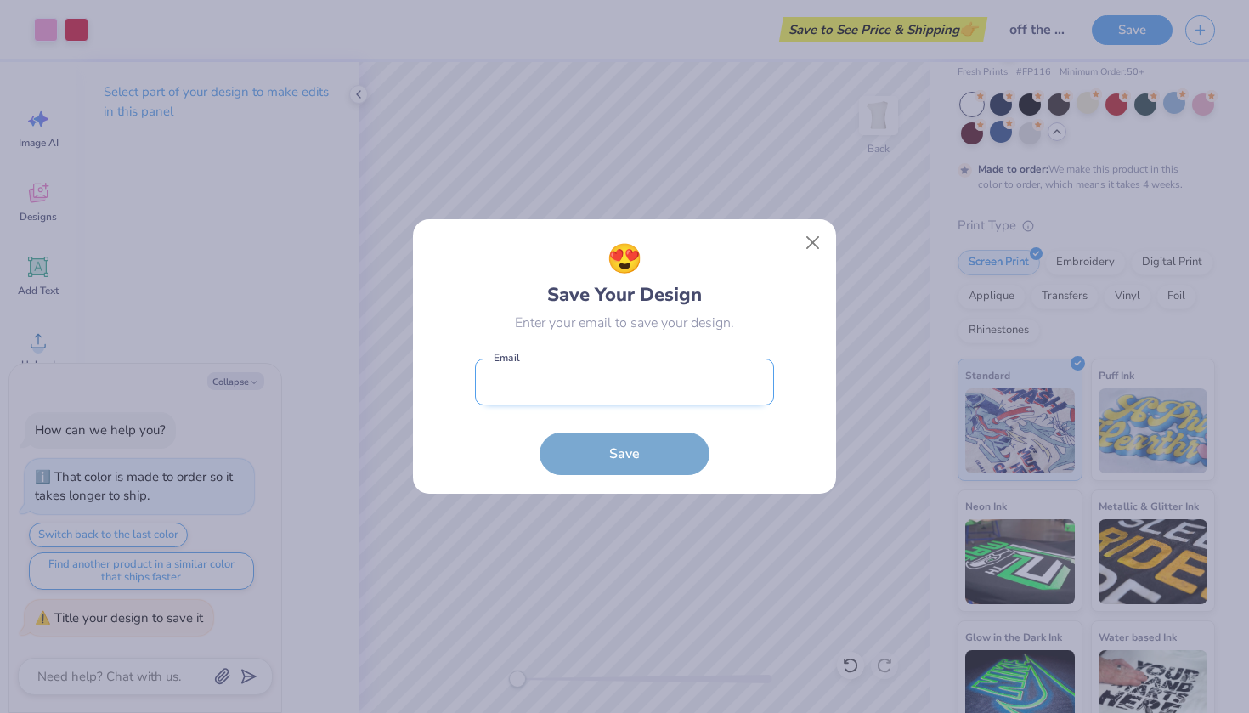
click at [679, 373] on input "email" at bounding box center [624, 381] width 299 height 47
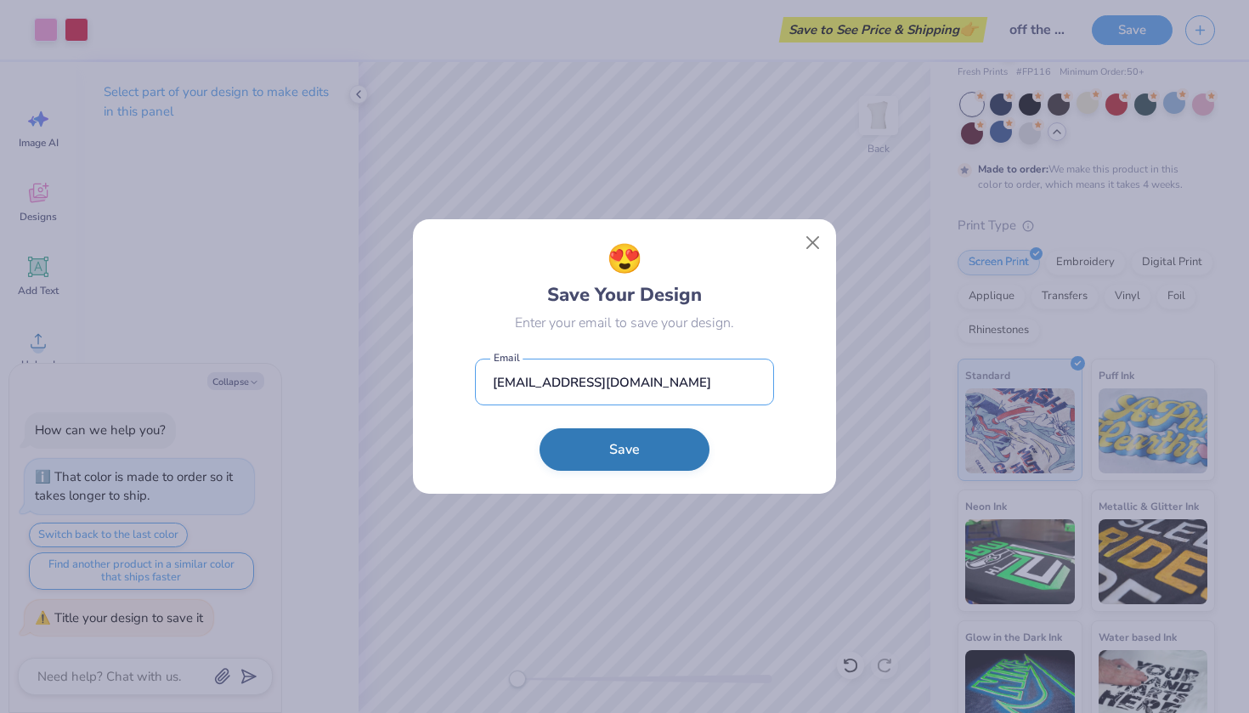
type input "[EMAIL_ADDRESS][DOMAIN_NAME]"
click at [637, 460] on button "Save" at bounding box center [624, 449] width 170 height 42
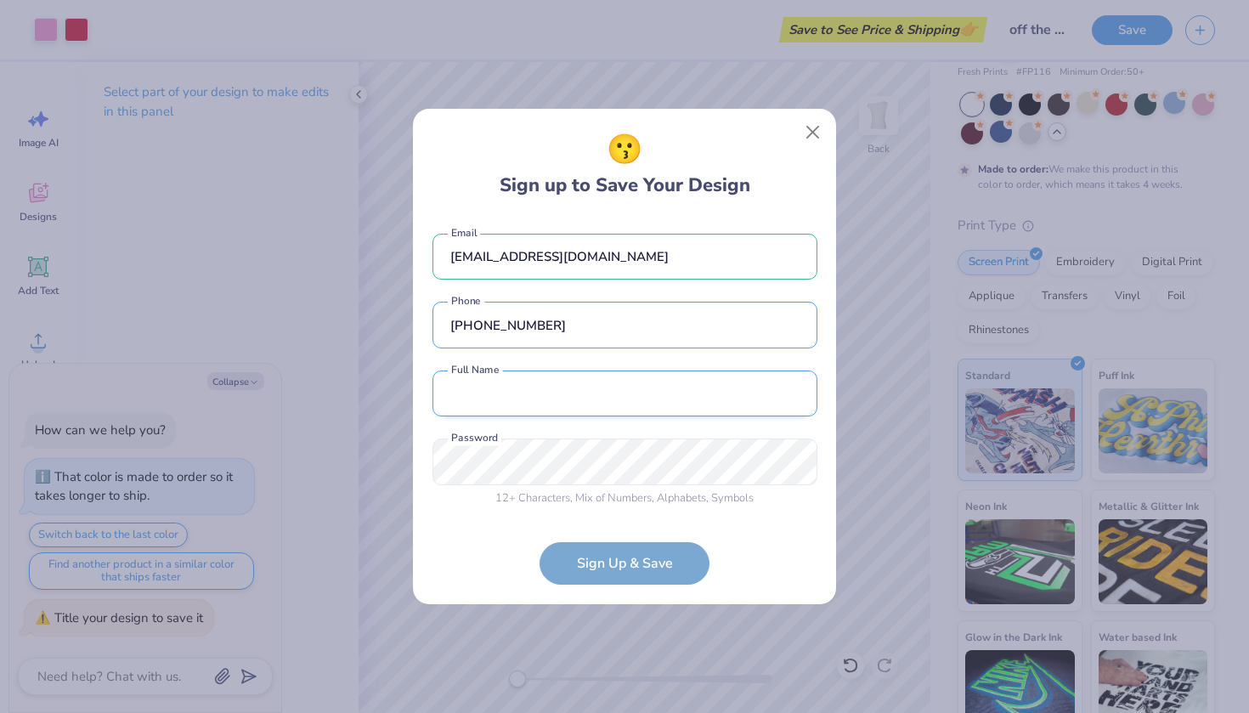
type input "[PHONE_NUMBER]"
click at [526, 401] on input "Gillian pasqaulino" at bounding box center [624, 393] width 385 height 47
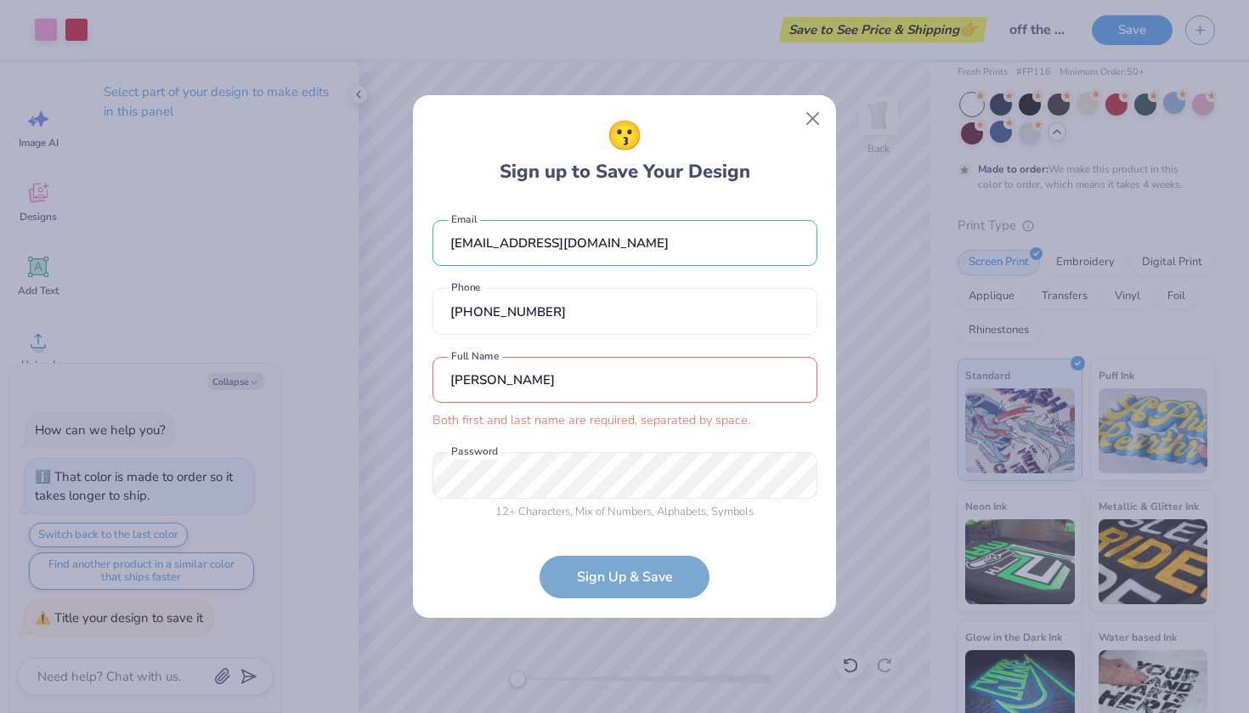
click at [493, 388] on input "[PERSON_NAME]" at bounding box center [624, 380] width 385 height 47
click at [610, 572] on form "[EMAIL_ADDRESS][DOMAIN_NAME] Email [PHONE_NUMBER] Phone [PERSON_NAME] Both firs…" at bounding box center [624, 400] width 385 height 395
click at [637, 561] on form "[EMAIL_ADDRESS][DOMAIN_NAME] Email [PHONE_NUMBER] Phone [PERSON_NAME] Both firs…" at bounding box center [624, 400] width 385 height 395
click at [487, 370] on input "[PERSON_NAME]" at bounding box center [624, 380] width 385 height 47
click at [491, 375] on input "[PERSON_NAME]" at bounding box center [624, 380] width 385 height 47
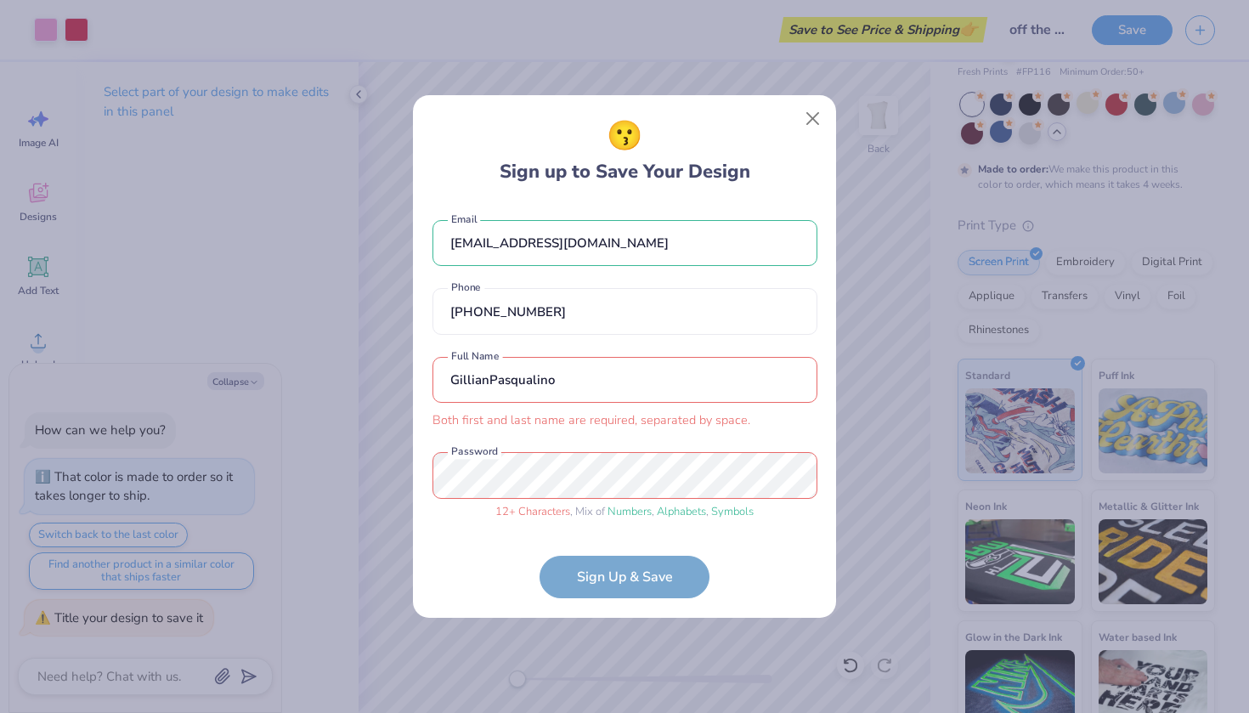
type input "[PERSON_NAME]"
click at [511, 386] on input "[PERSON_NAME]" at bounding box center [624, 380] width 385 height 47
type textarea "x"
type input "G"
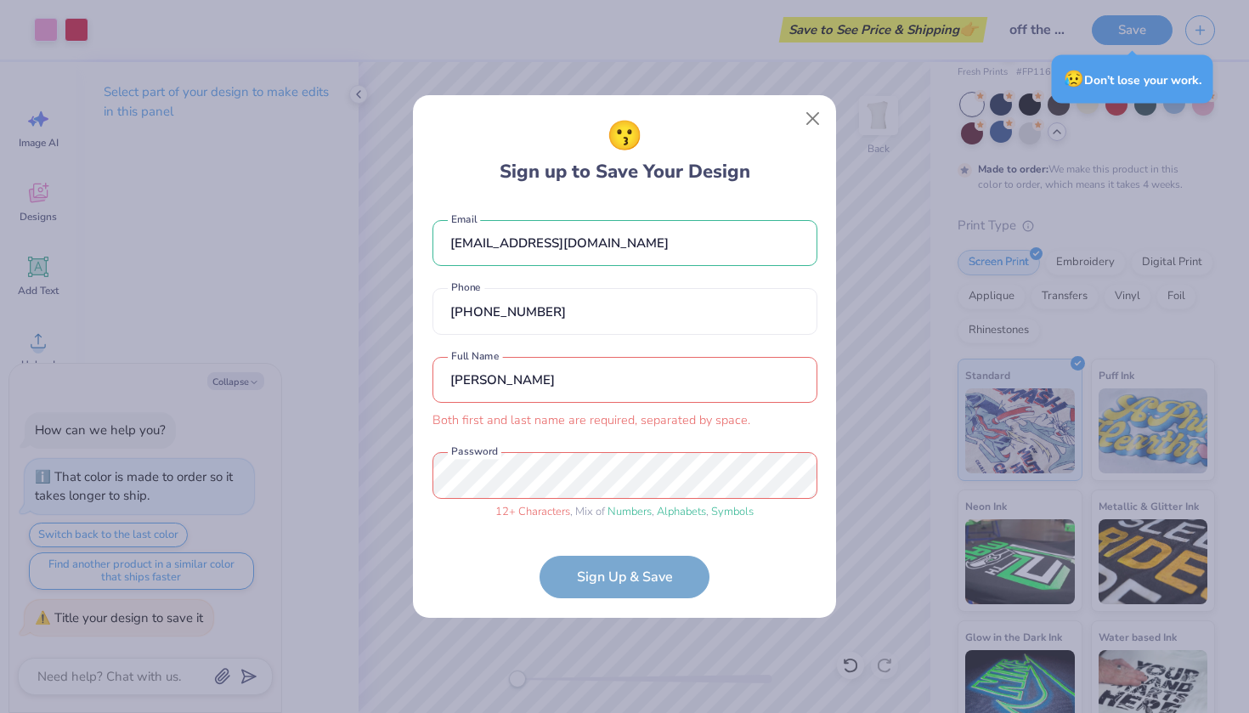
type input "[PERSON_NAME]"
click at [624, 575] on form "[EMAIL_ADDRESS][DOMAIN_NAME] Email [PHONE_NUMBER] Phone [PERSON_NAME] Both firs…" at bounding box center [624, 400] width 385 height 395
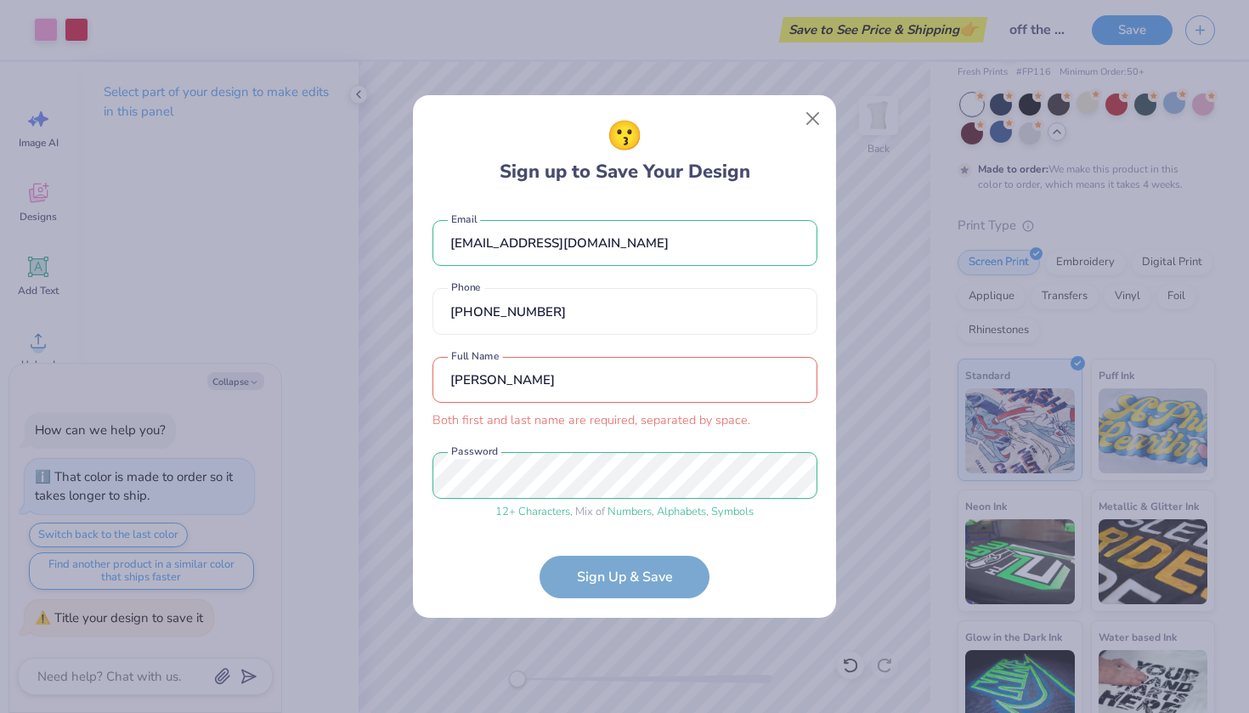
click at [576, 567] on form "[EMAIL_ADDRESS][DOMAIN_NAME] Email [PHONE_NUMBER] Phone [PERSON_NAME] Both firs…" at bounding box center [624, 400] width 385 height 395
click at [513, 375] on input "[PERSON_NAME]" at bounding box center [624, 380] width 385 height 47
click at [811, 117] on button "Close" at bounding box center [813, 119] width 32 height 32
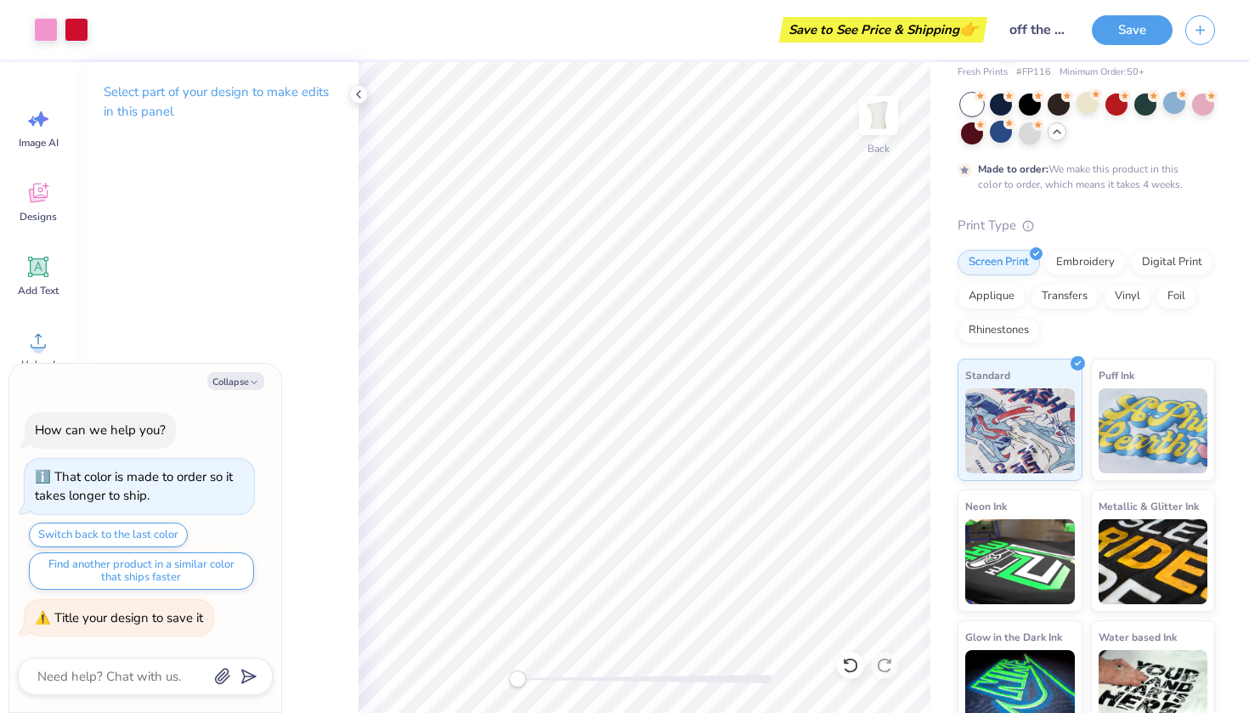
type textarea "x"
